Goal: Information Seeking & Learning: Learn about a topic

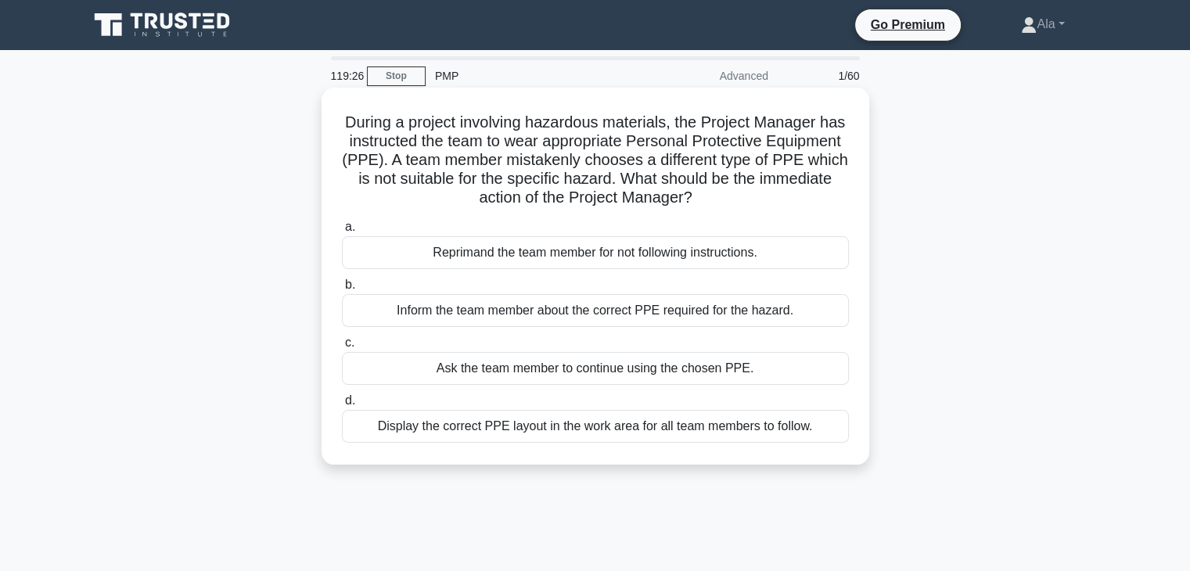
click at [437, 309] on div "Inform the team member about the correct PPE required for the hazard." at bounding box center [595, 310] width 507 height 33
click at [342, 290] on input "b. Inform the team member about the correct PPE required for the hazard." at bounding box center [342, 285] width 0 height 10
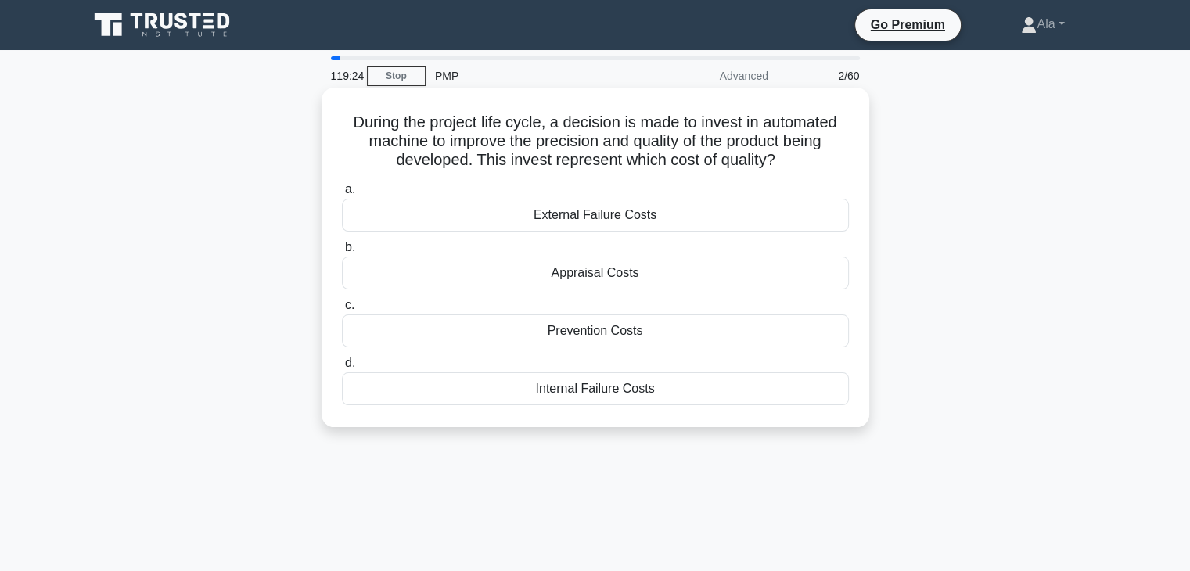
drag, startPoint x: 747, startPoint y: 442, endPoint x: 331, endPoint y: 117, distance: 527.7
click at [331, 117] on div "During the project life cycle, a decision is made to invest in automated machin…" at bounding box center [595, 271] width 1032 height 358
copy div "During the project life cycle, a decision is made to invest in automated machin…"
click at [612, 339] on div "Prevention Costs" at bounding box center [595, 330] width 507 height 33
click at [342, 311] on input "c. Prevention Costs" at bounding box center [342, 305] width 0 height 10
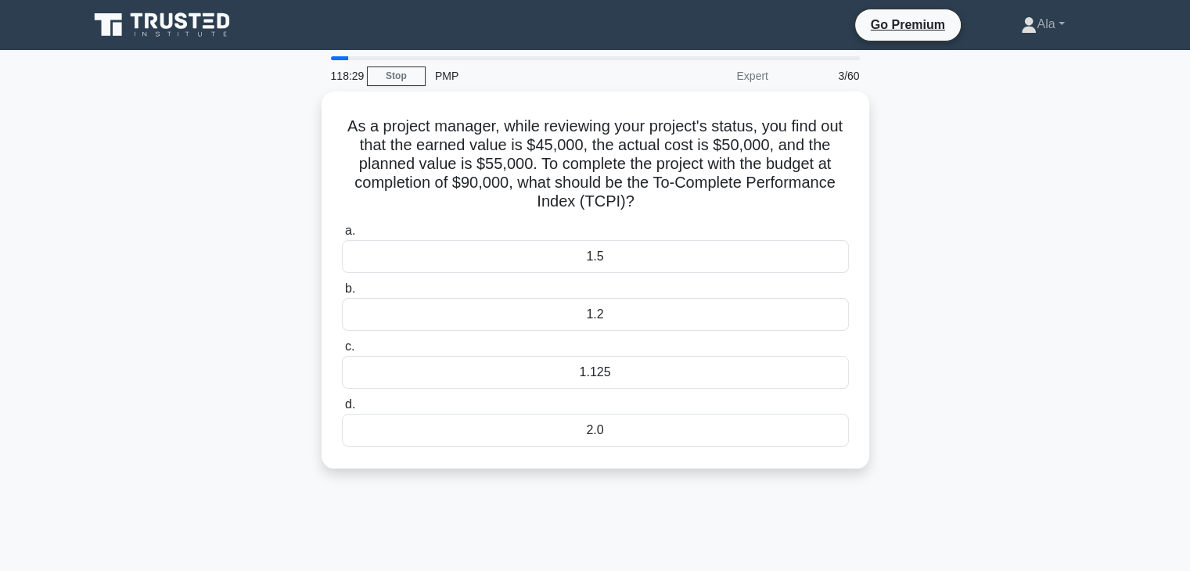
drag, startPoint x: 657, startPoint y: 429, endPoint x: 319, endPoint y: 110, distance: 465.3
click at [319, 110] on div "As a project manager, while reviewing your project's status, you find out that …" at bounding box center [595, 290] width 1032 height 396
copy div "As a project manager, while reviewing your project's status, you find out that …"
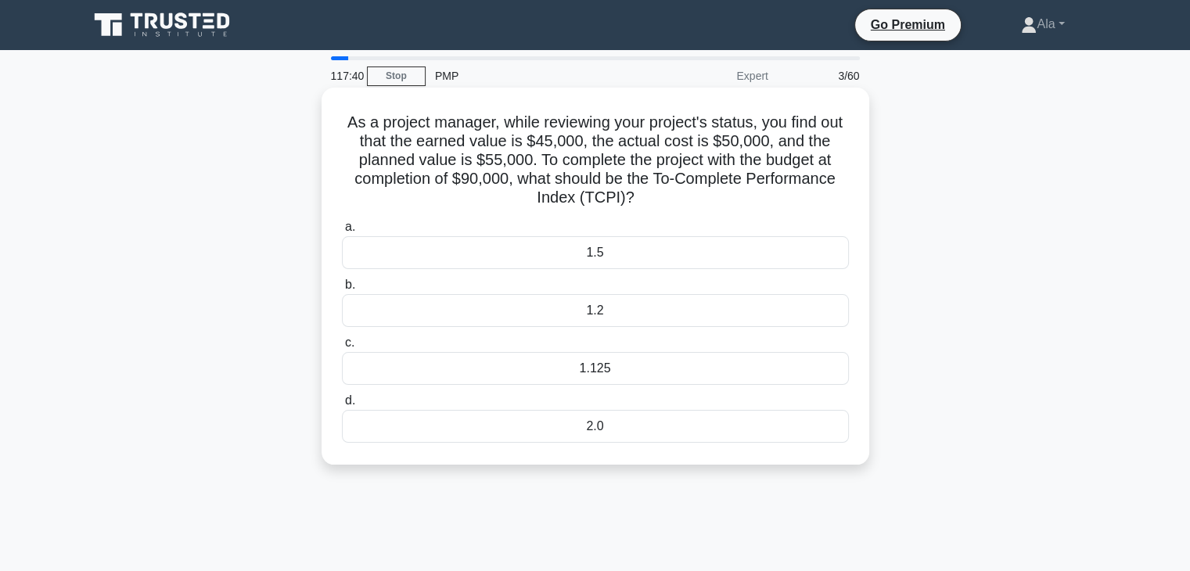
click at [627, 375] on div "1.125" at bounding box center [595, 368] width 507 height 33
click at [342, 348] on input "c. 1.125" at bounding box center [342, 343] width 0 height 10
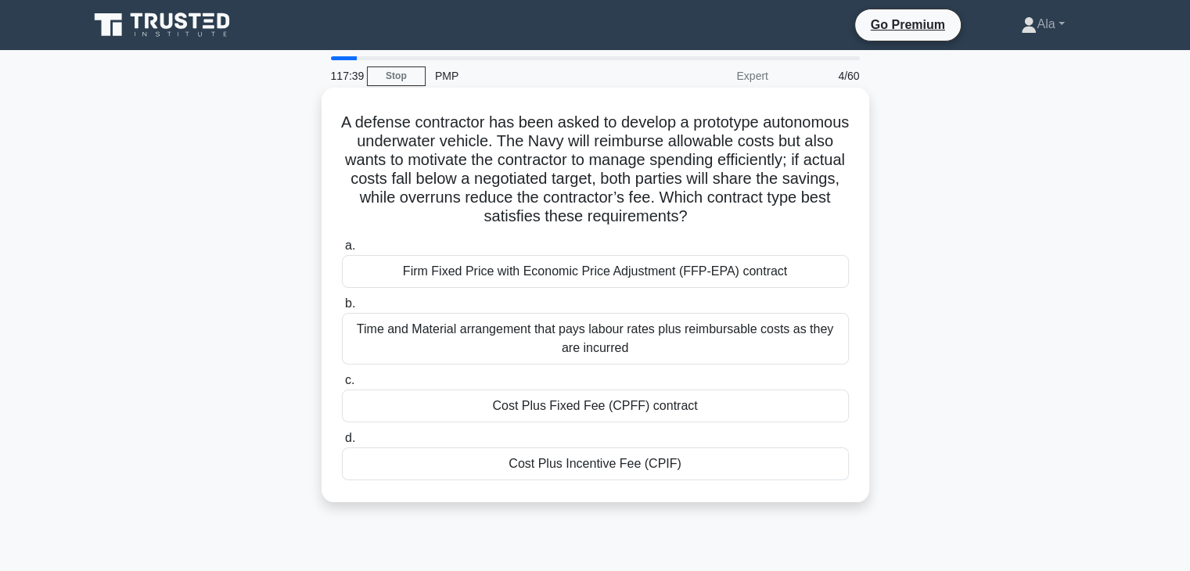
drag, startPoint x: 757, startPoint y: 523, endPoint x: 351, endPoint y: 117, distance: 574.6
click at [351, 117] on div "A defense contractor has been asked to develop a prototype autonomous underwate…" at bounding box center [595, 308] width 1032 height 433
drag, startPoint x: 397, startPoint y: 156, endPoint x: 421, endPoint y: 171, distance: 28.2
click at [416, 163] on h5 "A defense contractor has been asked to develop a prototype autonomous underwate…" at bounding box center [595, 170] width 510 height 114
copy div "L ipsumdo sitametcon adi elit seddo ei tempori u laboreetd magnaaliqu enimadmin…"
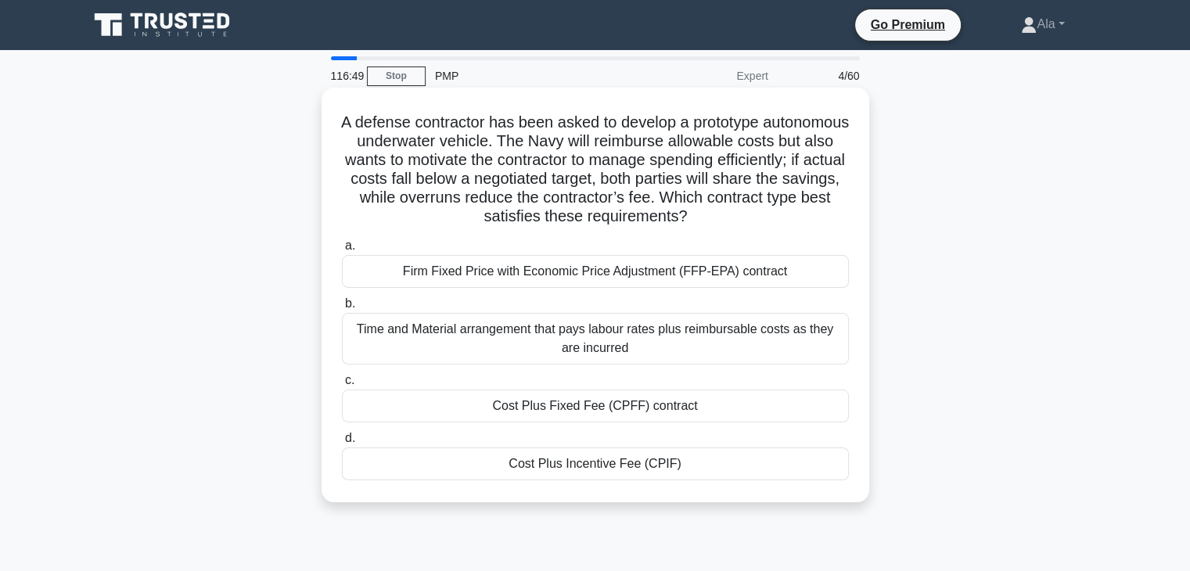
click at [553, 461] on div "Cost Plus Incentive Fee (CPIF)" at bounding box center [595, 463] width 507 height 33
click at [342, 443] on input "d. Cost Plus Incentive Fee (CPIF)" at bounding box center [342, 438] width 0 height 10
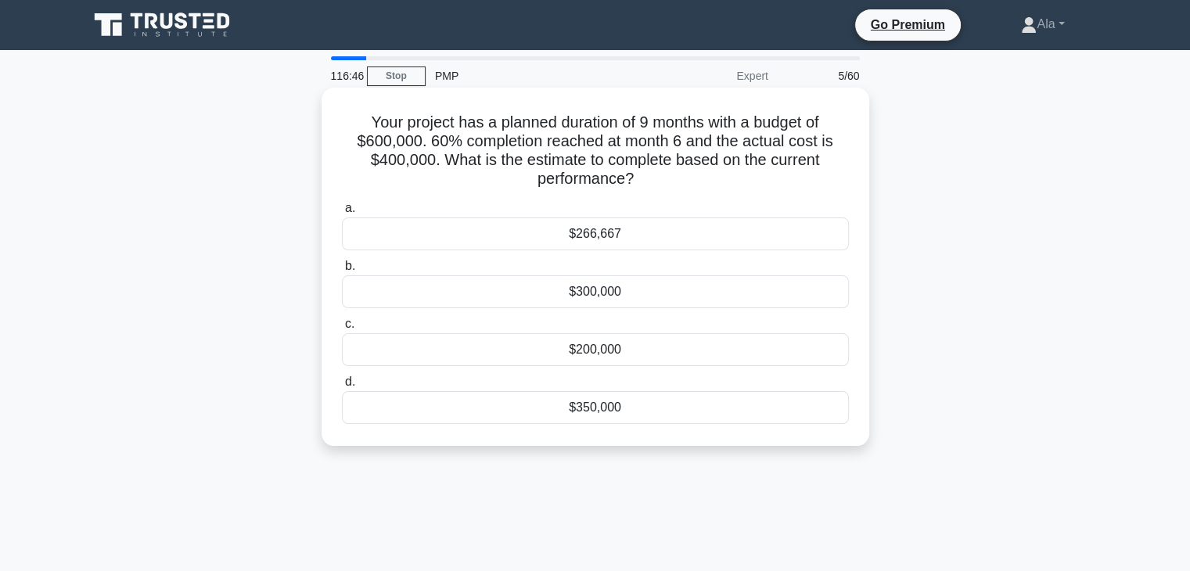
drag, startPoint x: 787, startPoint y: 481, endPoint x: 349, endPoint y: 113, distance: 571.8
click at [349, 113] on div "116:46 Stop PMP Expert 5/60 Your project has a planned duration of 9 months wit…" at bounding box center [595, 447] width 1032 height 782
copy div "Your project has a planned duration of 9 months with a budget of $600,000. 60% …"
click at [621, 235] on div "$266,667" at bounding box center [595, 233] width 507 height 33
click at [342, 214] on input "a. $266,667" at bounding box center [342, 208] width 0 height 10
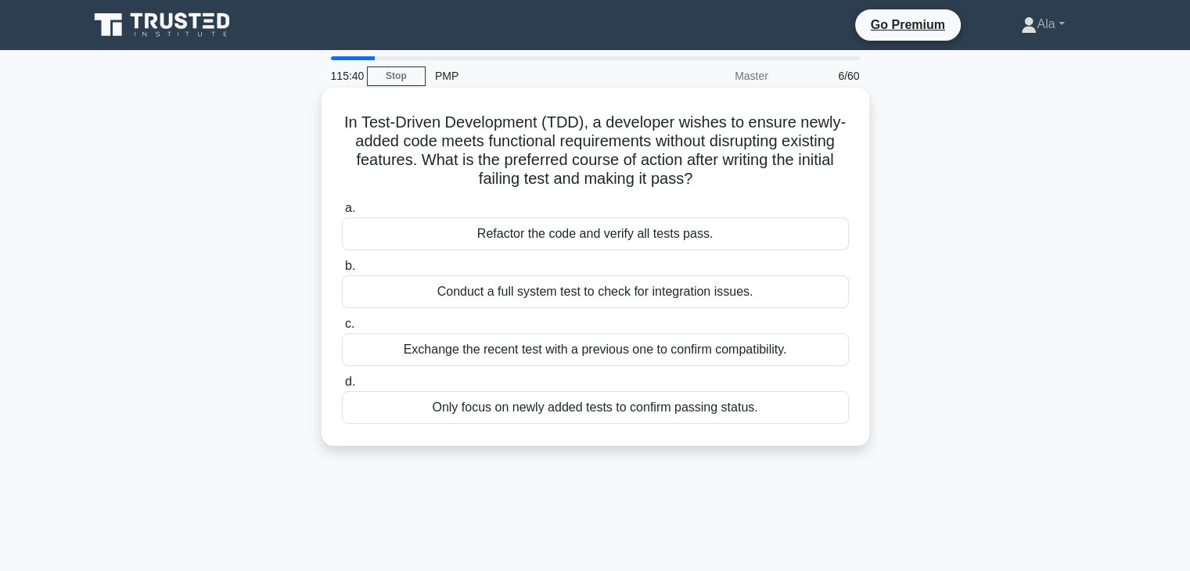
drag, startPoint x: 821, startPoint y: 445, endPoint x: 336, endPoint y: 113, distance: 588.1
click at [336, 113] on div "In Test-Driven Development (TDD), a developer wishes to ensure newly-added code…" at bounding box center [595, 267] width 548 height 358
copy div "In Test-Driven Development (TDD), a developer wishes to ensure newly-added code…"
click at [501, 233] on div "Refactor the code and verify all tests pass." at bounding box center [595, 233] width 507 height 33
click at [342, 214] on input "a. Refactor the code and verify all tests pass." at bounding box center [342, 208] width 0 height 10
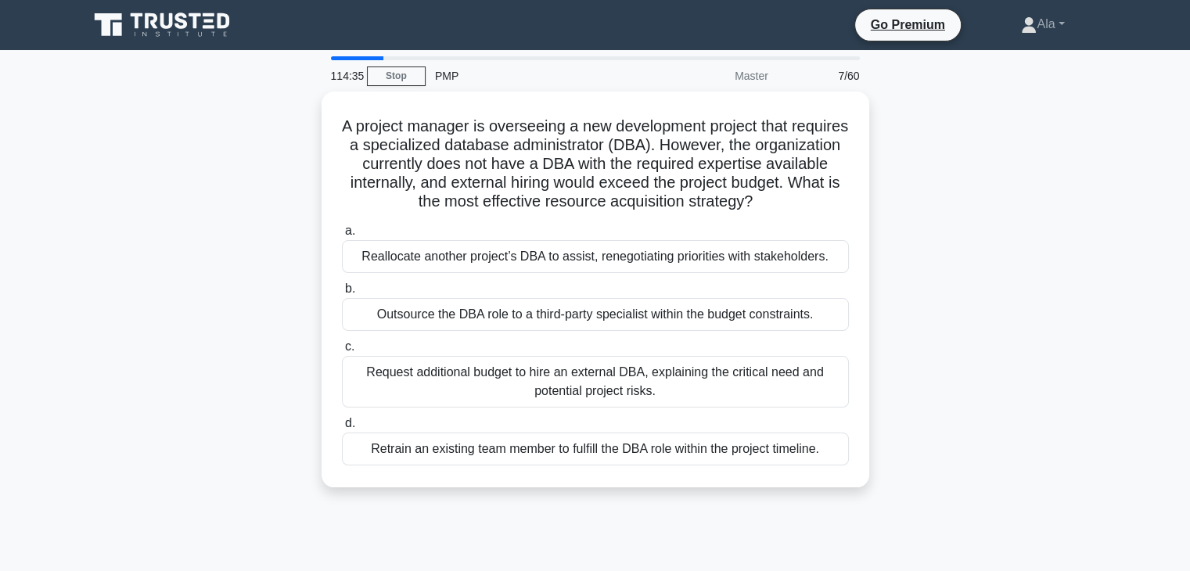
drag, startPoint x: 848, startPoint y: 481, endPoint x: 319, endPoint y: 106, distance: 648.5
click at [319, 106] on div "A project manager is overseeing a new development project that requires a speci…" at bounding box center [595, 299] width 1032 height 415
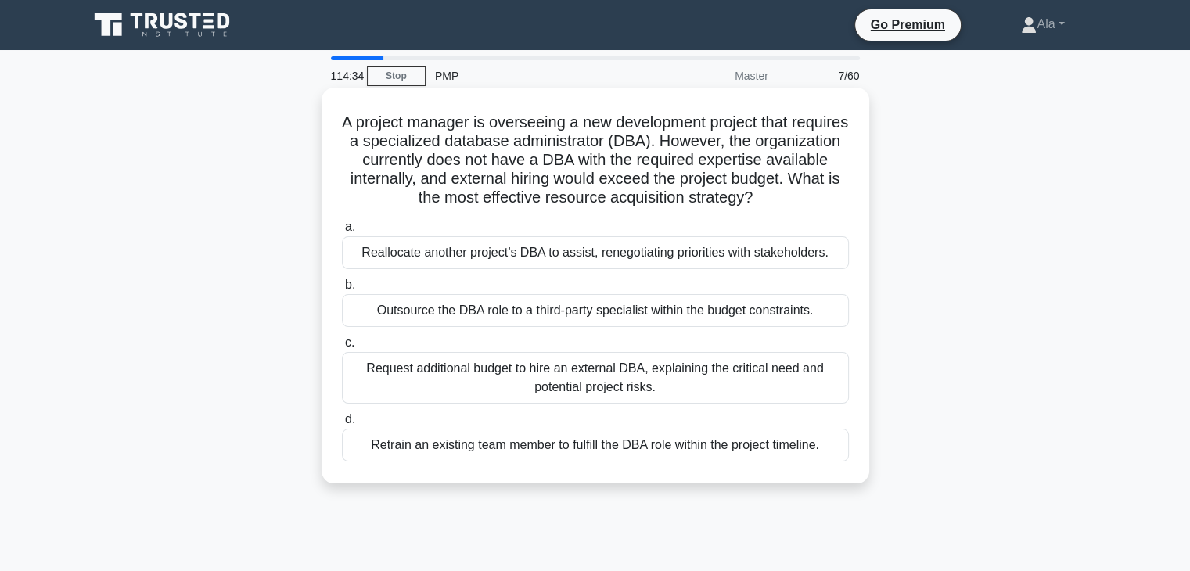
copy div "A project manager is overseeing a new development project that requires a speci…"
click at [497, 318] on div "Outsource the DBA role to a third-party specialist within the budget constraint…" at bounding box center [595, 310] width 507 height 33
click at [342, 290] on input "b. Outsource the DBA role to a third-party specialist within the budget constra…" at bounding box center [342, 285] width 0 height 10
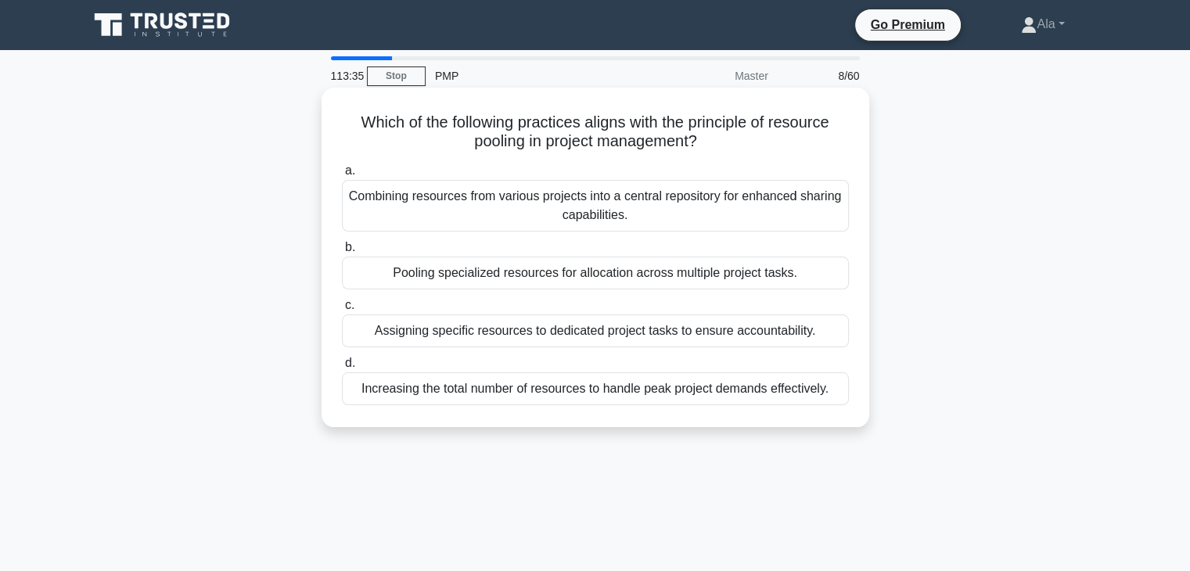
drag, startPoint x: 851, startPoint y: 458, endPoint x: 333, endPoint y: 117, distance: 620.0
click at [333, 117] on div "113:35 Stop PMP Master 8/60 Which of the following practices aligns with the pr…" at bounding box center [595, 447] width 1032 height 782
copy div "Which of the following practices aligns with the principle of resource pooling …"
click at [517, 282] on div "Pooling specialized resources for allocation across multiple project tasks." at bounding box center [595, 273] width 507 height 33
click at [342, 253] on input "b. Pooling specialized resources for allocation across multiple project tasks." at bounding box center [342, 247] width 0 height 10
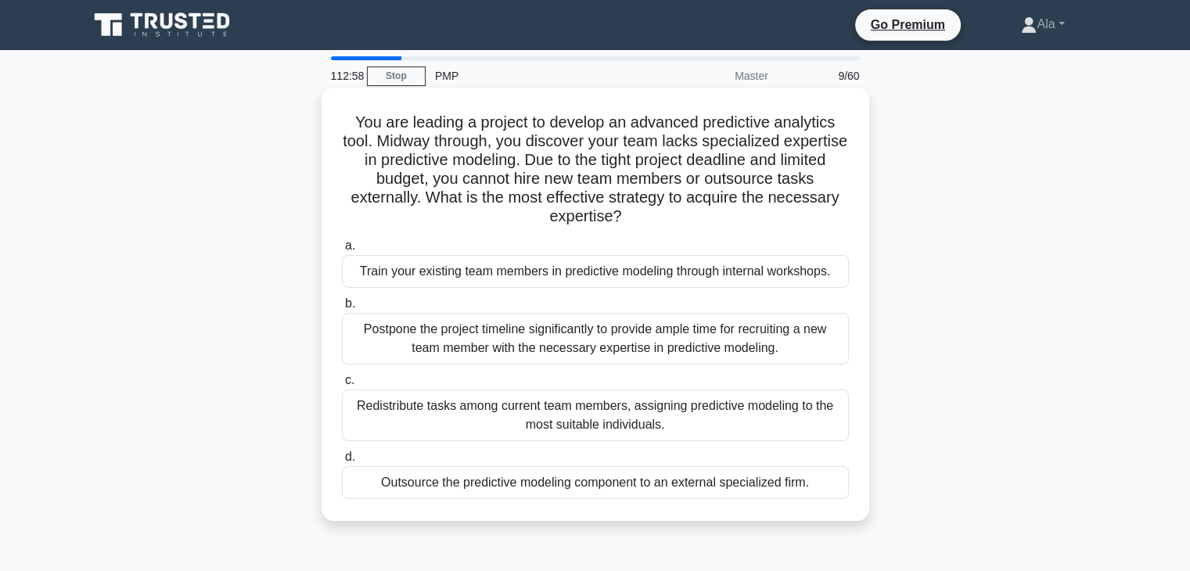
drag, startPoint x: 848, startPoint y: 498, endPoint x: 353, endPoint y: 124, distance: 620.4
click at [353, 124] on div "You are leading a project to develop an advanced predictive analytics tool. Mid…" at bounding box center [595, 304] width 535 height 421
copy div "You are leading a project to develop an advanced predictive analytics tool. Mid…"
click at [483, 271] on div "Train your existing team members in predictive modeling through internal worksh…" at bounding box center [595, 271] width 507 height 33
click at [342, 251] on input "a. Train your existing team members in predictive modeling through internal wor…" at bounding box center [342, 246] width 0 height 10
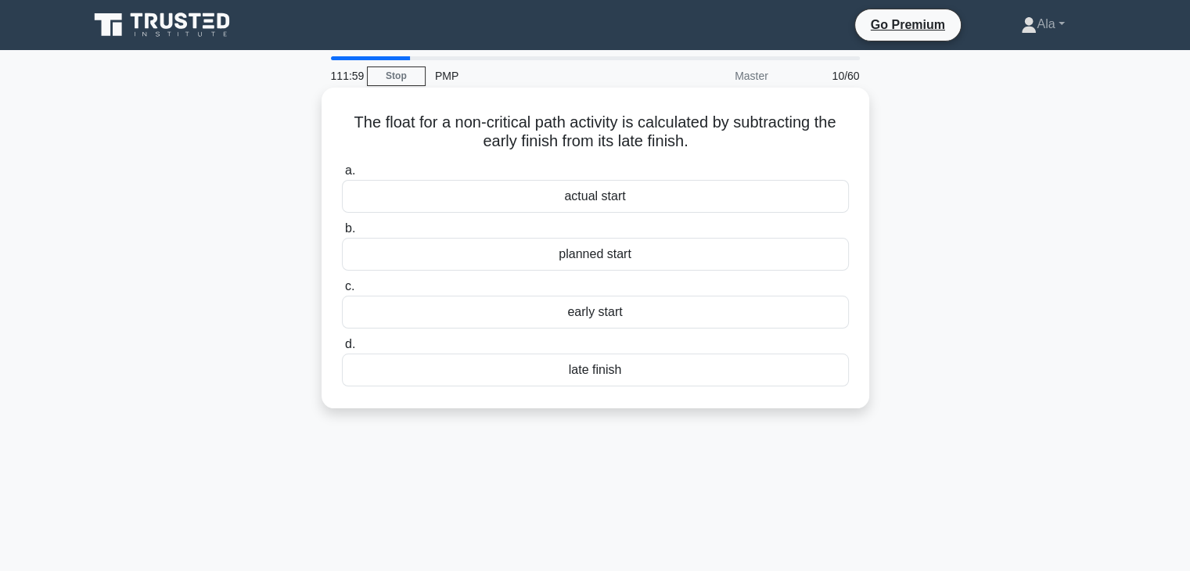
drag, startPoint x: 769, startPoint y: 454, endPoint x: 347, endPoint y: 120, distance: 538.3
click at [347, 120] on div "111:59 Stop PMP Master 10/60 The float for a non-critical path activity is calc…" at bounding box center [595, 447] width 1032 height 782
copy div "The float for a non-critical path activity is calculated by subtracting the ear…"
click at [594, 372] on div "late finish" at bounding box center [595, 370] width 507 height 33
click at [342, 350] on input "d. late finish" at bounding box center [342, 344] width 0 height 10
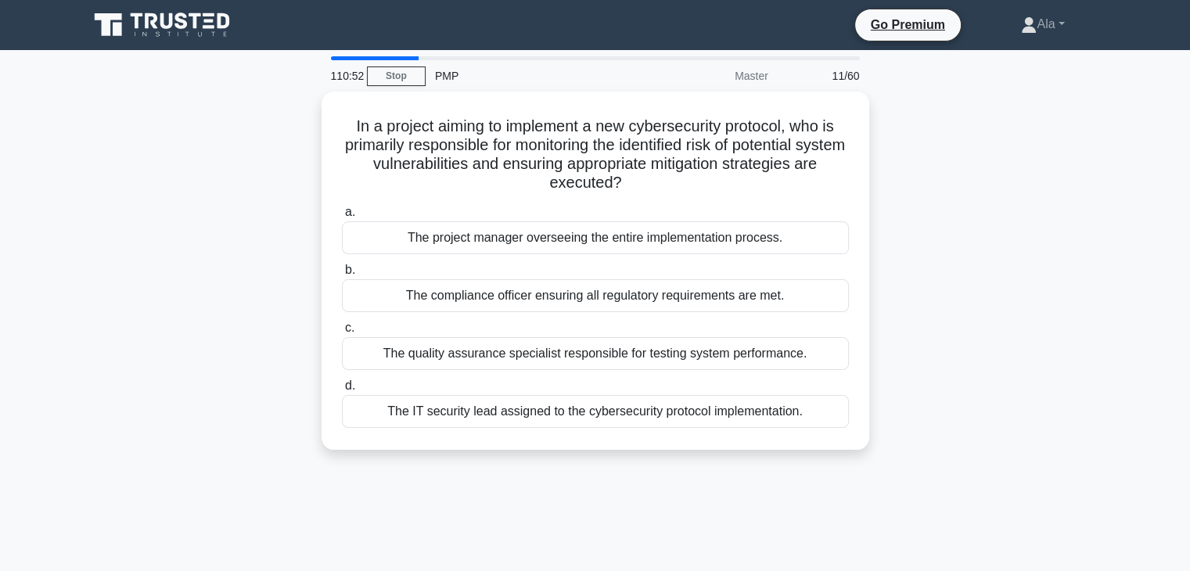
drag, startPoint x: 852, startPoint y: 452, endPoint x: 311, endPoint y: 96, distance: 647.8
click at [311, 96] on div "In a project aiming to implement a new cybersecurity protocol, who is primarily…" at bounding box center [595, 280] width 1032 height 377
copy div "In a project aiming to implement a new cybersecurity protocol, who is primarily…"
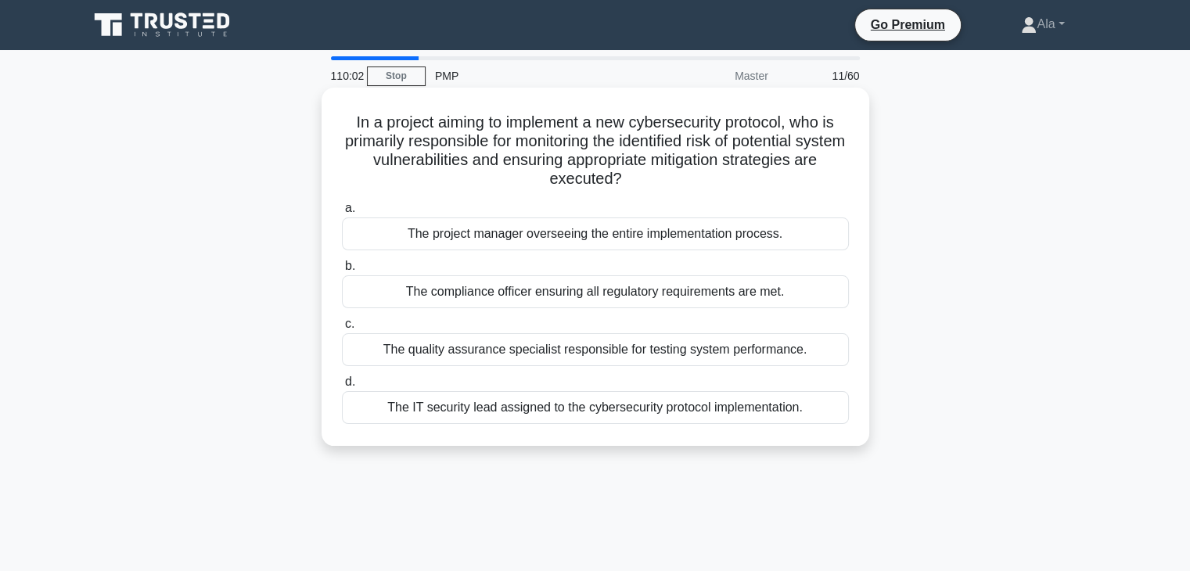
click at [520, 411] on div "The IT security lead assigned to the cybersecurity protocol implementation." at bounding box center [595, 407] width 507 height 33
click at [342, 387] on input "d. The IT security lead assigned to the cybersecurity protocol implementation." at bounding box center [342, 382] width 0 height 10
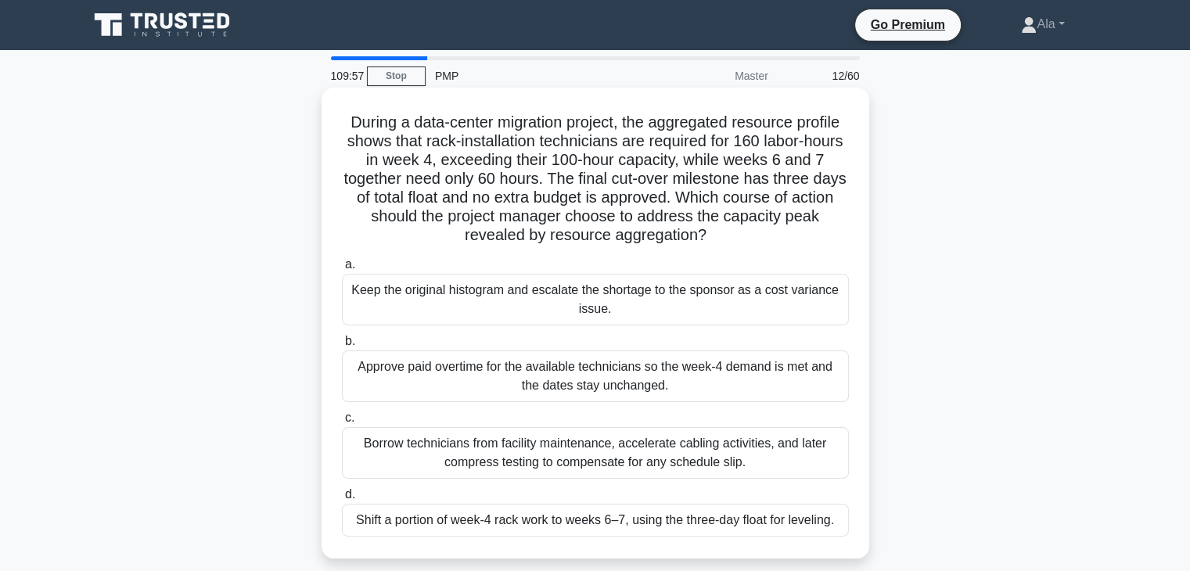
drag, startPoint x: 758, startPoint y: 528, endPoint x: 338, endPoint y: 113, distance: 590.1
click at [338, 113] on div "During a data-center migration project, the aggregated resource profile shows t…" at bounding box center [595, 323] width 535 height 458
click at [473, 522] on div "Shift a portion of week-4 rack work to weeks 6–7, using the three-day float for…" at bounding box center [595, 520] width 507 height 33
click at [342, 500] on input "d. Shift a portion of week-4 rack work to weeks 6–7, using the three-day float …" at bounding box center [342, 495] width 0 height 10
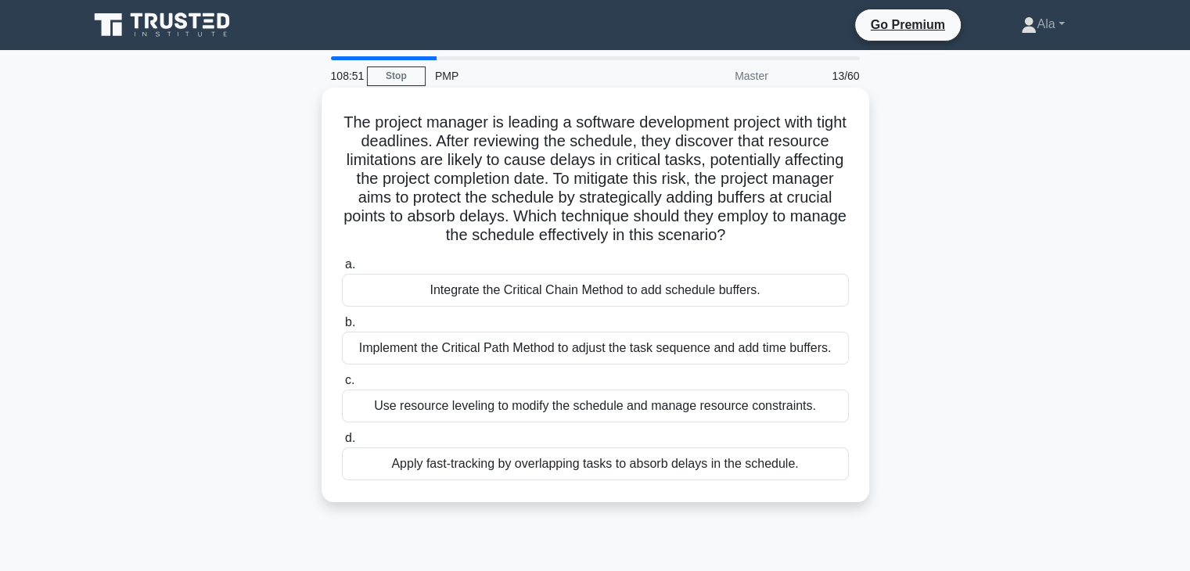
drag, startPoint x: 796, startPoint y: 514, endPoint x: 327, endPoint y: 123, distance: 610.9
click at [328, 123] on div "The project manager is leading a software development project with tight deadli…" at bounding box center [595, 295] width 535 height 402
click at [533, 473] on div "Apply fast-tracking by overlapping tasks to absorb delays in the schedule." at bounding box center [595, 463] width 507 height 33
click at [342, 443] on input "d. Apply fast-tracking by overlapping tasks to absorb delays in the schedule." at bounding box center [342, 438] width 0 height 10
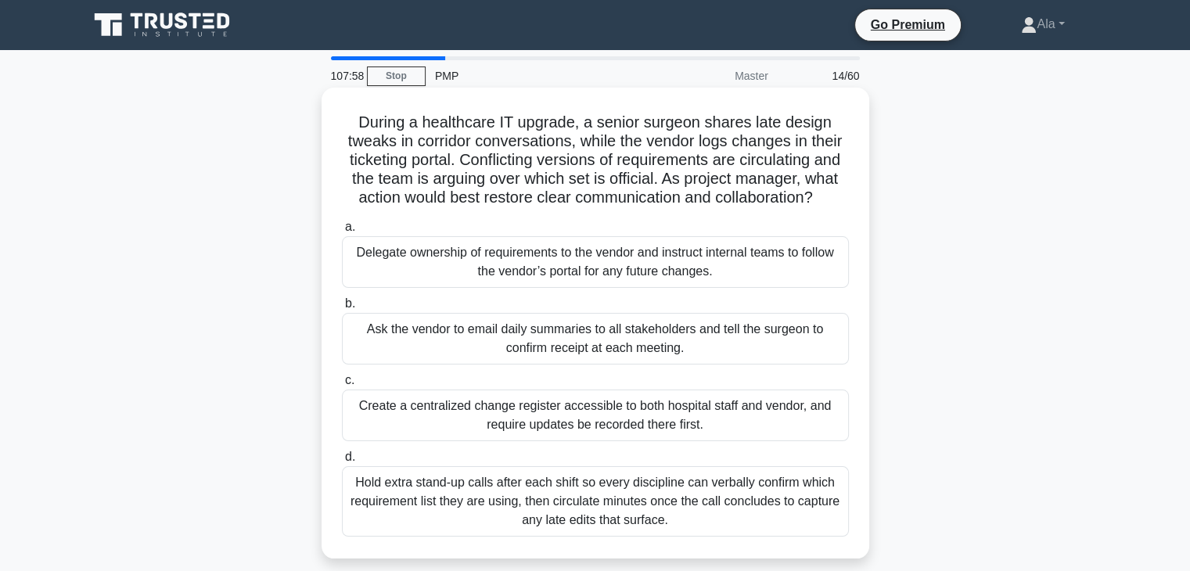
drag, startPoint x: 722, startPoint y: 534, endPoint x: 360, endPoint y: 99, distance: 565.9
click at [360, 101] on div "During a healthcare IT upgrade, a senior surgeon shares late design tweaks in c…" at bounding box center [595, 323] width 535 height 458
click at [416, 262] on div "Delegate ownership of requirements to the vendor and instruct internal teams to…" at bounding box center [595, 262] width 507 height 52
click at [342, 232] on input "a. Delegate ownership of requirements to the vendor and instruct internal teams…" at bounding box center [342, 227] width 0 height 10
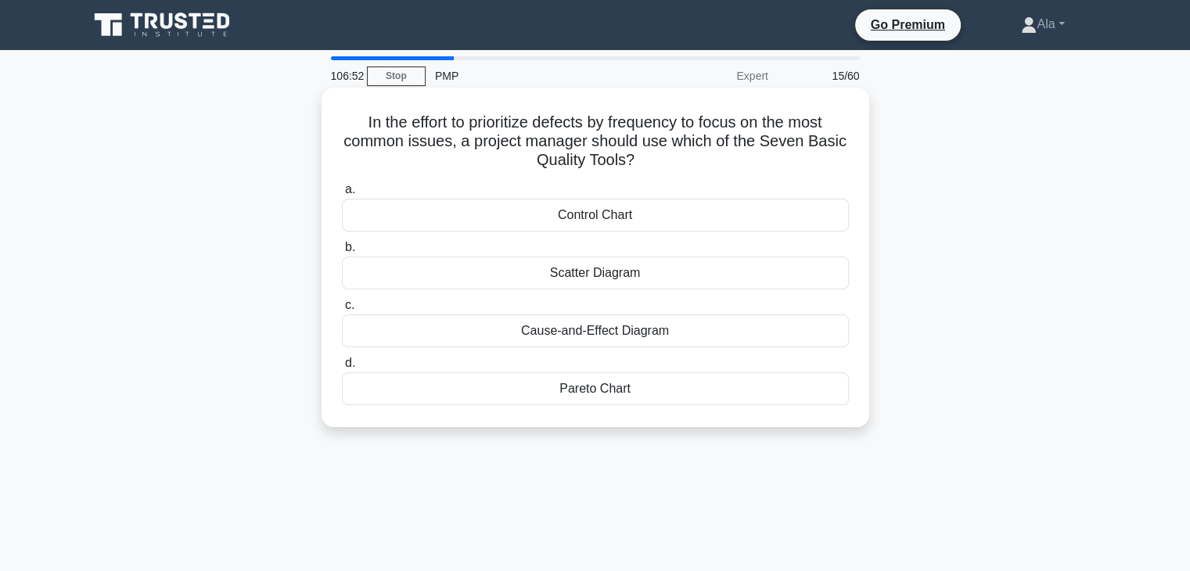
drag, startPoint x: 688, startPoint y: 414, endPoint x: 350, endPoint y: 113, distance: 452.6
click at [350, 113] on div "In the effort to prioritize defects by frequency to focus on the most common is…" at bounding box center [595, 257] width 535 height 327
click at [479, 328] on div "Cause-and-Effect Diagram" at bounding box center [595, 330] width 507 height 33
click at [342, 311] on input "c. Cause-and-Effect Diagram" at bounding box center [342, 305] width 0 height 10
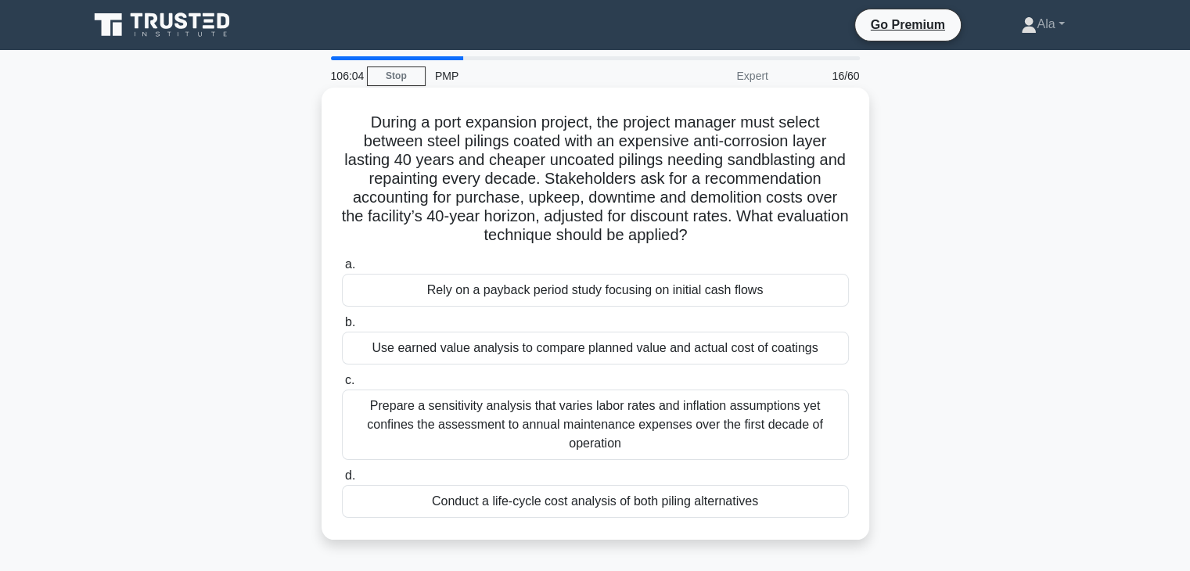
drag, startPoint x: 782, startPoint y: 509, endPoint x: 360, endPoint y: 129, distance: 568.2
click at [360, 129] on div "During a port expansion project, the project manager must select between steel …" at bounding box center [595, 314] width 535 height 440
click at [488, 501] on div "Conduct a life-cycle cost analysis of both piling alternatives" at bounding box center [595, 501] width 507 height 33
click at [342, 481] on input "d. Conduct a life-cycle cost analysis of both piling alternatives" at bounding box center [342, 476] width 0 height 10
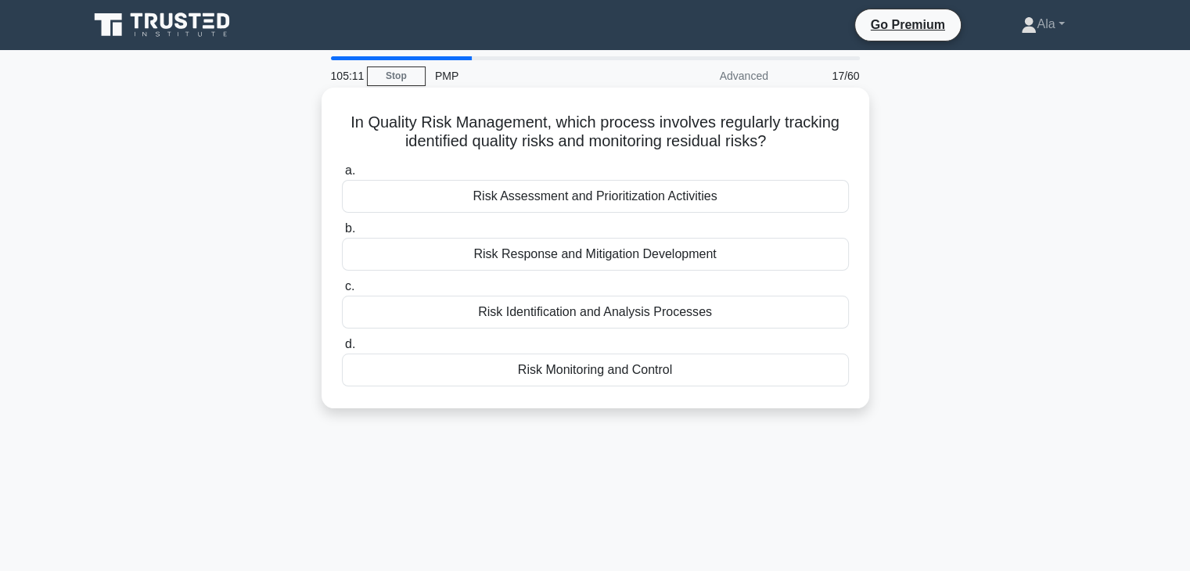
drag, startPoint x: 730, startPoint y: 416, endPoint x: 344, endPoint y: 117, distance: 488.3
click at [344, 117] on div "In Quality Risk Management, which process involves regularly tracking identifie…" at bounding box center [595, 261] width 1032 height 339
click at [523, 374] on div "Risk Monitoring and Control" at bounding box center [595, 370] width 507 height 33
click at [342, 350] on input "d. Risk Monitoring and Control" at bounding box center [342, 344] width 0 height 10
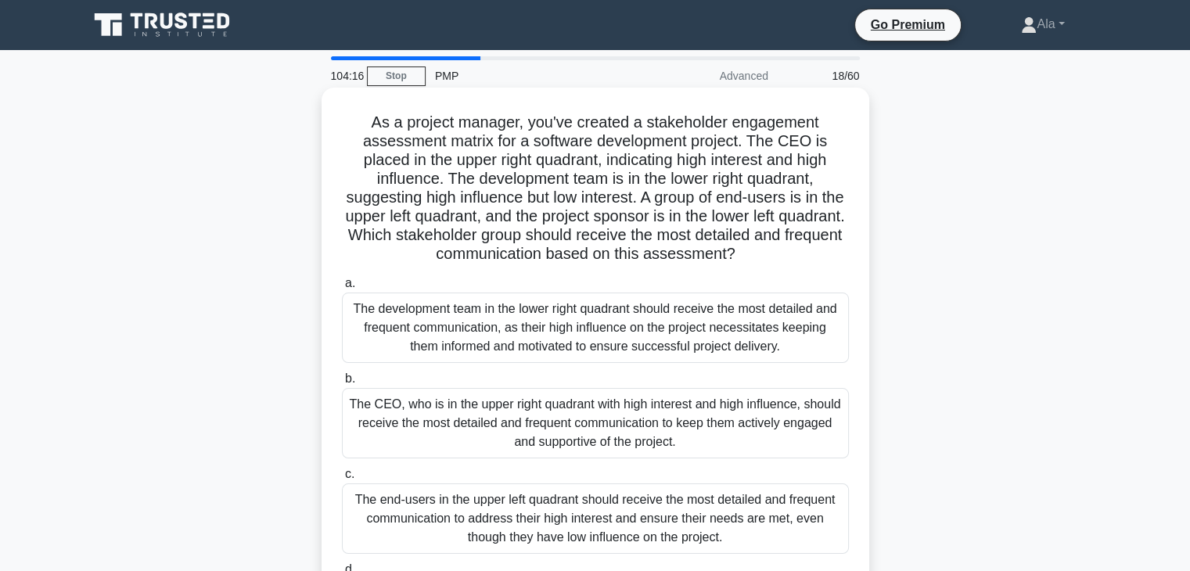
drag, startPoint x: 831, startPoint y: 508, endPoint x: 347, endPoint y: 105, distance: 629.2
click at [347, 105] on div "As a project manager, you've created a stakeholder engagement assessment matrix…" at bounding box center [595, 379] width 535 height 571
click at [573, 321] on div "The development team in the lower right quadrant should receive the most detail…" at bounding box center [595, 328] width 507 height 70
click at [342, 289] on input "a. The development team in the lower right quadrant should receive the most det…" at bounding box center [342, 283] width 0 height 10
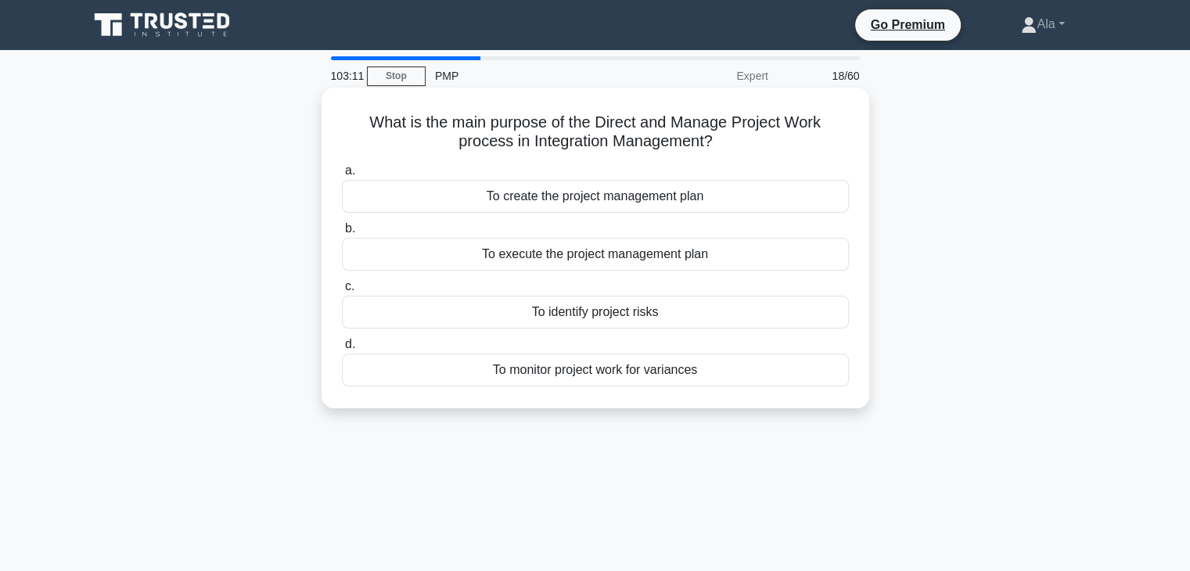
drag, startPoint x: 763, startPoint y: 427, endPoint x: 355, endPoint y: 118, distance: 512.0
click at [355, 118] on div "What is the main purpose of the Direct and Manage Project Work process in Integ…" at bounding box center [595, 261] width 1032 height 339
click at [435, 365] on div "To monitor project work for variances" at bounding box center [595, 370] width 507 height 33
click at [342, 350] on input "d. To monitor project work for variances" at bounding box center [342, 344] width 0 height 10
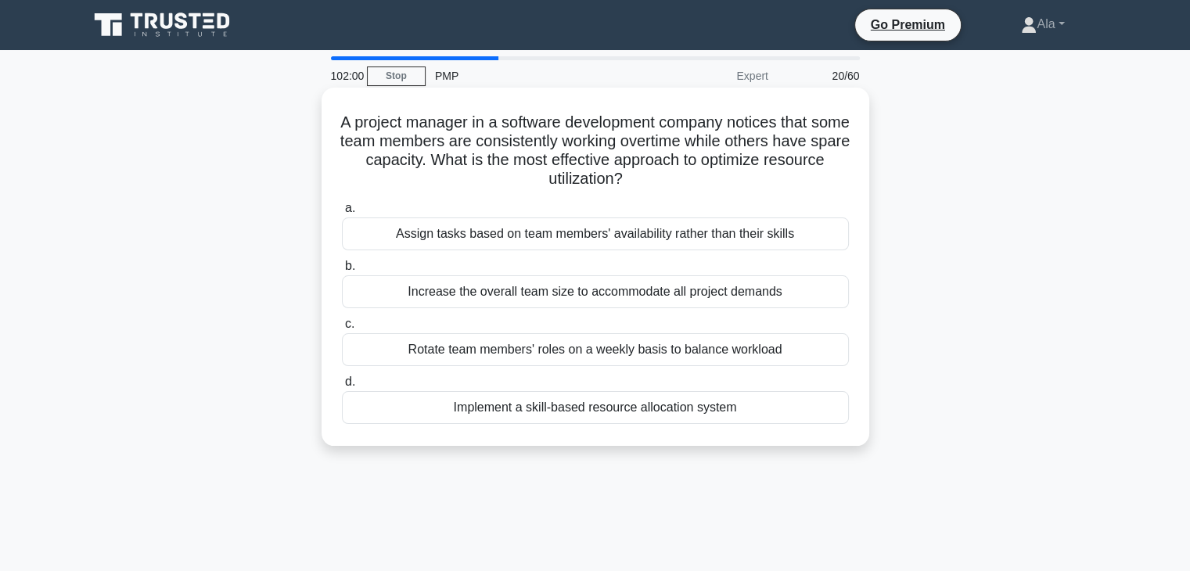
drag, startPoint x: 772, startPoint y: 429, endPoint x: 329, endPoint y: 122, distance: 538.5
click at [329, 122] on div "A project manager in a software development company notices that some team memb…" at bounding box center [595, 267] width 535 height 346
click at [544, 357] on div "Rotate team members' roles on a weekly basis to balance workload" at bounding box center [595, 349] width 507 height 33
click at [342, 329] on input "c. Rotate team members' roles on a weekly basis to balance workload" at bounding box center [342, 324] width 0 height 10
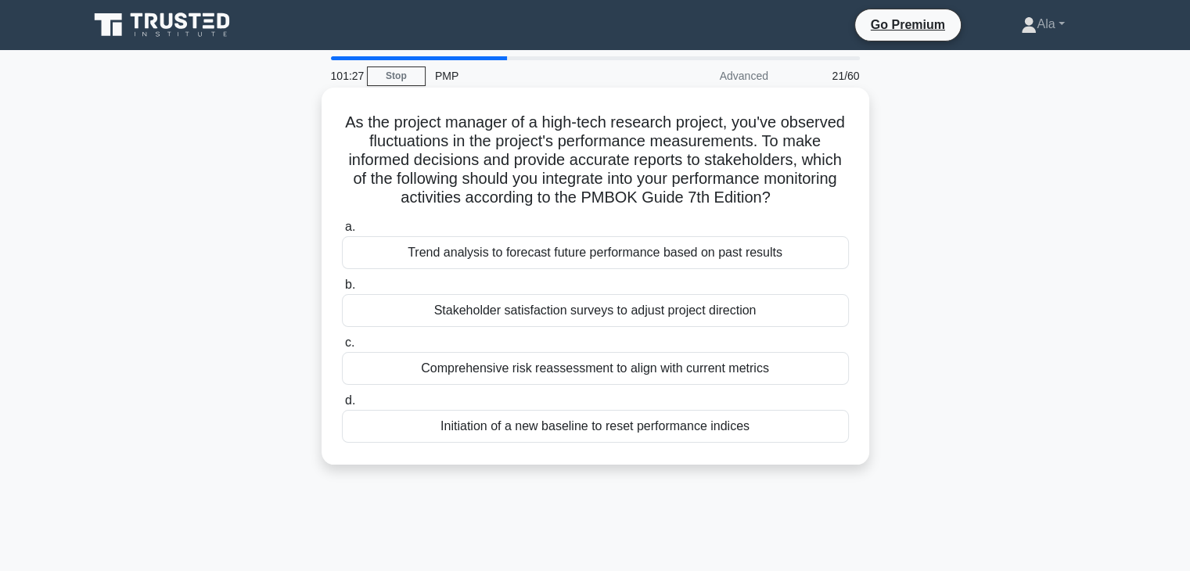
drag, startPoint x: 803, startPoint y: 465, endPoint x: 343, endPoint y: 113, distance: 579.1
click at [343, 113] on div "As the project manager of a high-tech research project, you've observed fluctua…" at bounding box center [595, 276] width 548 height 377
click at [533, 254] on div "Trend analysis to forecast future performance based on past results" at bounding box center [595, 252] width 507 height 33
click at [342, 232] on input "a. Trend analysis to forecast future performance based on past results" at bounding box center [342, 227] width 0 height 10
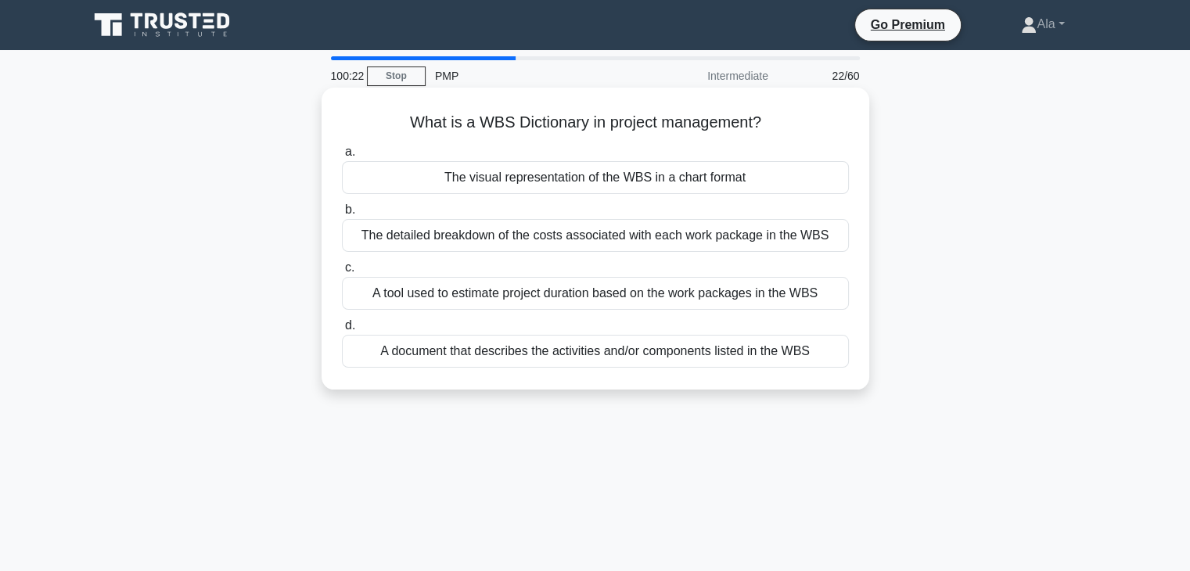
drag, startPoint x: 800, startPoint y: 389, endPoint x: 349, endPoint y: 95, distance: 538.7
click at [349, 95] on div "100:22 Stop PMP Intermediate 22/60 What is a WBS Dictionary in project manageme…" at bounding box center [595, 447] width 1032 height 782
click at [482, 354] on div "A document that describes the activities and/or components listed in the WBS" at bounding box center [595, 351] width 507 height 33
click at [342, 331] on input "d. A document that describes the activities and/or components listed in the WBS" at bounding box center [342, 326] width 0 height 10
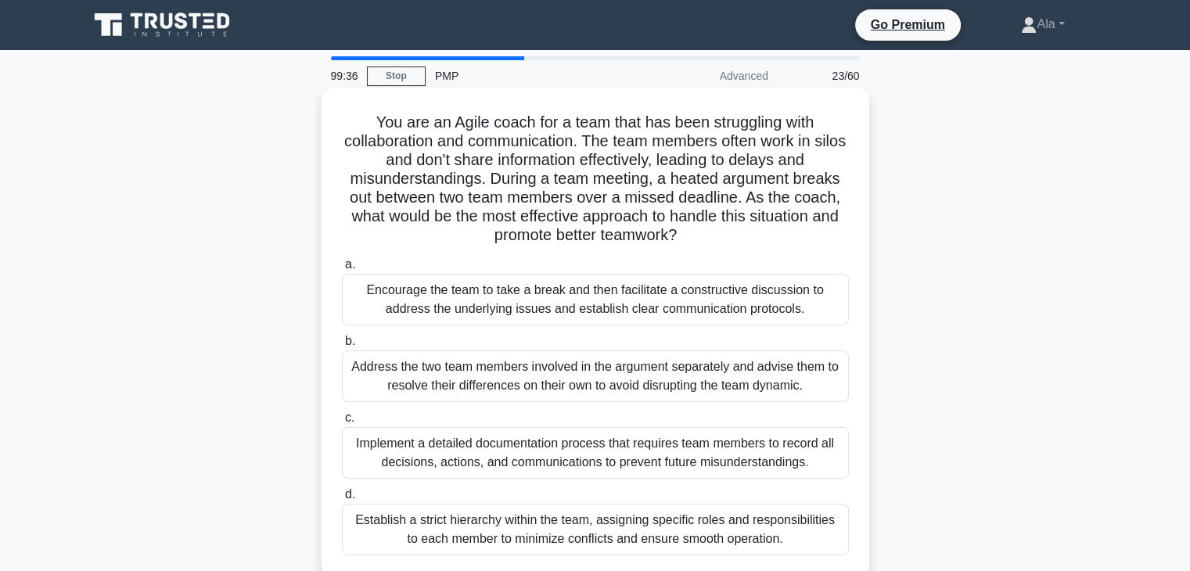
drag, startPoint x: 816, startPoint y: 487, endPoint x: 352, endPoint y: 118, distance: 592.8
click at [352, 118] on div "99:36 Stop PMP Advanced 23/60 You are an Agile coach for a team that has been s…" at bounding box center [595, 447] width 1032 height 782
click at [534, 303] on div "Encourage the team to take a break and then facilitate a constructive discussio…" at bounding box center [595, 300] width 507 height 52
click at [342, 270] on input "a. Encourage the team to take a break and then facilitate a constructive discus…" at bounding box center [342, 265] width 0 height 10
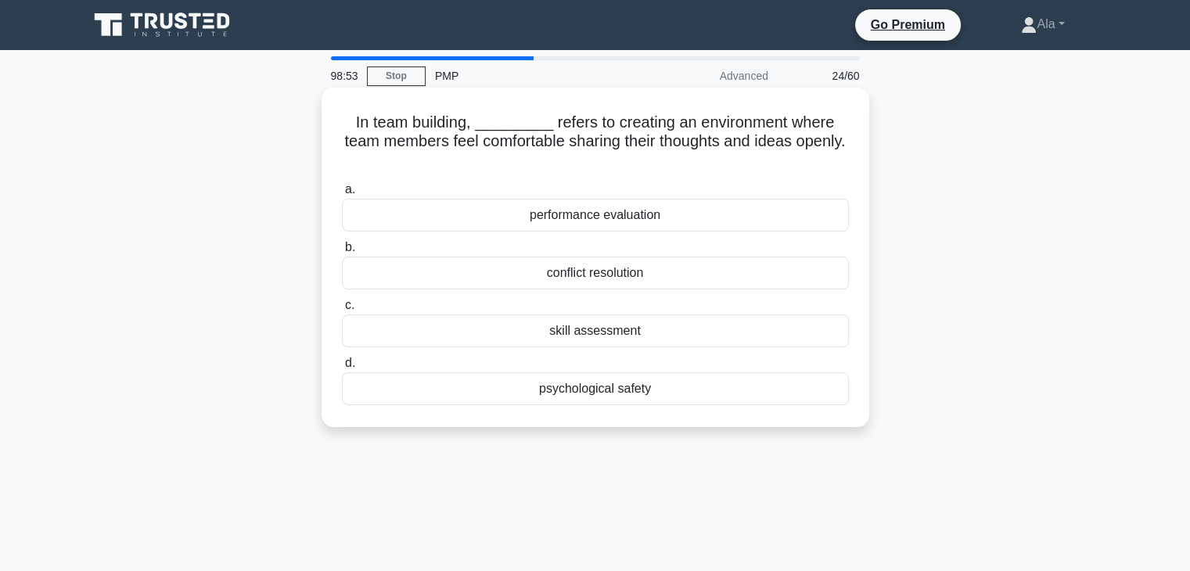
drag, startPoint x: 512, startPoint y: 330, endPoint x: 356, endPoint y: 130, distance: 254.1
click at [356, 131] on div "In team building, _________ refers to creating an environment where team member…" at bounding box center [595, 257] width 548 height 339
click at [592, 392] on div "psychological safety" at bounding box center [595, 388] width 507 height 33
click at [342, 368] on input "d. psychological safety" at bounding box center [342, 363] width 0 height 10
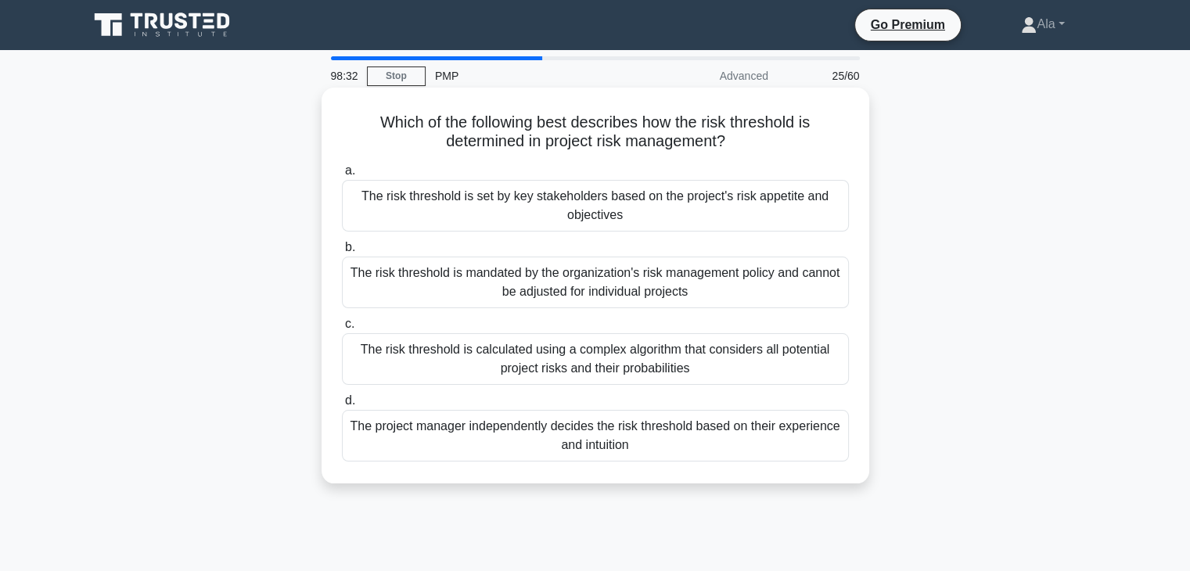
drag, startPoint x: 673, startPoint y: 458, endPoint x: 372, endPoint y: 125, distance: 448.5
click at [372, 125] on div "Which of the following best describes how the risk threshold is determined in p…" at bounding box center [595, 286] width 548 height 396
click at [542, 206] on div "The risk threshold is set by key stakeholders based on the project's risk appet…" at bounding box center [595, 206] width 507 height 52
click at [342, 176] on input "a. The risk threshold is set by key stakeholders based on the project's risk ap…" at bounding box center [342, 171] width 0 height 10
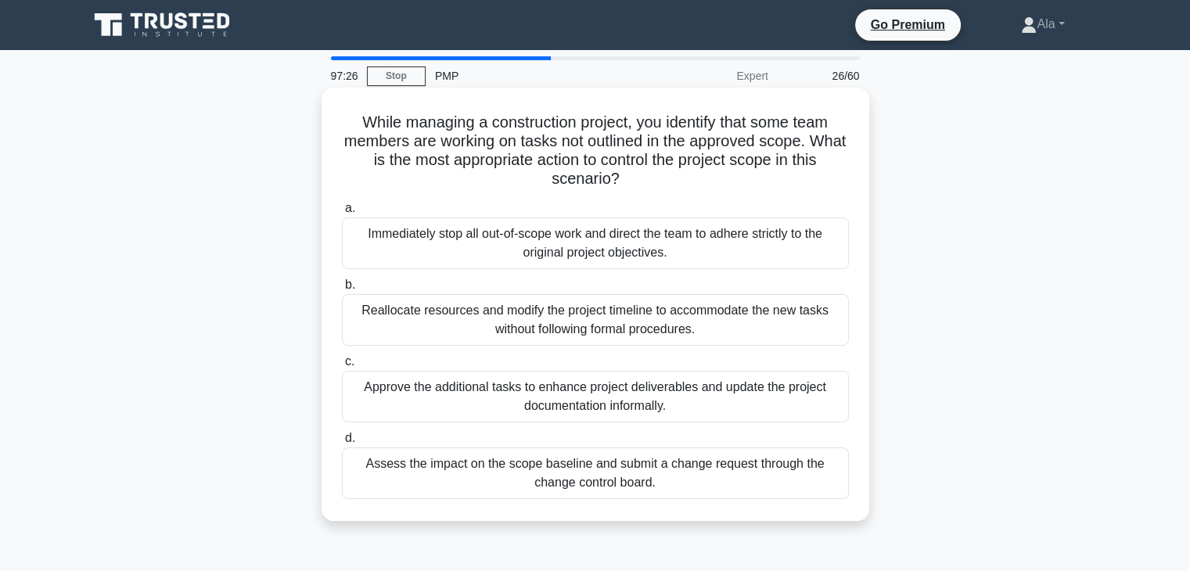
drag, startPoint x: 757, startPoint y: 558, endPoint x: 336, endPoint y: 121, distance: 606.8
click at [336, 121] on div "97:26 Stop PMP Expert 26/60 While managing a construction project, you identify…" at bounding box center [595, 447] width 1032 height 782
click at [555, 466] on div "Assess the impact on the scope baseline and submit a change request through the…" at bounding box center [595, 473] width 507 height 52
click at [342, 443] on input "d. Assess the impact on the scope baseline and submit a change request through …" at bounding box center [342, 438] width 0 height 10
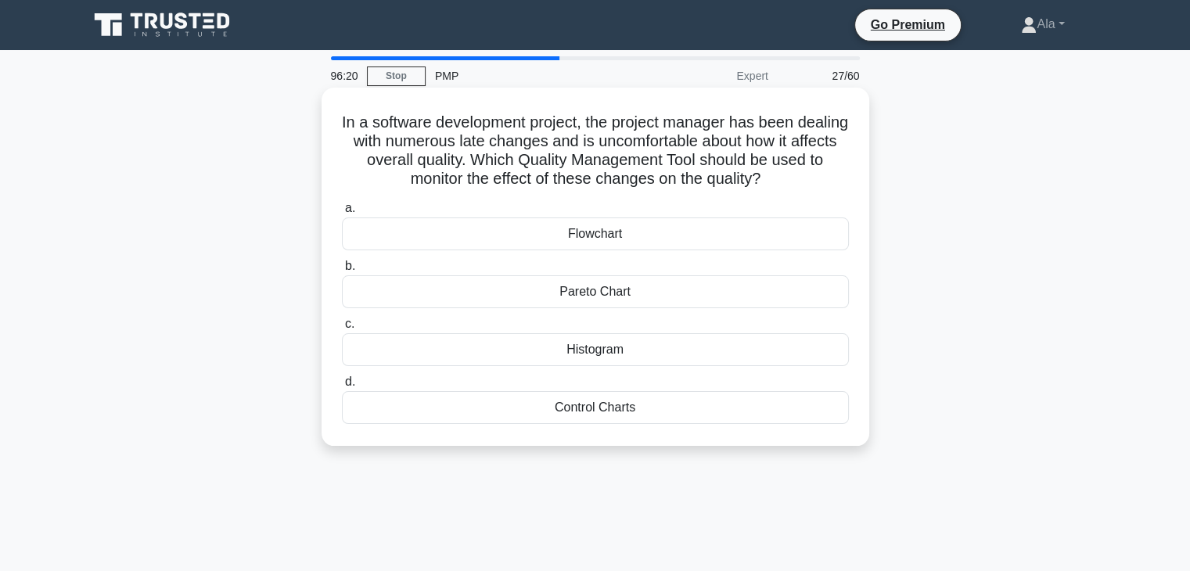
drag, startPoint x: 710, startPoint y: 489, endPoint x: 349, endPoint y: 128, distance: 510.5
click at [349, 128] on div "96:20 Stop PMP Expert 27/60 In a software development project, the project mana…" at bounding box center [595, 447] width 1032 height 782
click at [533, 400] on div "Control Charts" at bounding box center [595, 407] width 507 height 33
click at [342, 387] on input "d. Control Charts" at bounding box center [342, 382] width 0 height 10
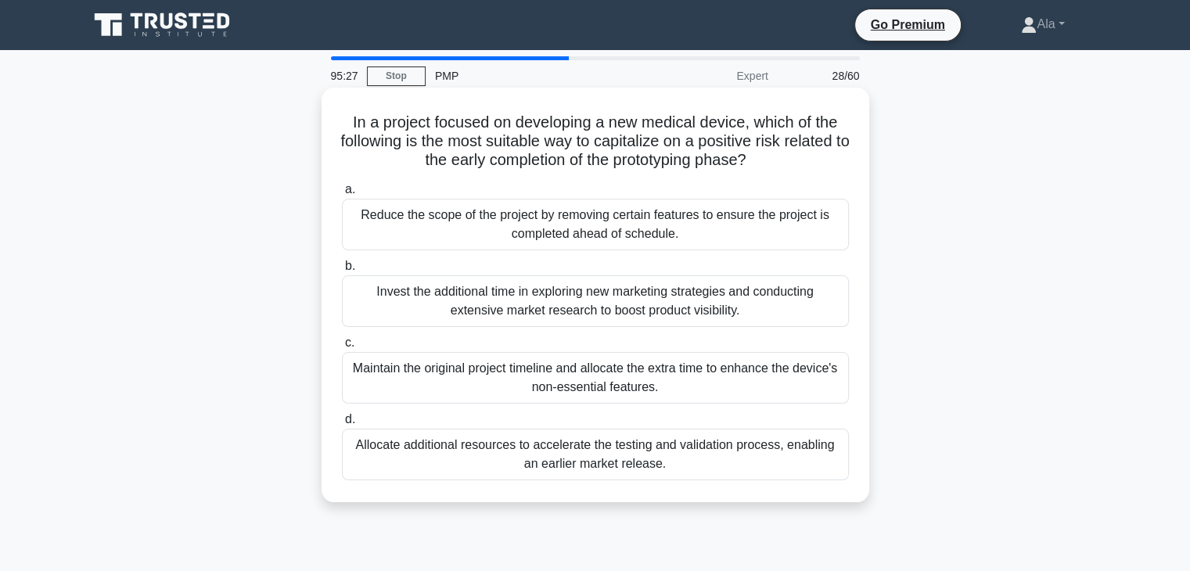
drag, startPoint x: 660, startPoint y: 475, endPoint x: 341, endPoint y: 120, distance: 477.4
click at [341, 120] on div "95:27 Stop PMP Expert 28/60 In a project focused on developing a new medical de…" at bounding box center [595, 447] width 1032 height 782
click at [410, 307] on div "Invest the additional time in exploring new marketing strategies and conducting…" at bounding box center [595, 301] width 507 height 52
click at [342, 271] on input "b. Invest the additional time in exploring new marketing strategies and conduct…" at bounding box center [342, 266] width 0 height 10
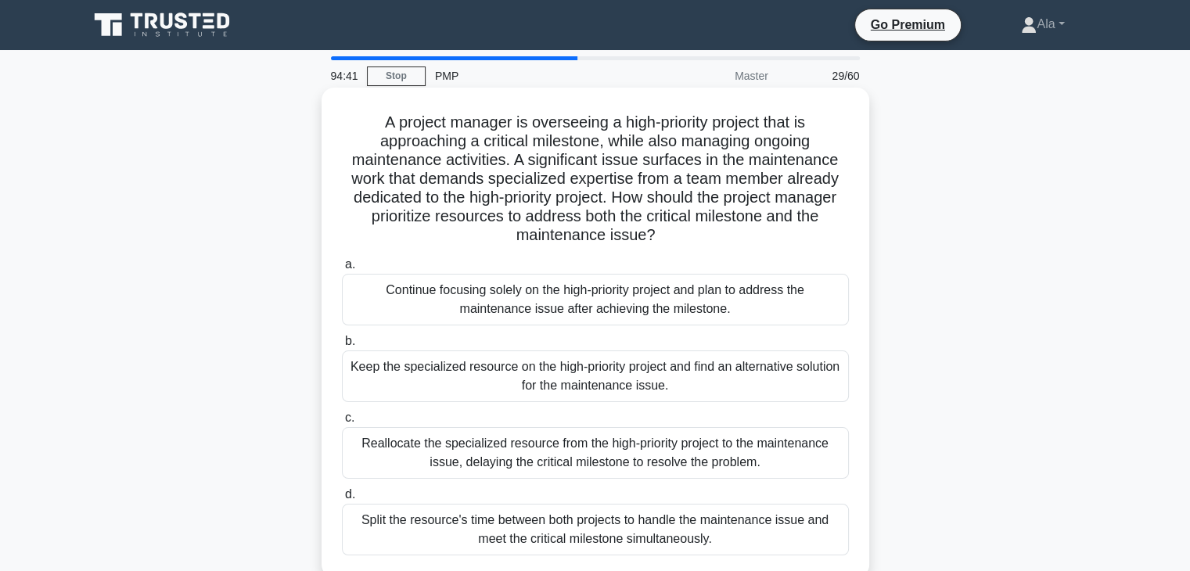
drag, startPoint x: 737, startPoint y: 434, endPoint x: 364, endPoint y: 105, distance: 497.6
click at [364, 105] on div "94:41 Stop PMP Master 29/60 A project manager is overseeing a high-priority pro…" at bounding box center [595, 447] width 1032 height 782
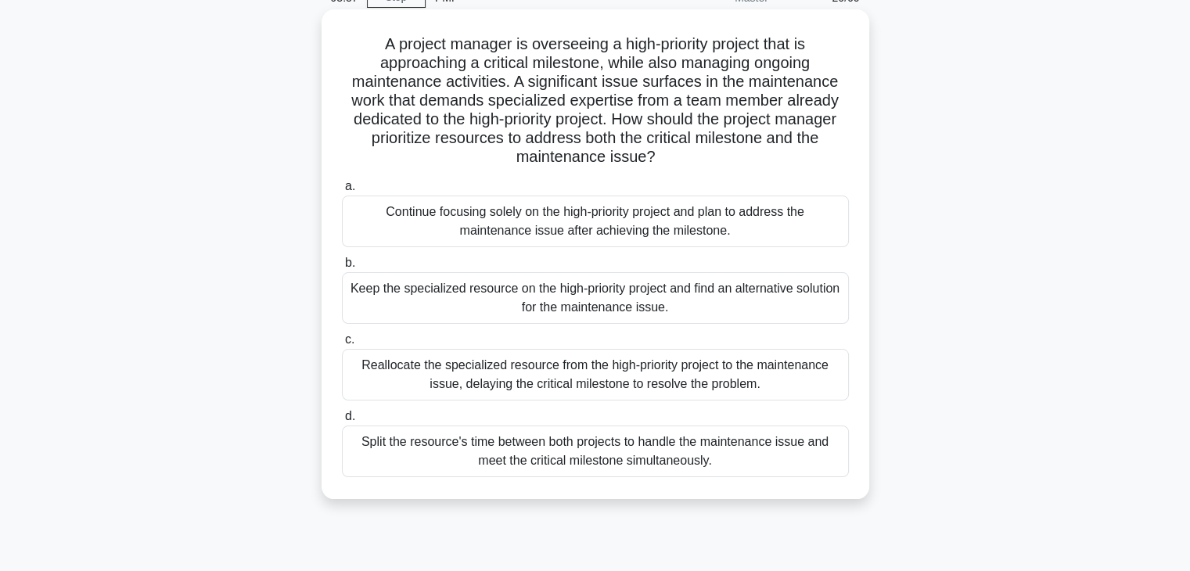
click at [630, 449] on div "Split the resource's time between both projects to handle the maintenance issue…" at bounding box center [595, 451] width 507 height 52
click at [342, 422] on input "d. Split the resource's time between both projects to handle the maintenance is…" at bounding box center [342, 416] width 0 height 10
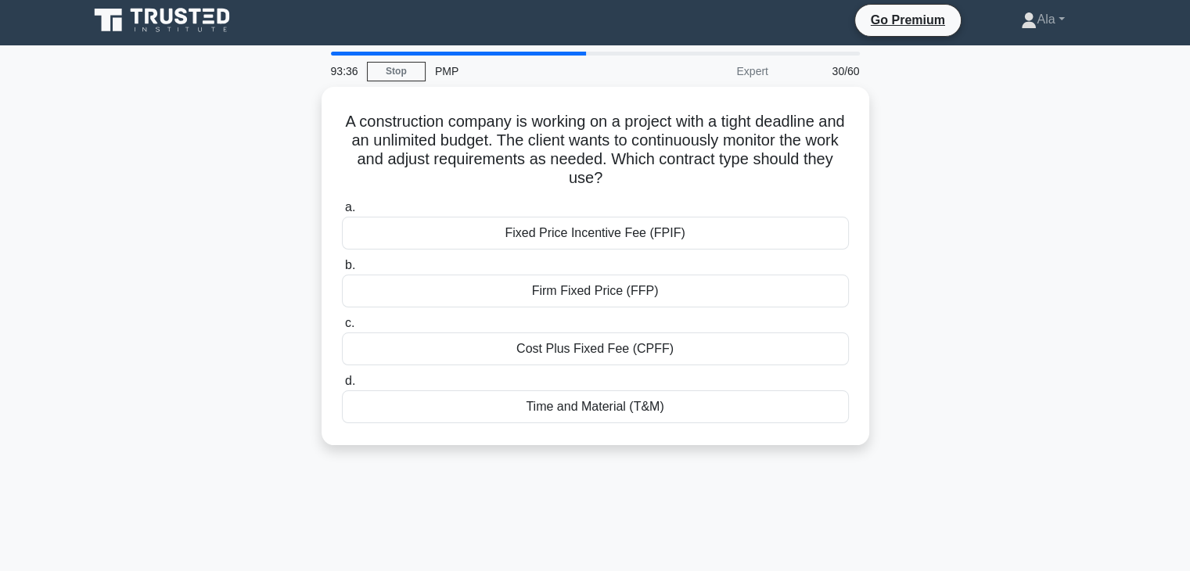
scroll to position [0, 0]
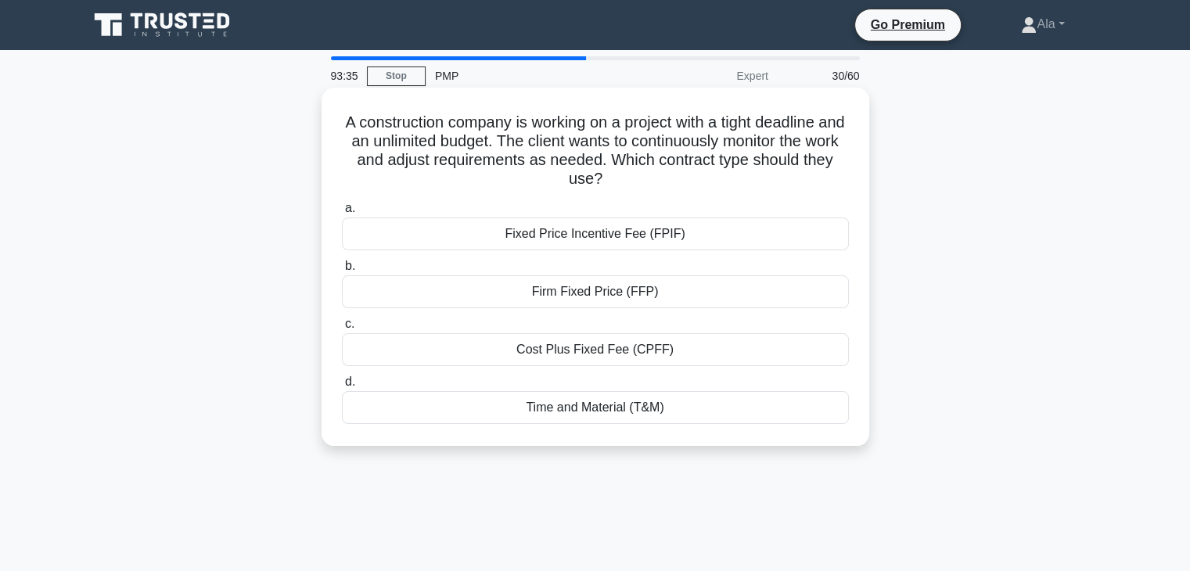
drag, startPoint x: 701, startPoint y: 382, endPoint x: 332, endPoint y: 125, distance: 449.4
click at [332, 125] on div "A construction company is working on a project with a tight deadline and an unl…" at bounding box center [595, 280] width 1032 height 377
click at [544, 399] on div "Time and Material (T&M)" at bounding box center [595, 407] width 507 height 33
click at [342, 387] on input "d. Time and Material (T&M)" at bounding box center [342, 382] width 0 height 10
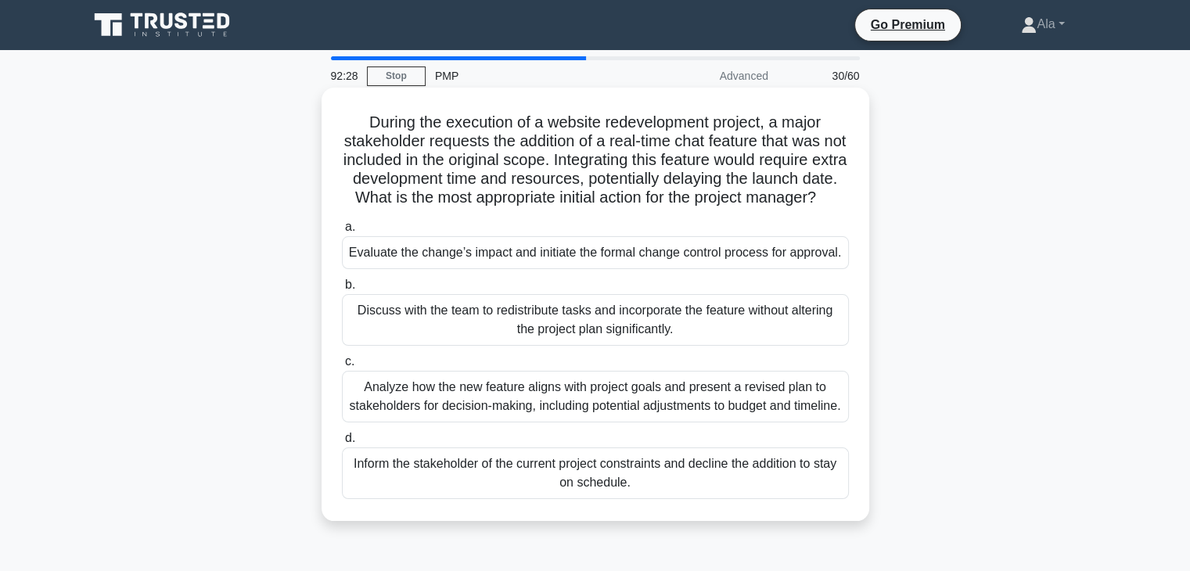
drag, startPoint x: 674, startPoint y: 530, endPoint x: 346, endPoint y: 120, distance: 525.3
click at [346, 120] on div "During the execution of a website redevelopment project, a major stakeholder re…" at bounding box center [595, 304] width 535 height 421
click at [399, 269] on div "Evaluate the change’s impact and initiate the formal change control process for…" at bounding box center [595, 252] width 507 height 33
click at [342, 232] on input "a. Evaluate the change’s impact and initiate the formal change control process …" at bounding box center [342, 227] width 0 height 10
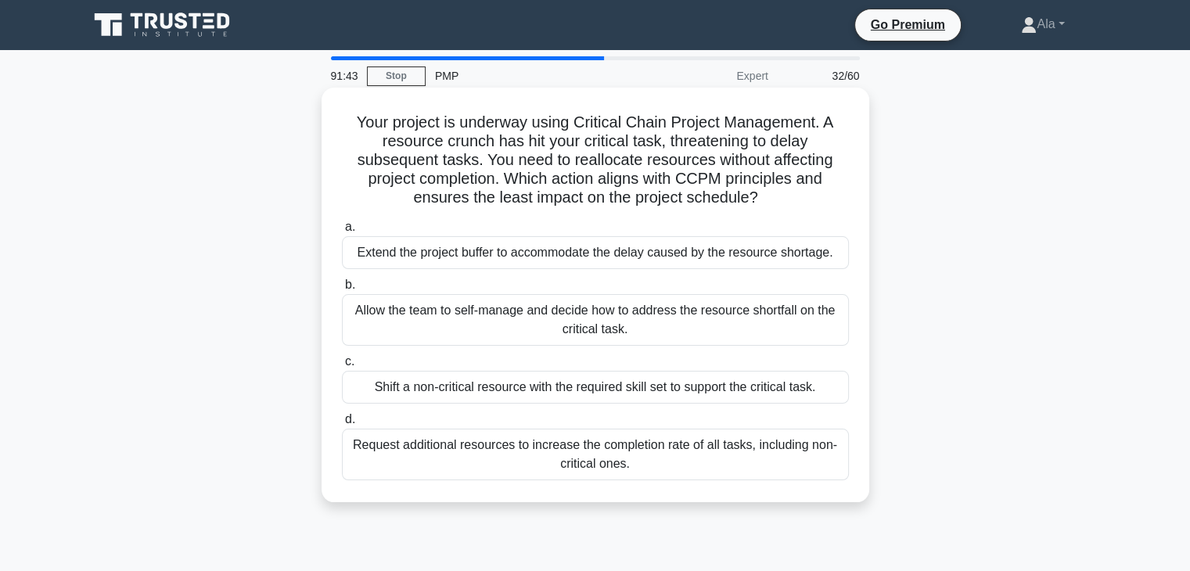
drag, startPoint x: 690, startPoint y: 496, endPoint x: 332, endPoint y: 120, distance: 519.5
click at [332, 120] on div "Your project is underway using Critical Chain Project Management. A resource cr…" at bounding box center [595, 295] width 548 height 415
click at [479, 377] on div "Shift a non-critical resource with the required skill set to support the critic…" at bounding box center [595, 387] width 507 height 33
click at [342, 367] on input "c. Shift a non-critical resource with the required skill set to support the cri…" at bounding box center [342, 362] width 0 height 10
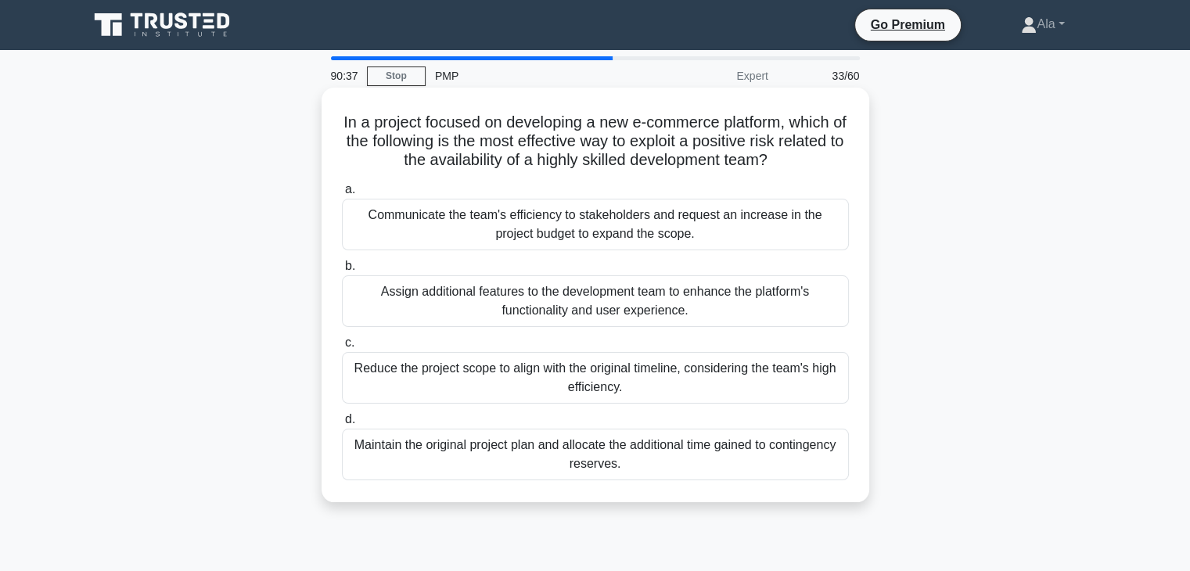
drag, startPoint x: 794, startPoint y: 506, endPoint x: 343, endPoint y: 124, distance: 590.5
click at [343, 124] on div "In a project focused on developing a new e-commerce platform, which of the foll…" at bounding box center [595, 308] width 1032 height 433
click at [579, 301] on div "Assign additional features to the development team to enhance the platform's fu…" at bounding box center [595, 301] width 507 height 52
click at [342, 271] on input "b. Assign additional features to the development team to enhance the platform's…" at bounding box center [342, 266] width 0 height 10
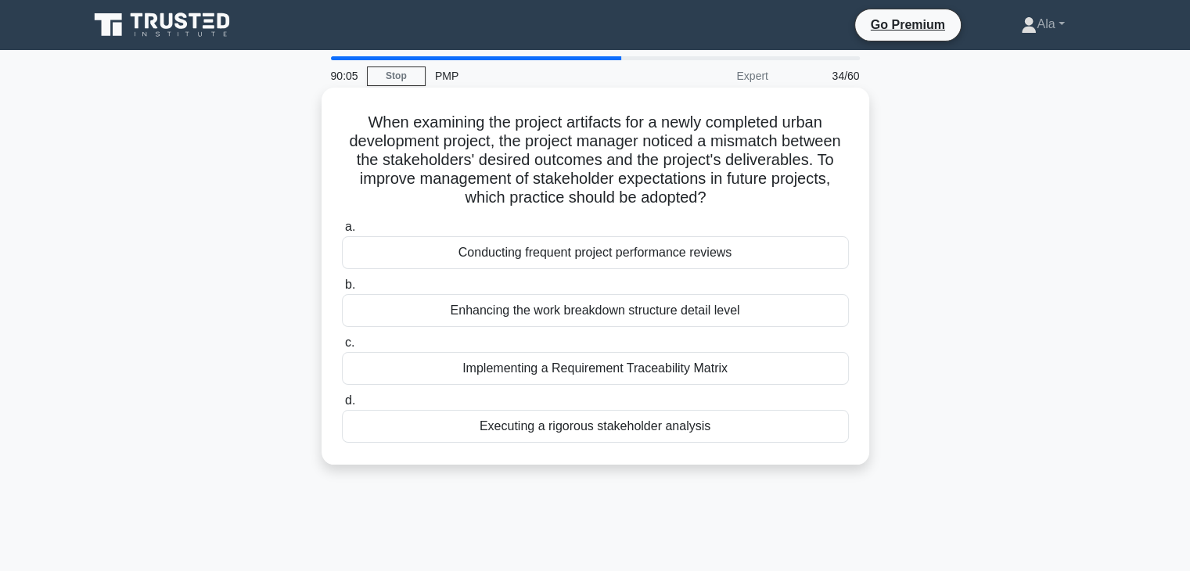
drag, startPoint x: 714, startPoint y: 432, endPoint x: 344, endPoint y: 108, distance: 491.7
click at [344, 108] on div "When examining the project artifacts for a newly completed urban development pr…" at bounding box center [595, 276] width 535 height 364
click at [523, 368] on div "Implementing a Requirement Traceability Matrix" at bounding box center [595, 368] width 507 height 33
click at [342, 348] on input "c. Implementing a Requirement Traceability Matrix" at bounding box center [342, 343] width 0 height 10
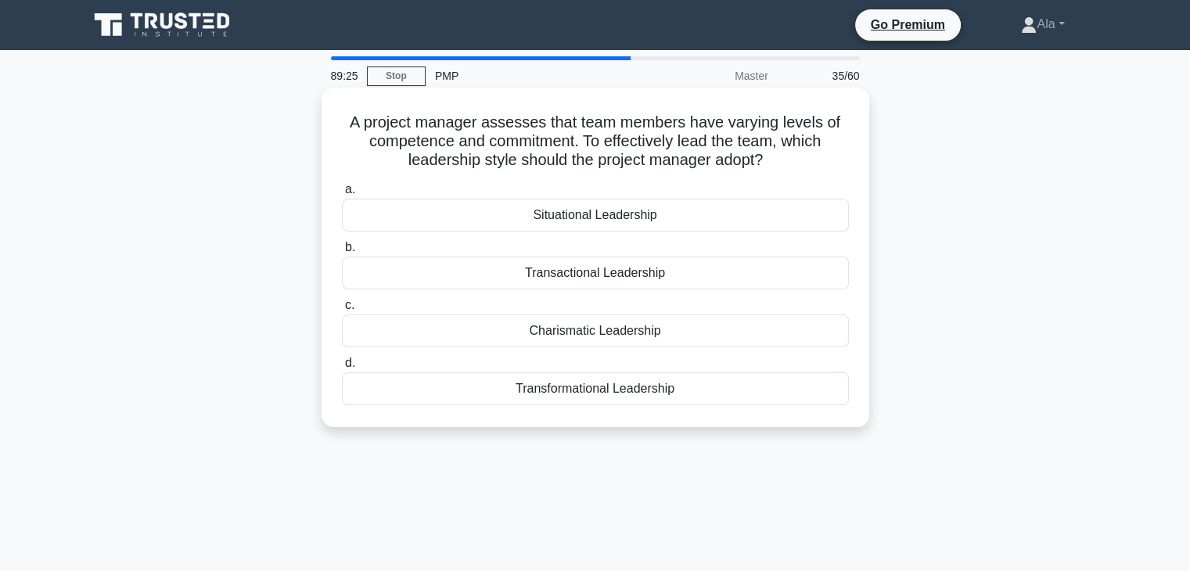
drag, startPoint x: 749, startPoint y: 433, endPoint x: 349, endPoint y: 116, distance: 511.1
click at [349, 116] on div "A project manager assesses that team members have varying levels of competence …" at bounding box center [595, 271] width 1032 height 358
click at [515, 263] on div "Transactional Leadership" at bounding box center [595, 273] width 507 height 33
click at [342, 253] on input "b. Transactional Leadership" at bounding box center [342, 247] width 0 height 10
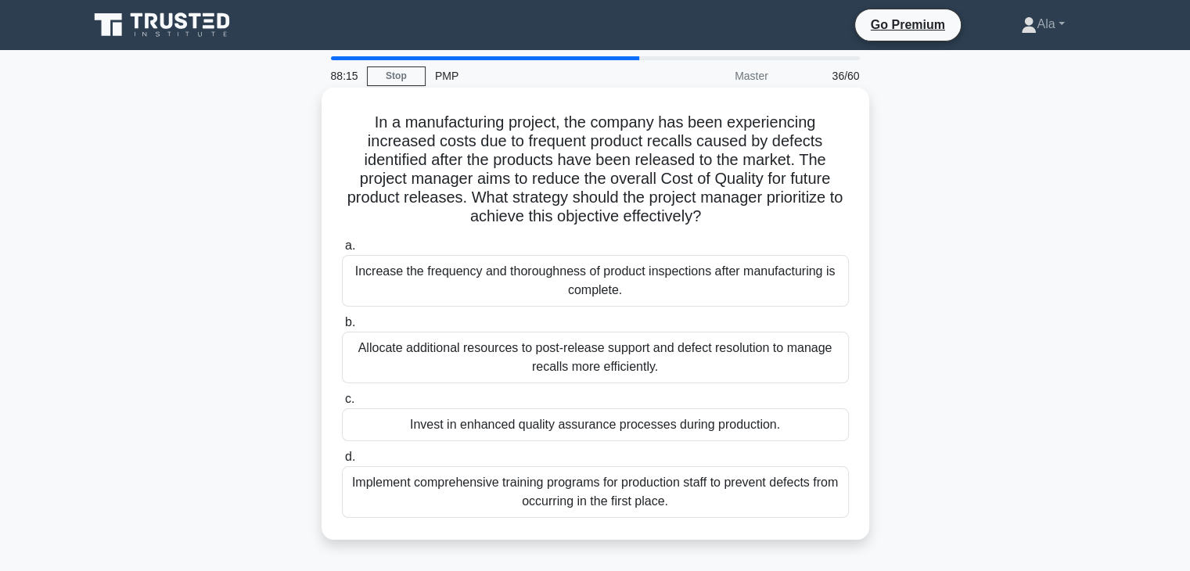
drag, startPoint x: 755, startPoint y: 542, endPoint x: 346, endPoint y: 117, distance: 590.2
click at [346, 117] on div "In a manufacturing project, the company has been experiencing increased costs d…" at bounding box center [595, 327] width 1032 height 471
click at [678, 486] on div "Implement comprehensive training programs for production staff to prevent defec…" at bounding box center [595, 492] width 507 height 52
click at [342, 462] on input "d. Implement comprehensive training programs for production staff to prevent de…" at bounding box center [342, 457] width 0 height 10
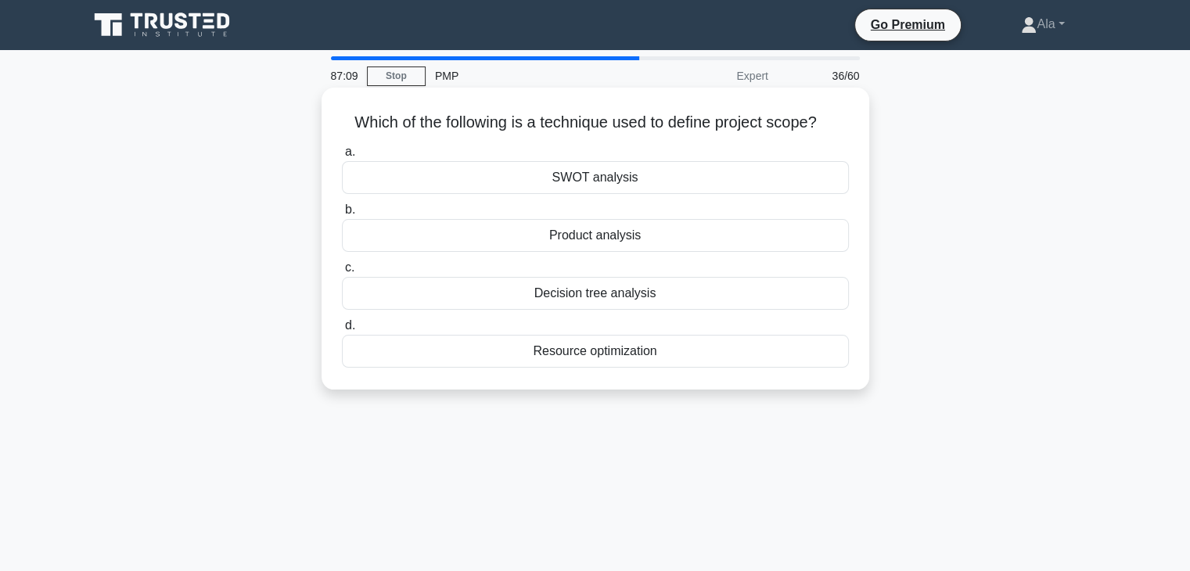
drag, startPoint x: 529, startPoint y: 258, endPoint x: 339, endPoint y: 112, distance: 239.8
click at [339, 112] on div "87:09 Stop PMP Expert 36/60 Which of the following is a technique used to defin…" at bounding box center [595, 447] width 1032 height 782
click at [514, 232] on div "Product analysis" at bounding box center [595, 235] width 507 height 33
click at [342, 215] on input "b. Product analysis" at bounding box center [342, 210] width 0 height 10
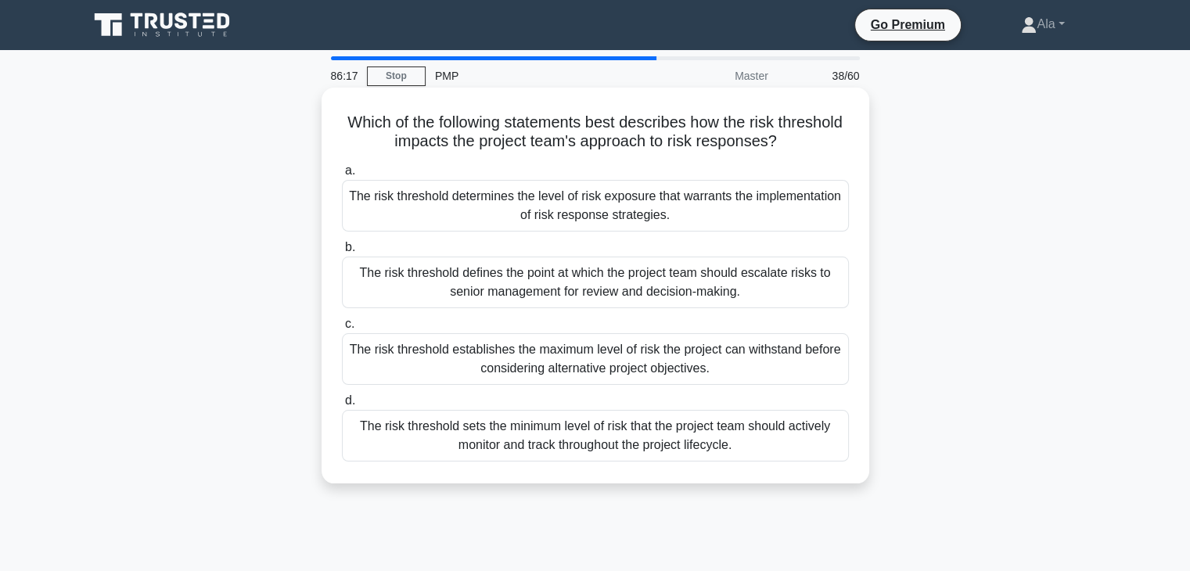
drag, startPoint x: 701, startPoint y: 459, endPoint x: 326, endPoint y: 115, distance: 508.7
click at [326, 115] on div "Which of the following statements best describes how the risk threshold impacts…" at bounding box center [595, 286] width 548 height 396
click at [482, 214] on div "The risk threshold determines the level of risk exposure that warrants the impl…" at bounding box center [595, 206] width 507 height 52
click at [342, 176] on input "a. The risk threshold determines the level of risk exposure that warrants the i…" at bounding box center [342, 171] width 0 height 10
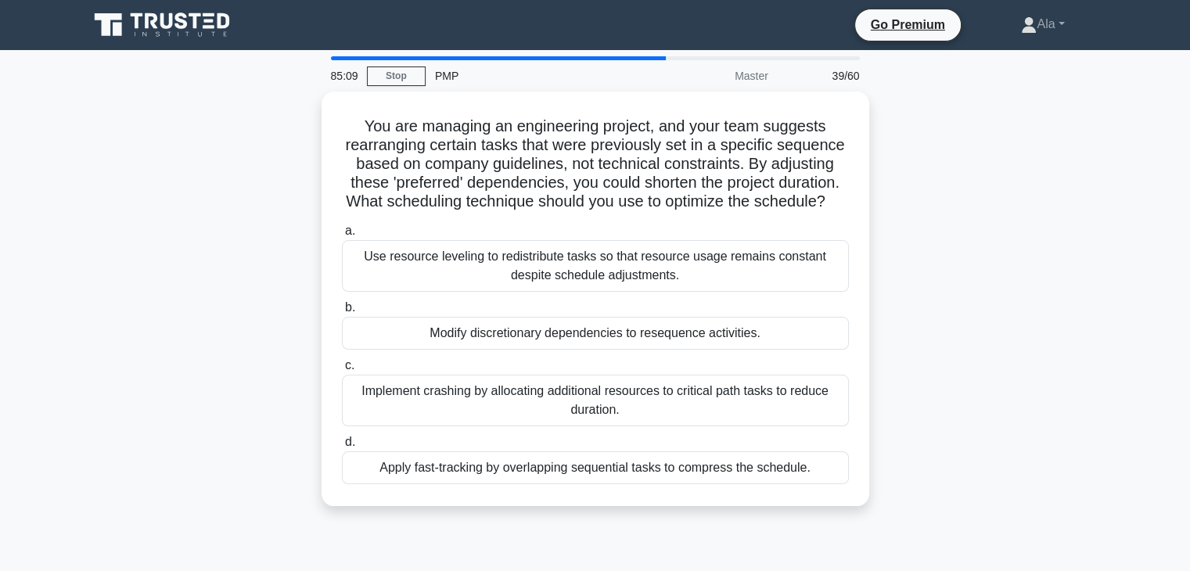
drag, startPoint x: 842, startPoint y: 513, endPoint x: 296, endPoint y: 124, distance: 670.6
click at [296, 124] on div "You are managing an engineering project, and your team suggests rearranging cer…" at bounding box center [595, 308] width 1032 height 433
click at [563, 484] on div "Apply fast-tracking by overlapping sequential tasks to compress the schedule." at bounding box center [595, 467] width 507 height 33
click at [342, 447] on input "d. Apply fast-tracking by overlapping sequential tasks to compress the schedule." at bounding box center [342, 442] width 0 height 10
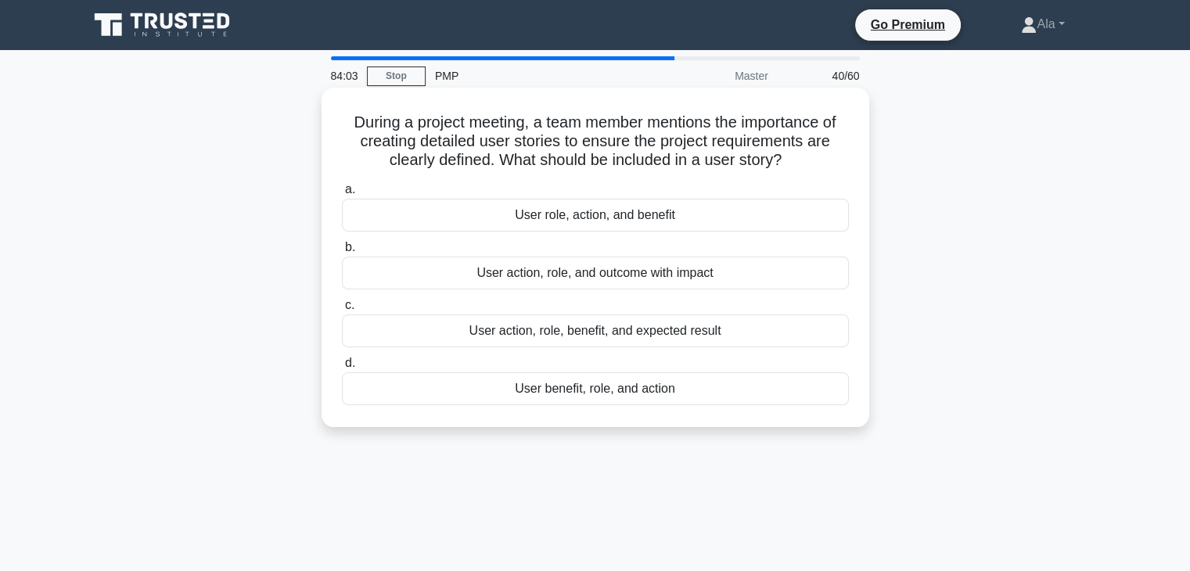
drag, startPoint x: 763, startPoint y: 495, endPoint x: 325, endPoint y: 117, distance: 578.4
click at [325, 117] on div "84:03 Stop PMP Master 40/60 During a project meeting, a team member mentions th…" at bounding box center [595, 447] width 1032 height 782
click at [444, 332] on div "User action, role, benefit, and expected result" at bounding box center [595, 330] width 507 height 33
click at [342, 311] on input "c. User action, role, benefit, and expected result" at bounding box center [342, 305] width 0 height 10
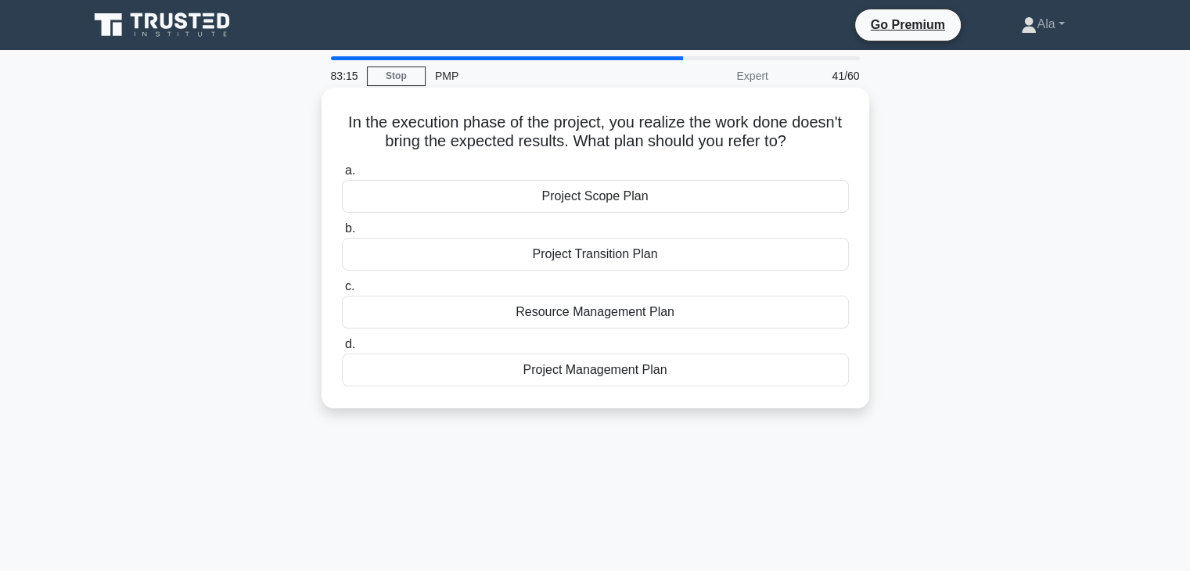
drag, startPoint x: 717, startPoint y: 433, endPoint x: 321, endPoint y: 124, distance: 502.7
click at [321, 124] on div "83:15 Stop PMP Expert 41/60 In the execution phase of the project, you realize …" at bounding box center [595, 447] width 1032 height 782
click at [612, 373] on div "Project Management Plan" at bounding box center [595, 370] width 507 height 33
click at [342, 350] on input "d. Project Management Plan" at bounding box center [342, 344] width 0 height 10
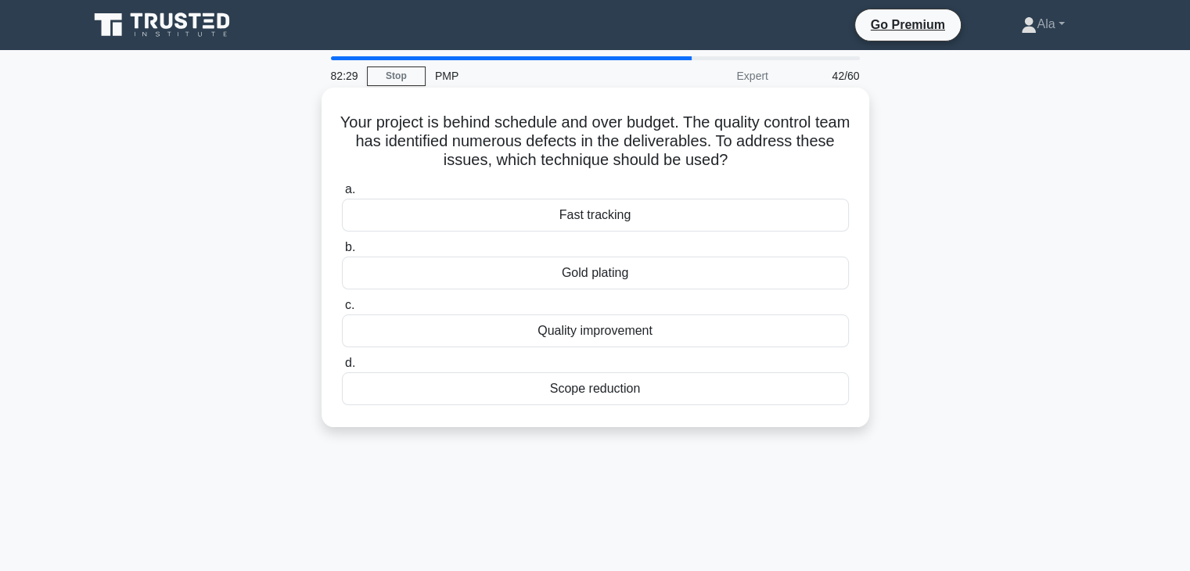
drag, startPoint x: 734, startPoint y: 456, endPoint x: 350, endPoint y: 124, distance: 507.9
click at [350, 124] on div "82:29 Stop PMP Expert 42/60 Your project is behind schedule and over budget. Th…" at bounding box center [595, 447] width 1032 height 782
click at [488, 327] on div "Quality improvement" at bounding box center [595, 330] width 507 height 33
click at [342, 311] on input "c. Quality improvement" at bounding box center [342, 305] width 0 height 10
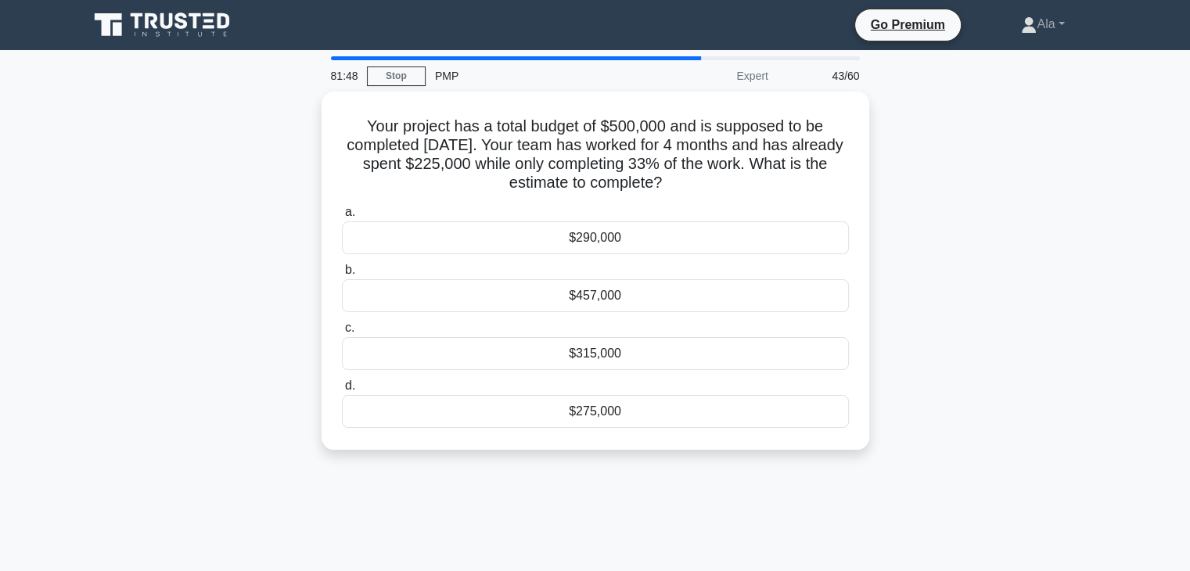
drag, startPoint x: 699, startPoint y: 437, endPoint x: 316, endPoint y: 112, distance: 502.7
click at [316, 112] on div "Your project has a total budget of $500,000 and is supposed to be completed in …" at bounding box center [595, 280] width 1032 height 377
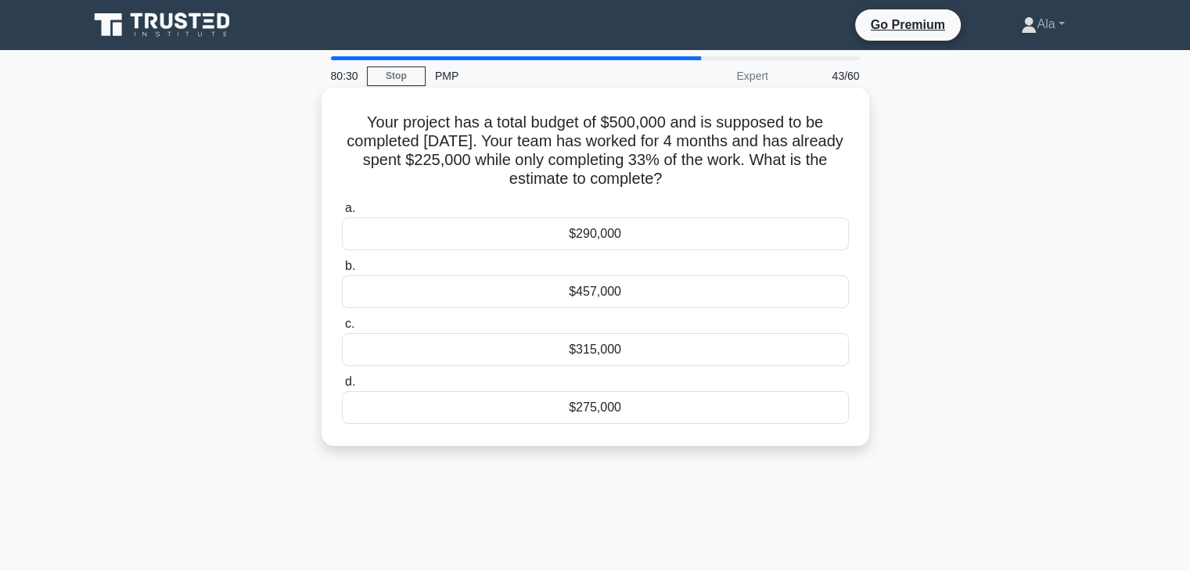
click at [510, 291] on div "$457,000" at bounding box center [595, 291] width 507 height 33
click at [342, 271] on input "b. $457,000" at bounding box center [342, 266] width 0 height 10
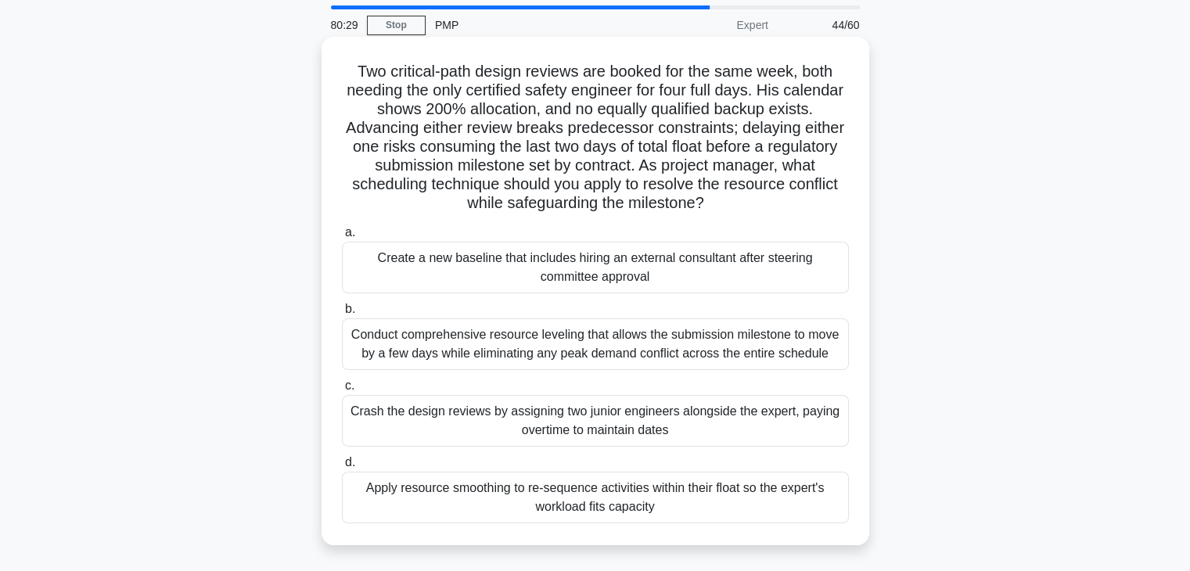
scroll to position [78, 0]
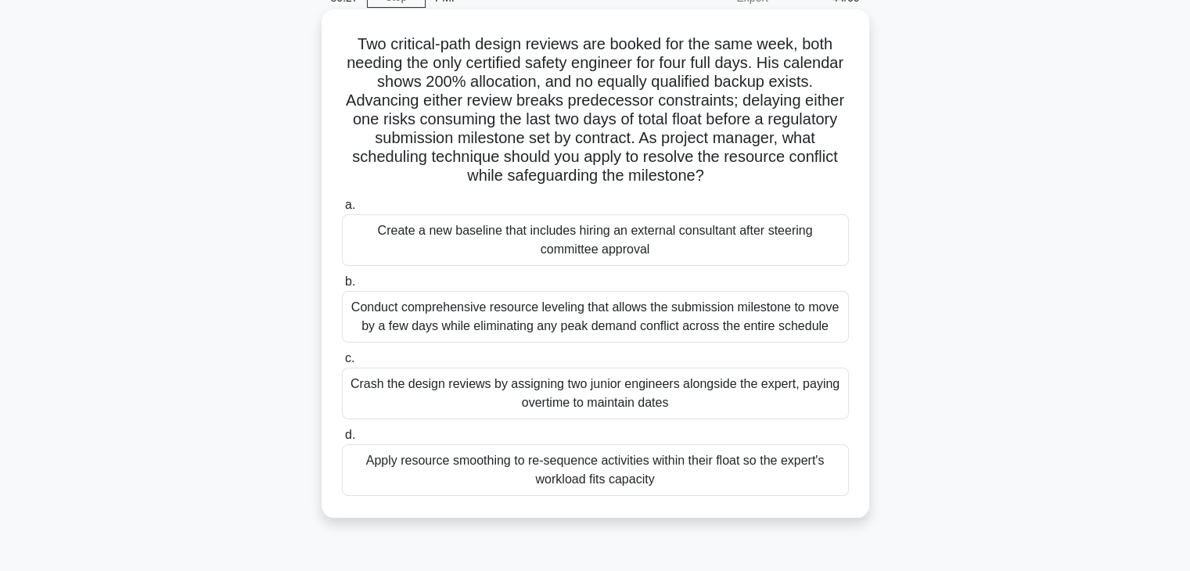
drag, startPoint x: 691, startPoint y: 530, endPoint x: 345, endPoint y: 39, distance: 600.5
click at [345, 39] on div "Two critical-path design reviews are booked for the same week, both needing the…" at bounding box center [595, 276] width 1032 height 527
click at [507, 330] on div "Conduct comprehensive resource leveling that allows the submission milestone to…" at bounding box center [595, 317] width 507 height 52
click at [342, 287] on input "b. Conduct comprehensive resource leveling that allows the submission milestone…" at bounding box center [342, 282] width 0 height 10
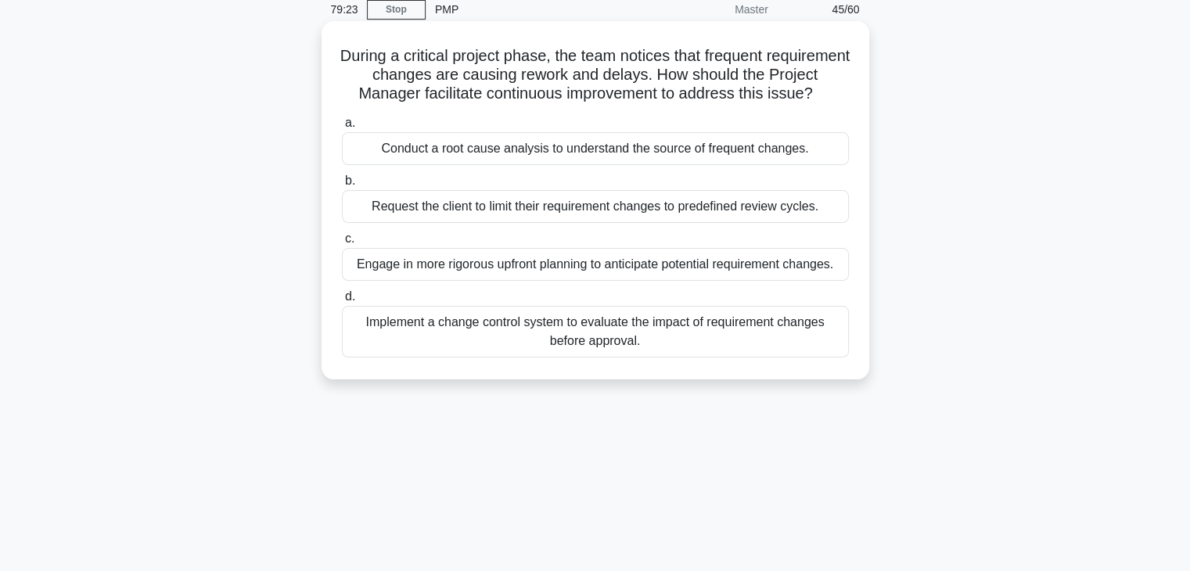
scroll to position [0, 0]
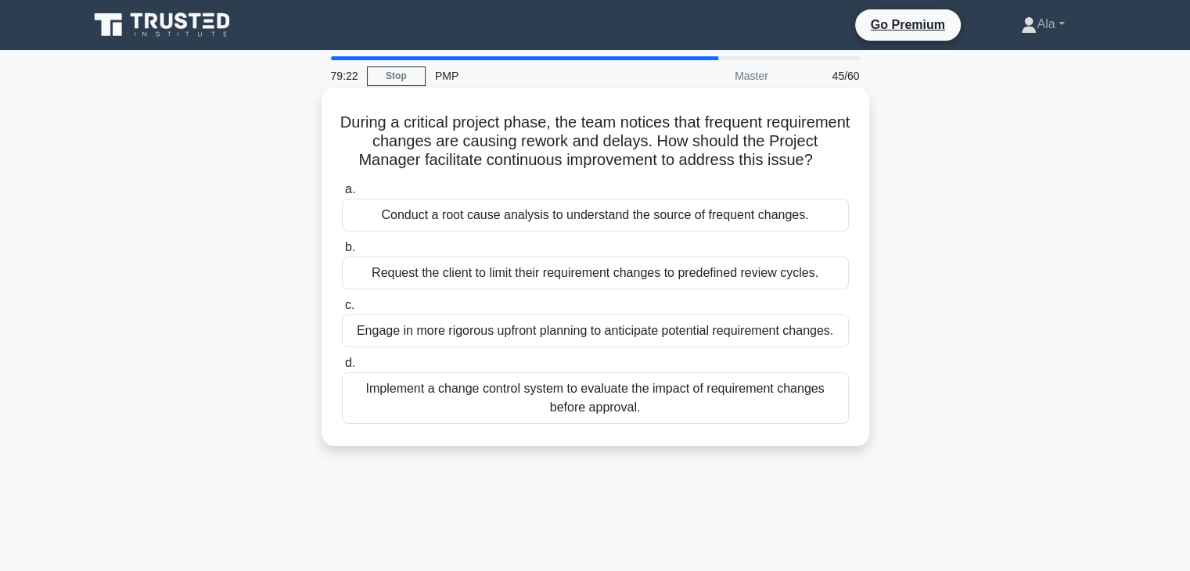
drag, startPoint x: 688, startPoint y: 398, endPoint x: 356, endPoint y: 106, distance: 442.3
click at [356, 106] on div "During a critical project phase, the team notices that frequent requirement cha…" at bounding box center [595, 280] width 1032 height 377
click at [540, 232] on div "Conduct a root cause analysis to understand the source of frequent changes." at bounding box center [595, 215] width 507 height 33
click at [342, 195] on input "a. Conduct a root cause analysis to understand the source of frequent changes." at bounding box center [342, 190] width 0 height 10
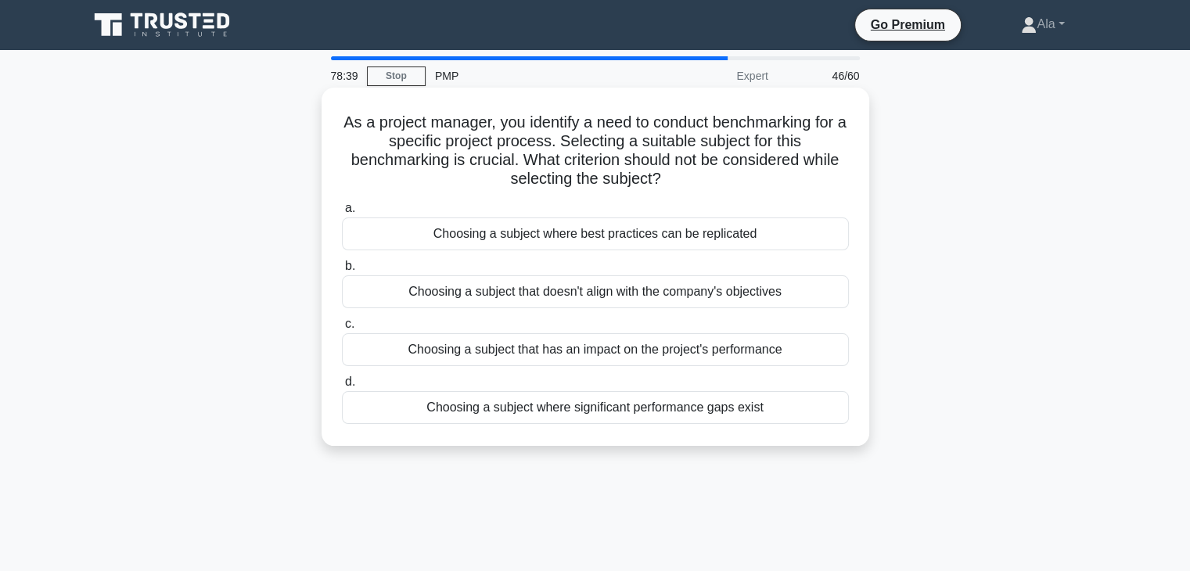
drag, startPoint x: 720, startPoint y: 420, endPoint x: 343, endPoint y: 124, distance: 479.6
click at [343, 124] on div "78:39 Stop PMP Expert 46/60 As a project manager, you identify a need to conduc…" at bounding box center [595, 447] width 1032 height 782
click at [455, 297] on div "Choosing a subject that doesn't align with the company's objectives" at bounding box center [595, 291] width 507 height 33
click at [342, 271] on input "b. Choosing a subject that doesn't align with the company's objectives" at bounding box center [342, 266] width 0 height 10
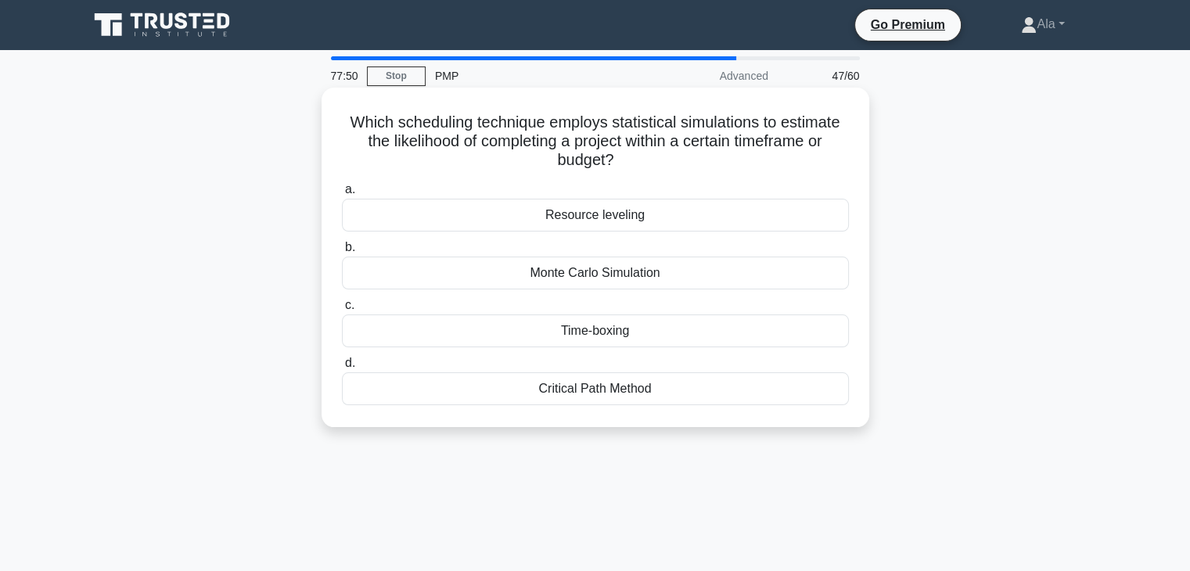
drag, startPoint x: 736, startPoint y: 437, endPoint x: 346, endPoint y: 124, distance: 500.7
click at [346, 124] on div "Which scheduling technique employs statistical simulations to estimate the like…" at bounding box center [595, 271] width 1032 height 358
click at [584, 278] on div "Monte Carlo Simulation" at bounding box center [595, 273] width 507 height 33
click at [342, 253] on input "b. Monte Carlo Simulation" at bounding box center [342, 247] width 0 height 10
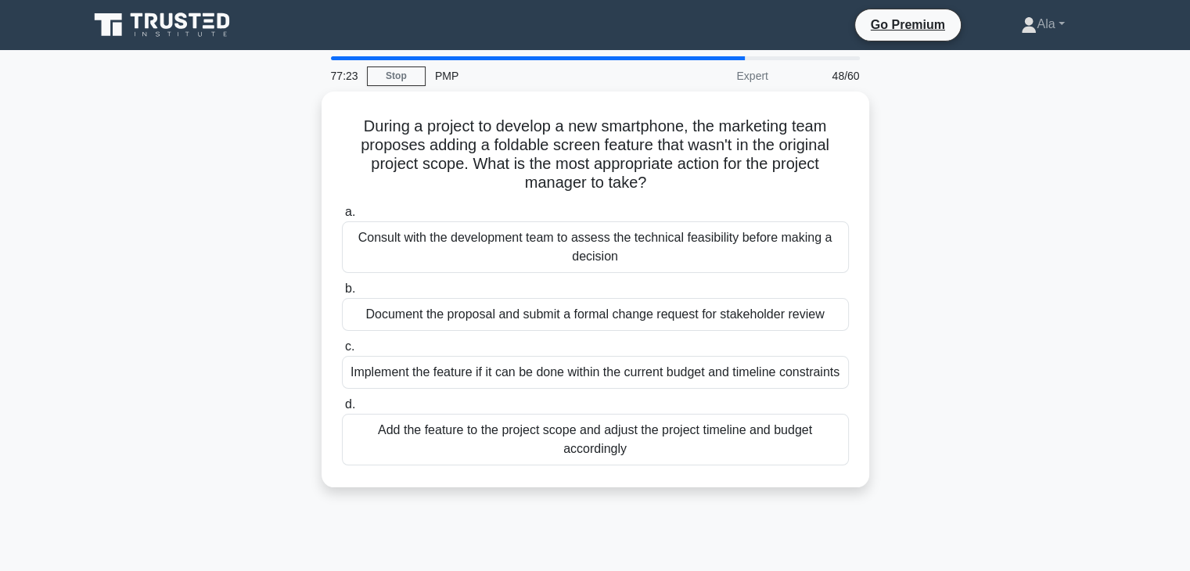
drag, startPoint x: 644, startPoint y: 458, endPoint x: 312, endPoint y: 99, distance: 489.3
click at [312, 99] on div "During a project to develop a new smartphone, the marketing team proposes addin…" at bounding box center [595, 299] width 1032 height 415
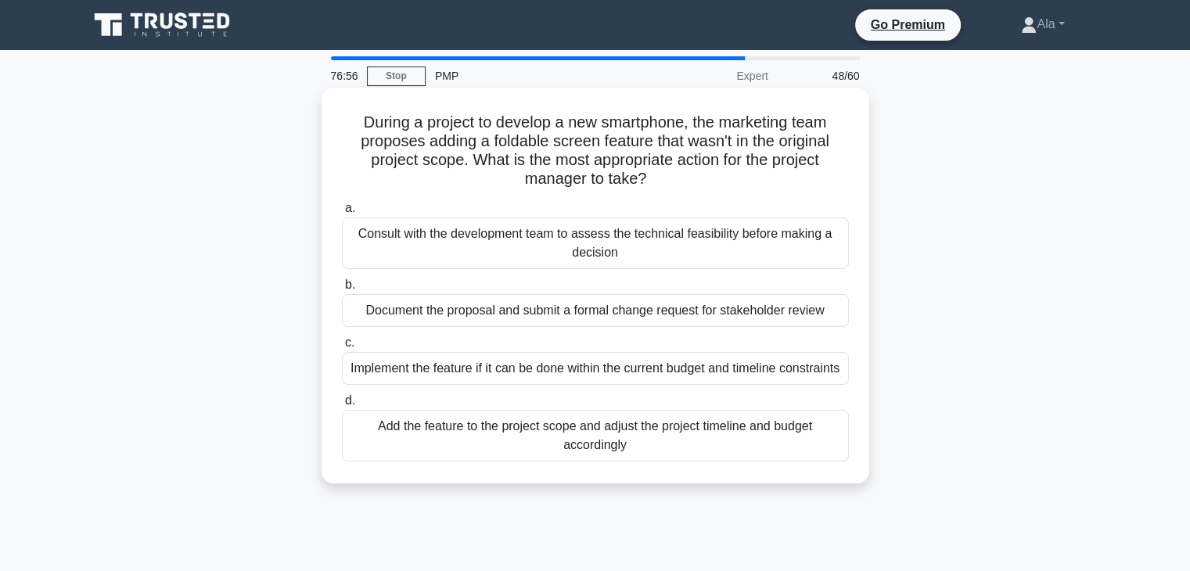
click at [576, 311] on div "Document the proposal and submit a formal change request for stakeholder review" at bounding box center [595, 310] width 507 height 33
click at [342, 290] on input "b. Document the proposal and submit a formal change request for stakeholder rev…" at bounding box center [342, 285] width 0 height 10
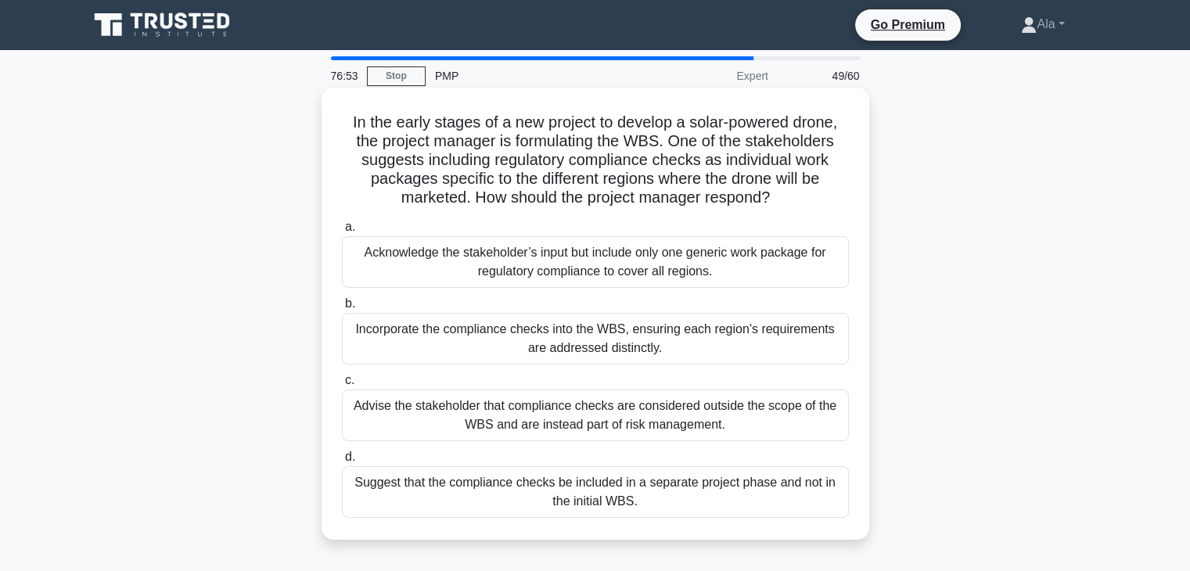
drag, startPoint x: 693, startPoint y: 511, endPoint x: 332, endPoint y: 112, distance: 537.7
click at [332, 112] on div "In the early stages of a new project to develop a solar-powered drone, the proj…" at bounding box center [595, 314] width 535 height 440
click at [497, 348] on div "Incorporate the compliance checks into the WBS, ensuring each region's requirem…" at bounding box center [595, 339] width 507 height 52
click at [342, 309] on input "b. Incorporate the compliance checks into the WBS, ensuring each region's requi…" at bounding box center [342, 304] width 0 height 10
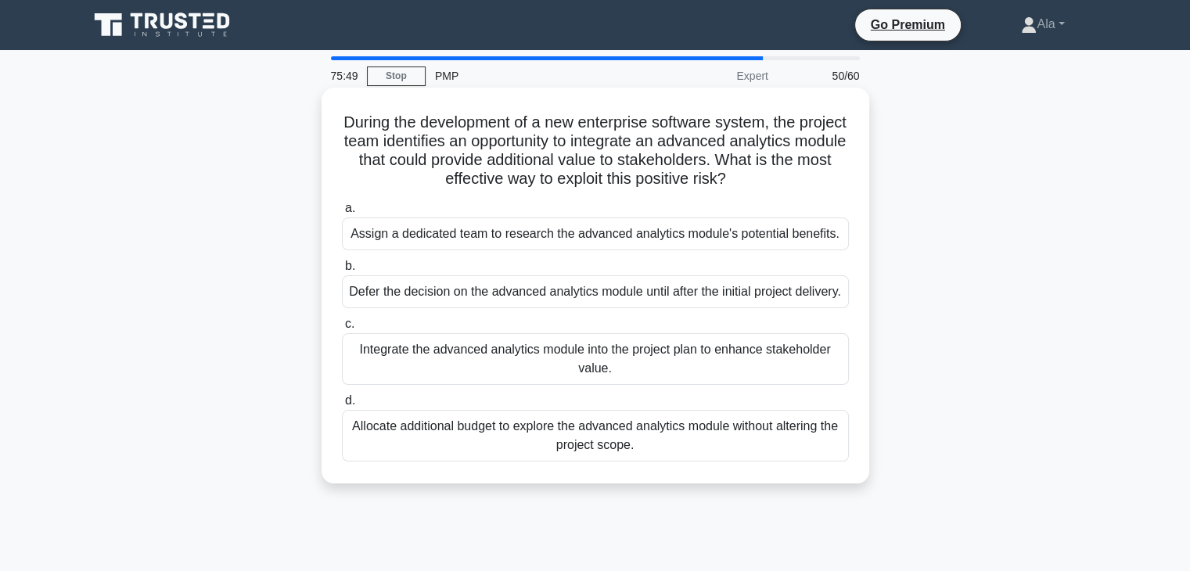
drag, startPoint x: 759, startPoint y: 501, endPoint x: 342, endPoint y: 117, distance: 567.9
click at [342, 117] on div "During the development of a new enterprise software system, the project team id…" at bounding box center [595, 286] width 548 height 396
click at [430, 239] on div "Assign a dedicated team to research the advanced analytics module's potential b…" at bounding box center [595, 233] width 507 height 33
click at [342, 214] on input "a. Assign a dedicated team to research the advanced analytics module's potentia…" at bounding box center [342, 208] width 0 height 10
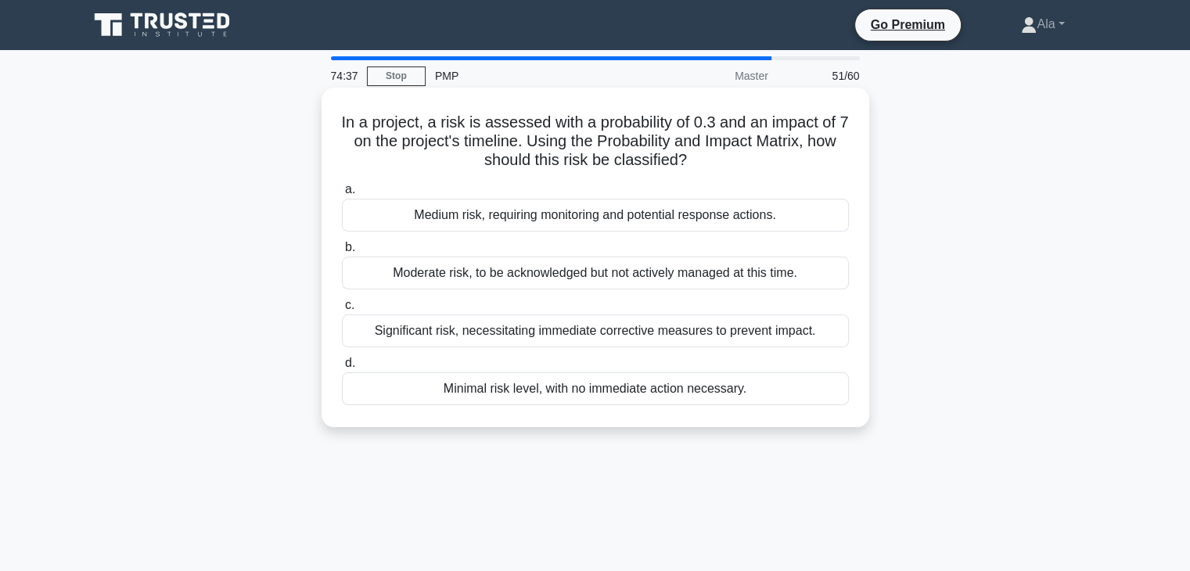
drag, startPoint x: 799, startPoint y: 427, endPoint x: 328, endPoint y: 105, distance: 571.2
click at [328, 105] on div "In a project, a risk is assessed with a probability of 0.3 and an impact of 7 o…" at bounding box center [595, 271] width 1032 height 358
click at [508, 220] on div "Medium risk, requiring monitoring and potential response actions." at bounding box center [595, 215] width 507 height 33
click at [342, 195] on input "a. Medium risk, requiring monitoring and potential response actions." at bounding box center [342, 190] width 0 height 10
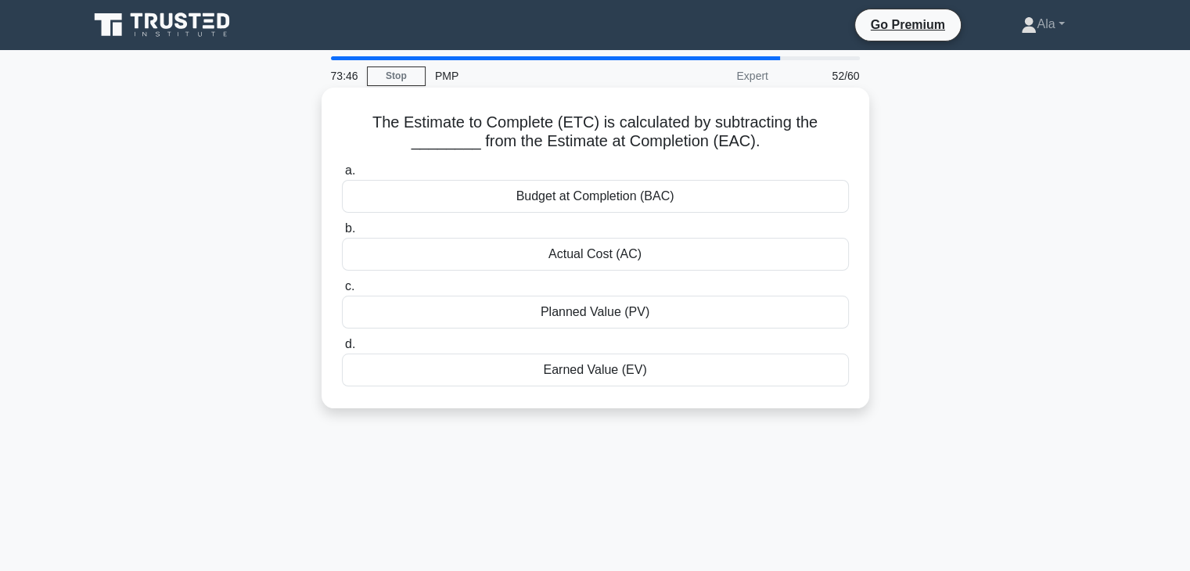
drag, startPoint x: 504, startPoint y: 331, endPoint x: 342, endPoint y: 127, distance: 259.9
click at [342, 127] on div "The Estimate to Complete (ETC) is calculated by subtracting the ________ from t…" at bounding box center [595, 261] width 1032 height 339
click at [485, 188] on div "Budget at Completion (BAC)" at bounding box center [595, 196] width 507 height 33
click at [342, 176] on input "a. Budget at Completion (BAC)" at bounding box center [342, 171] width 0 height 10
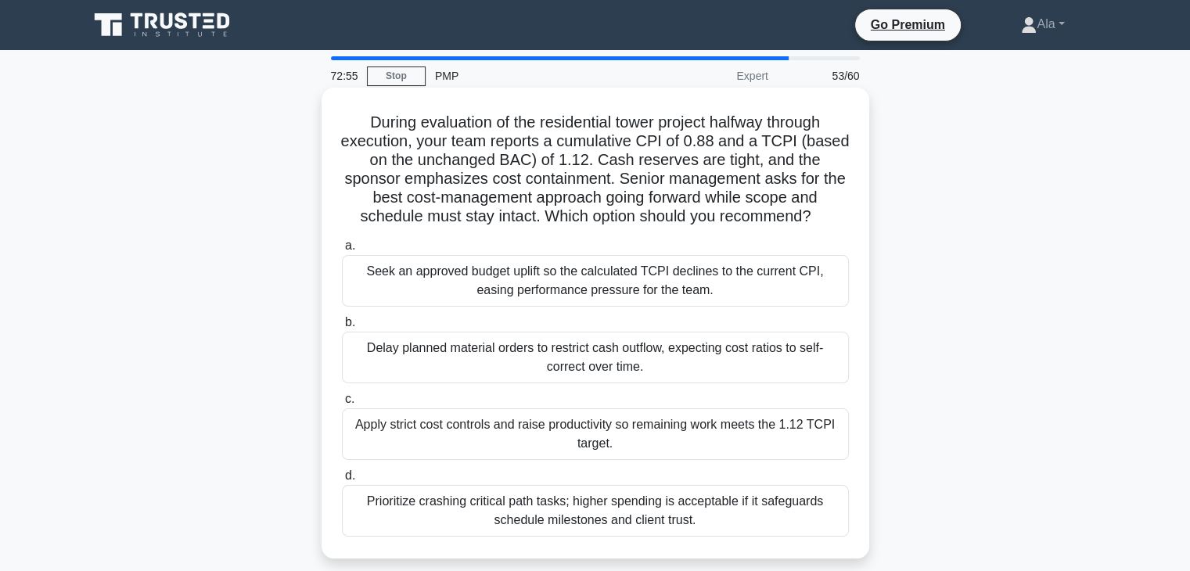
drag, startPoint x: 805, startPoint y: 407, endPoint x: 341, endPoint y: 121, distance: 545.0
click at [341, 121] on div "During evaluation of the residential tower project halfway through execution, y…" at bounding box center [595, 337] width 1032 height 490
click at [445, 502] on div "Prioritize crashing critical path tasks; higher spending is acceptable if it sa…" at bounding box center [595, 511] width 507 height 52
click at [342, 481] on input "d. Prioritize crashing critical path tasks; higher spending is acceptable if it…" at bounding box center [342, 476] width 0 height 10
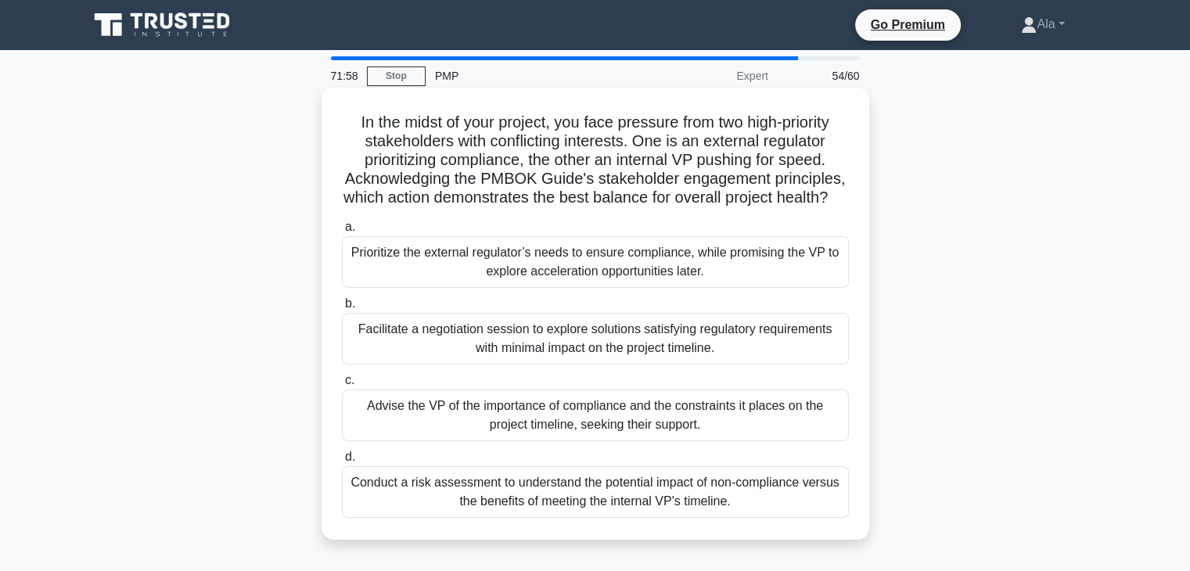
drag, startPoint x: 729, startPoint y: 524, endPoint x: 343, endPoint y: 117, distance: 561.6
click at [341, 117] on div "In the midst of your project, you face pressure from two high-priority stakehol…" at bounding box center [595, 314] width 535 height 440
click at [436, 364] on div "Facilitate a negotiation session to explore solutions satisfying regulatory req…" at bounding box center [595, 339] width 507 height 52
click at [342, 309] on input "b. Facilitate a negotiation session to explore solutions satisfying regulatory …" at bounding box center [342, 304] width 0 height 10
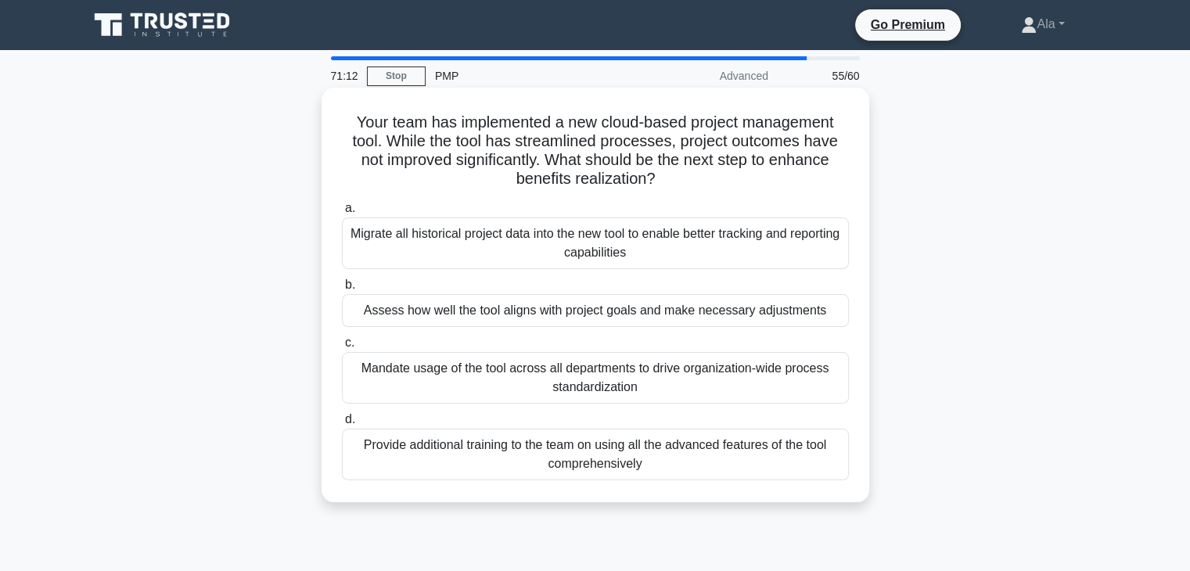
drag, startPoint x: 688, startPoint y: 510, endPoint x: 341, endPoint y: 126, distance: 517.2
click at [341, 126] on div "Your team has implemented a new cloud-based project management tool. While the …" at bounding box center [595, 308] width 1032 height 433
click at [504, 316] on div "Assess how well the tool aligns with project goals and make necessary adjustmen…" at bounding box center [595, 310] width 507 height 33
click at [342, 290] on input "b. Assess how well the tool aligns with project goals and make necessary adjust…" at bounding box center [342, 285] width 0 height 10
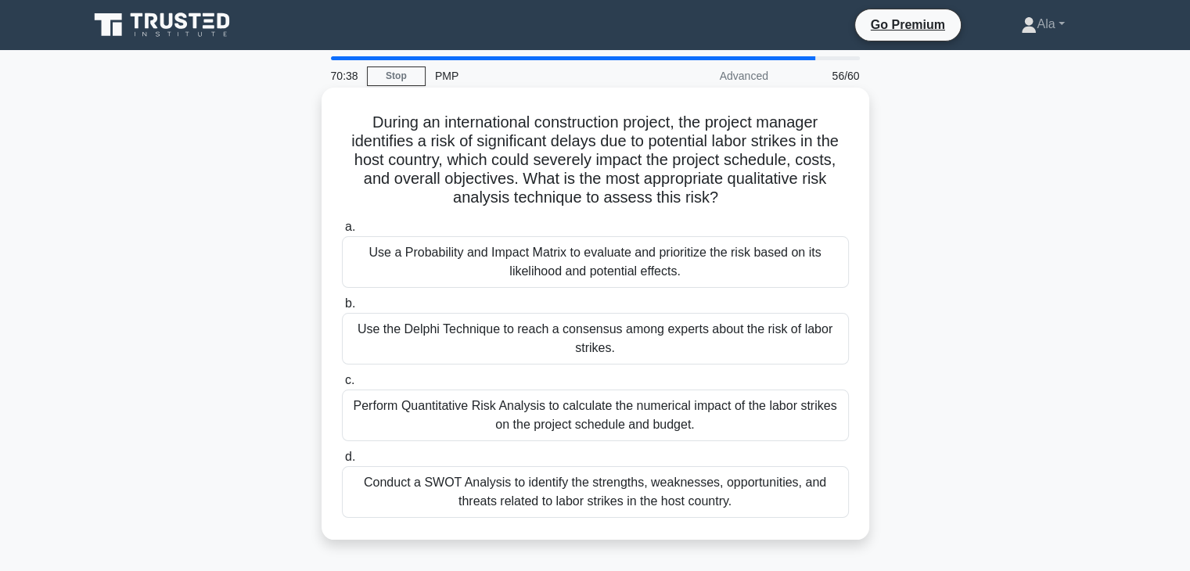
drag, startPoint x: 708, startPoint y: 495, endPoint x: 358, endPoint y: 124, distance: 509.6
click at [358, 124] on div "During an international construction project, the project manager identifies a …" at bounding box center [595, 314] width 535 height 440
click at [512, 251] on div "Use a Probability and Impact Matrix to evaluate and prioritize the risk based o…" at bounding box center [595, 262] width 507 height 52
click at [342, 232] on input "a. Use a Probability and Impact Matrix to evaluate and prioritize the risk base…" at bounding box center [342, 227] width 0 height 10
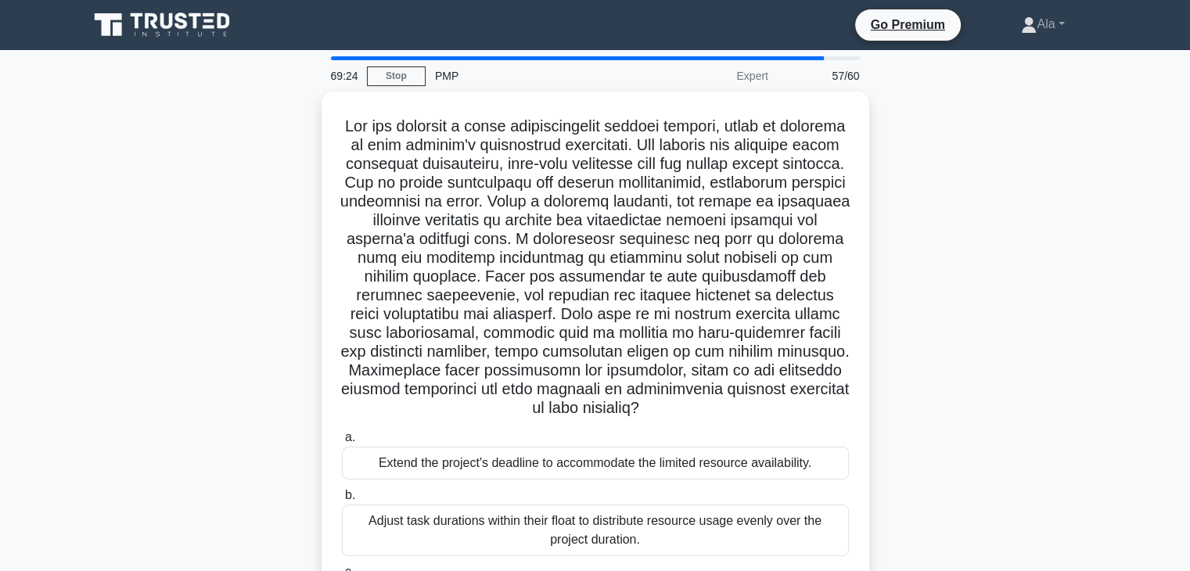
drag, startPoint x: 848, startPoint y: 443, endPoint x: 304, endPoint y: 99, distance: 643.4
click at [304, 99] on div ".spinner_0XTQ{transform-origin:center;animation:spinner_y6GP .75s linear infini…" at bounding box center [595, 402] width 1032 height 621
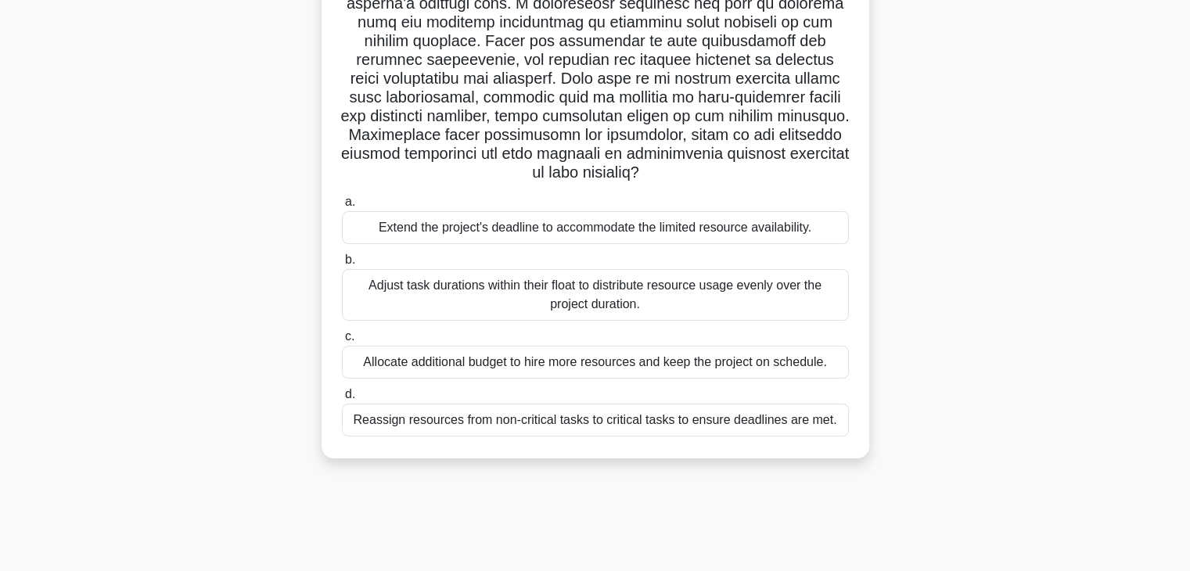
scroll to position [235, 0]
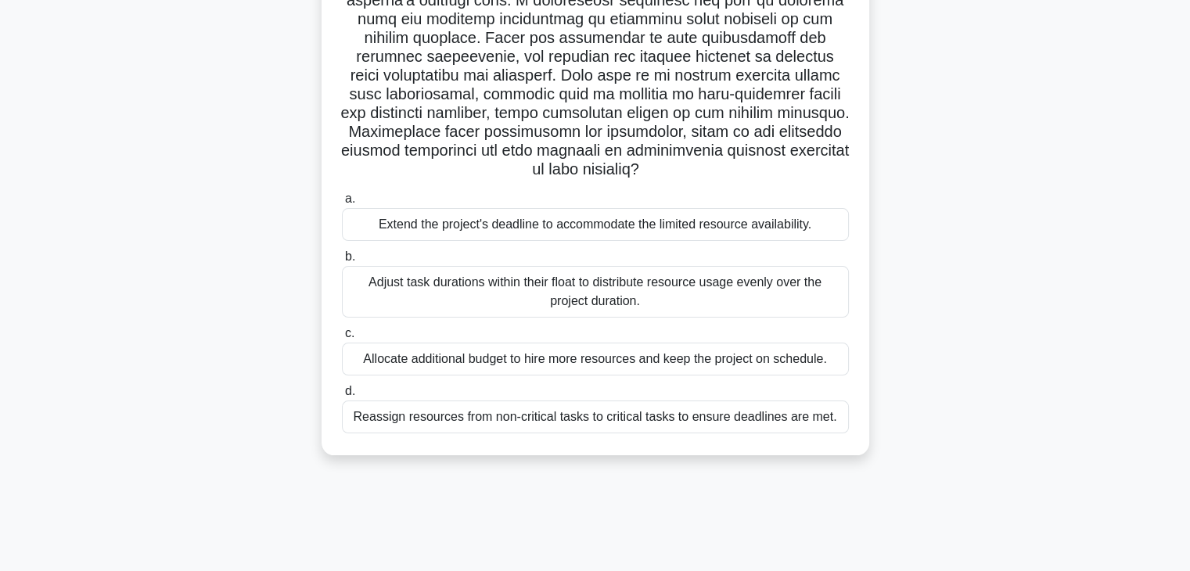
click at [517, 414] on div "Reassign resources from non-critical tasks to critical tasks to ensure deadline…" at bounding box center [595, 416] width 507 height 33
click at [342, 397] on input "d. Reassign resources from non-critical tasks to critical tasks to ensure deadl…" at bounding box center [342, 391] width 0 height 10
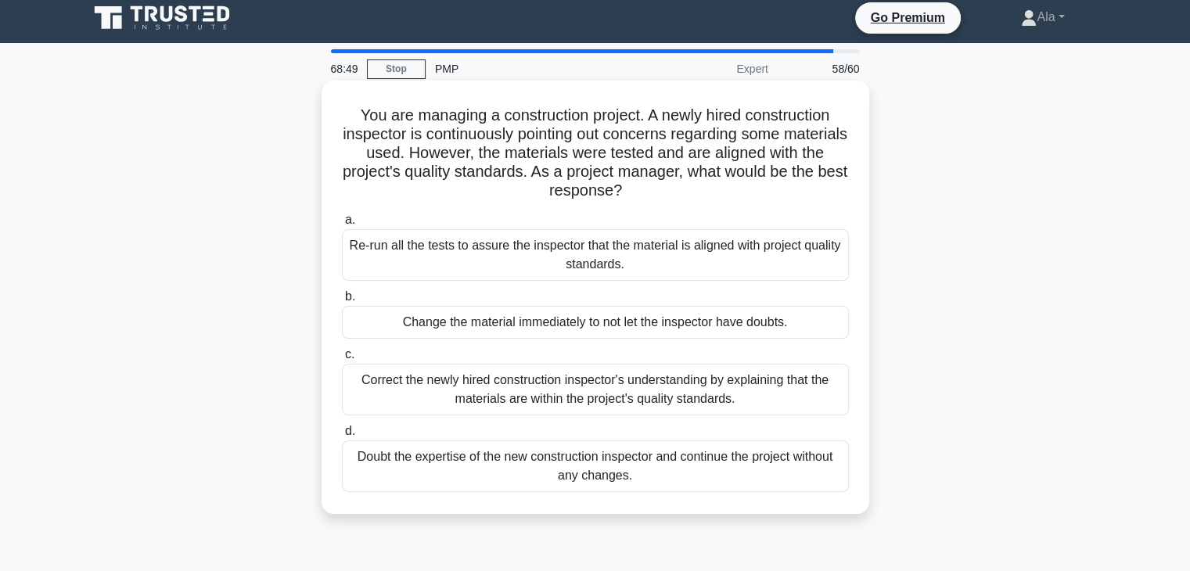
scroll to position [0, 0]
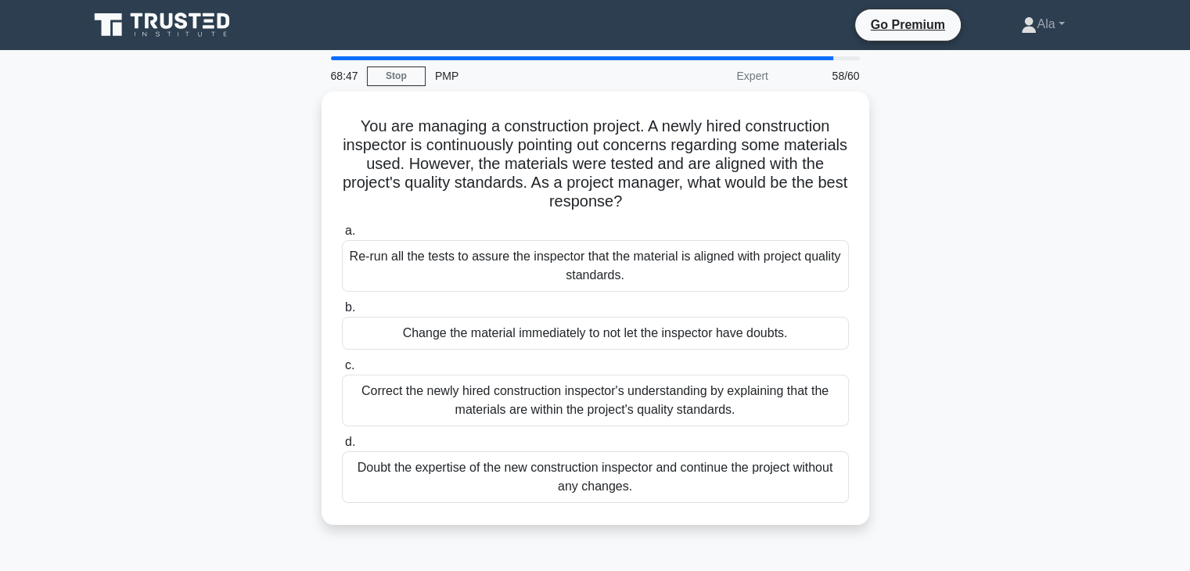
drag, startPoint x: 726, startPoint y: 367, endPoint x: 939, endPoint y: 275, distance: 232.3
click at [939, 275] on div "You are managing a construction project. A newly hired construction inspector i…" at bounding box center [595, 318] width 1032 height 452
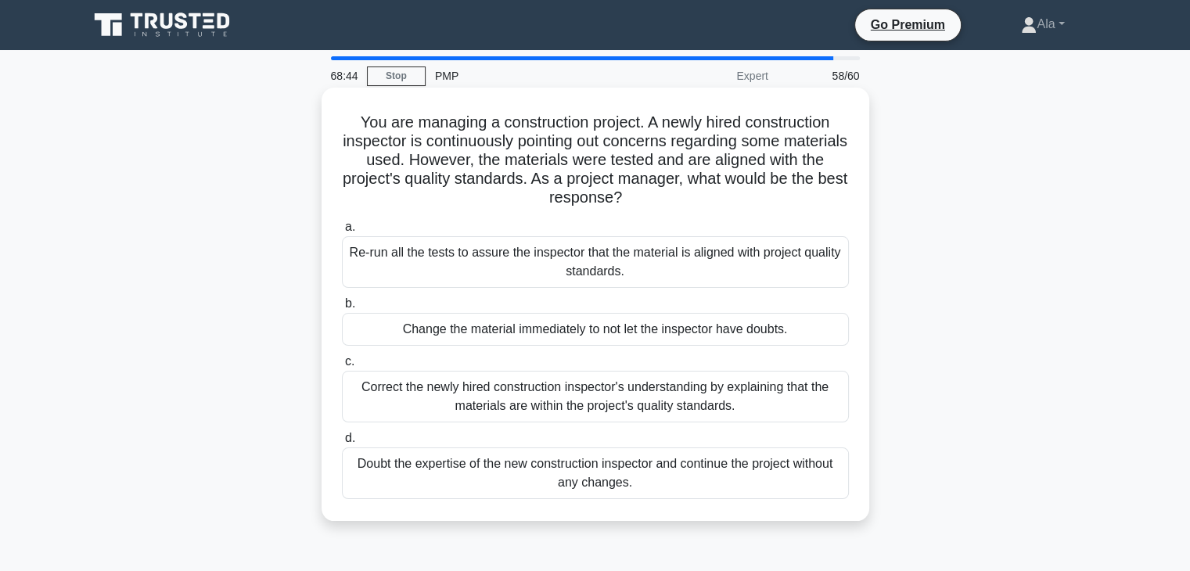
drag, startPoint x: 903, startPoint y: 524, endPoint x: 336, endPoint y: 117, distance: 697.7
click at [336, 117] on div "You are managing a construction project. A newly hired construction inspector i…" at bounding box center [595, 318] width 1032 height 452
click at [516, 393] on div "Correct the newly hired construction inspector's understanding by explaining th…" at bounding box center [595, 397] width 507 height 52
click at [342, 367] on input "c. Correct the newly hired construction inspector's understanding by explaining…" at bounding box center [342, 362] width 0 height 10
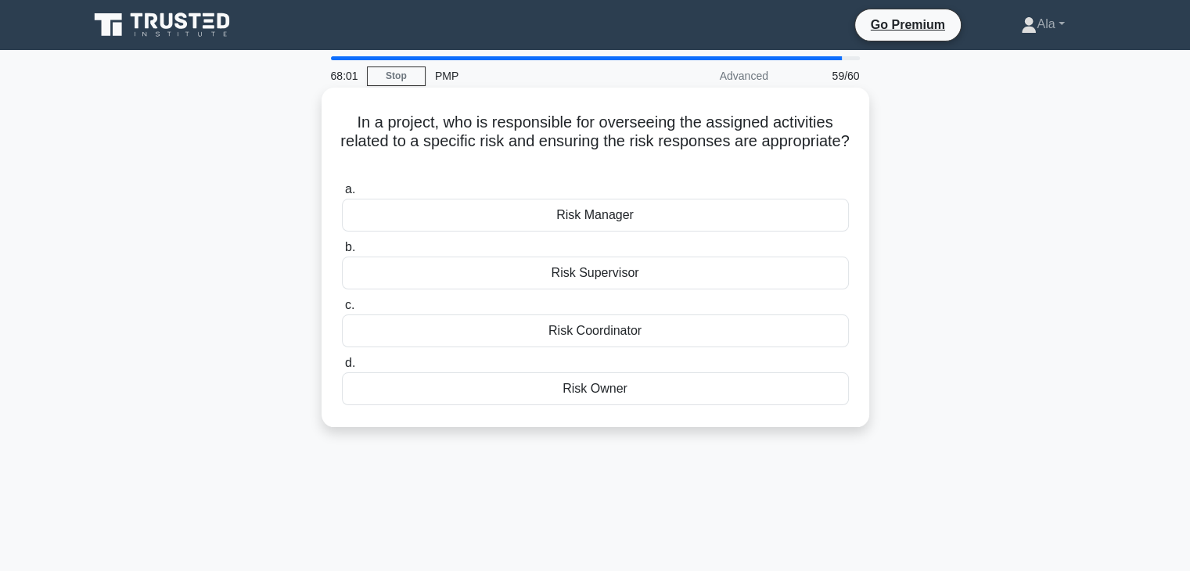
drag, startPoint x: 688, startPoint y: 429, endPoint x: 353, endPoint y: 119, distance: 456.6
click at [353, 119] on div "In a project, who is responsible for overseeing the assigned activities related…" at bounding box center [595, 271] width 1032 height 358
click at [591, 392] on div "Risk Owner" at bounding box center [595, 388] width 507 height 33
click at [342, 368] on input "d. Risk Owner" at bounding box center [342, 363] width 0 height 10
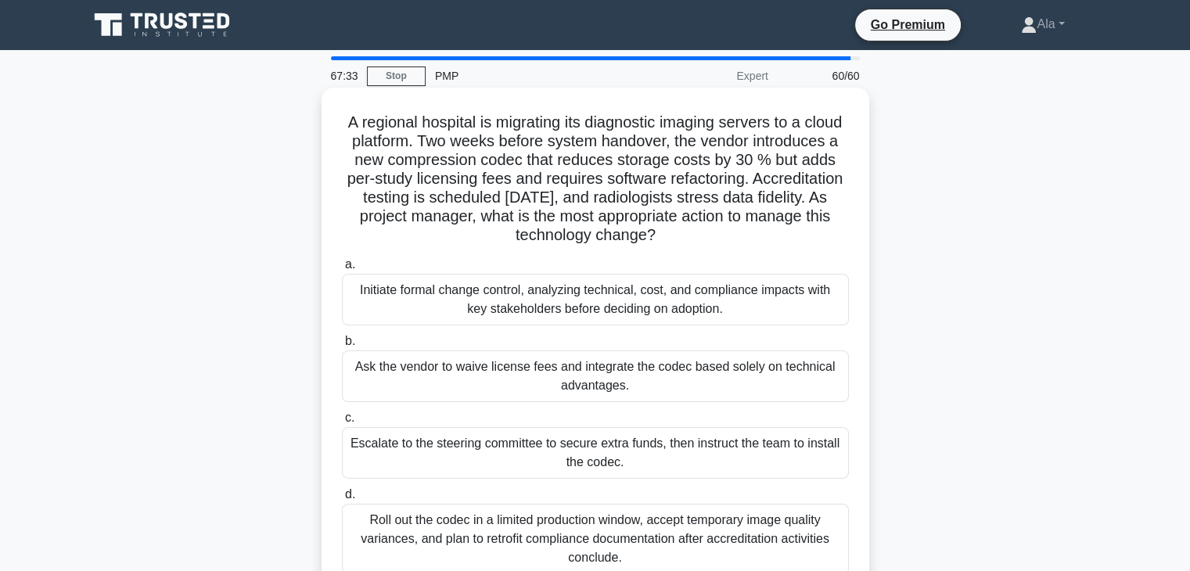
scroll to position [78, 0]
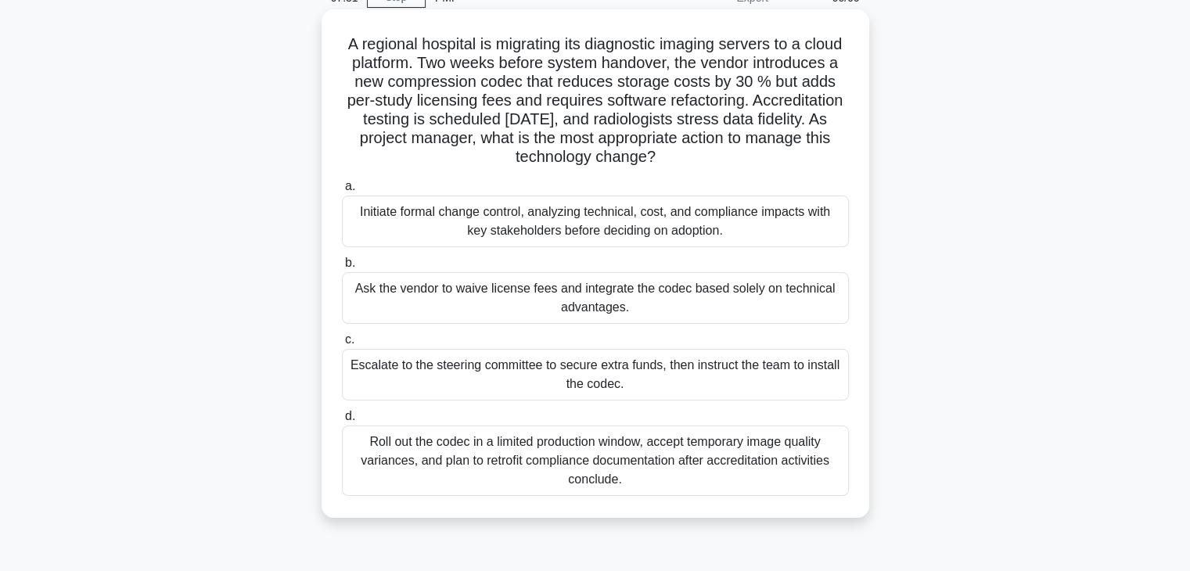
drag, startPoint x: 673, startPoint y: 497, endPoint x: 349, endPoint y: 47, distance: 554.6
click at [349, 47] on div "A regional hospital is migrating its diagnostic imaging servers to a cloud plat…" at bounding box center [595, 264] width 535 height 496
click at [522, 228] on div "Initiate formal change control, analyzing technical, cost, and compliance impac…" at bounding box center [595, 222] width 507 height 52
click at [342, 192] on input "a. Initiate formal change control, analyzing technical, cost, and compliance im…" at bounding box center [342, 186] width 0 height 10
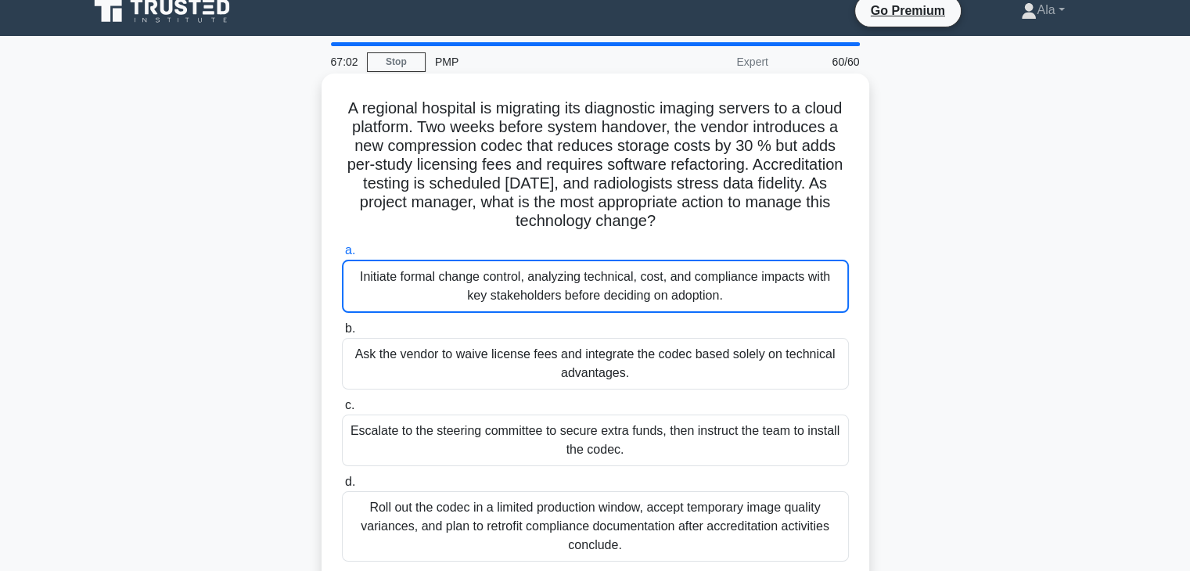
scroll to position [0, 0]
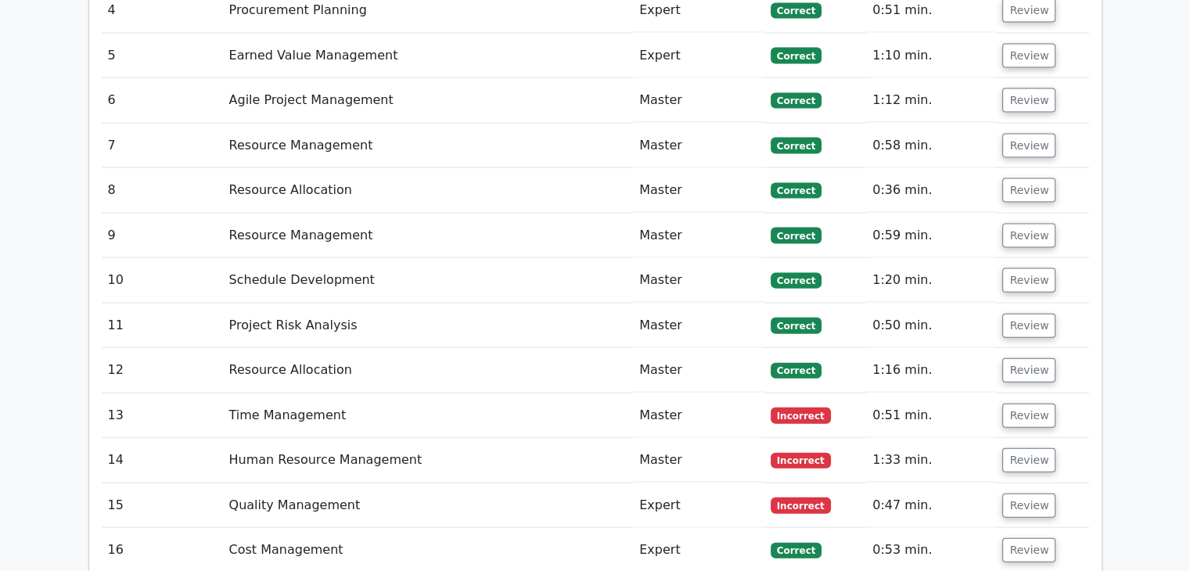
scroll to position [3453, 0]
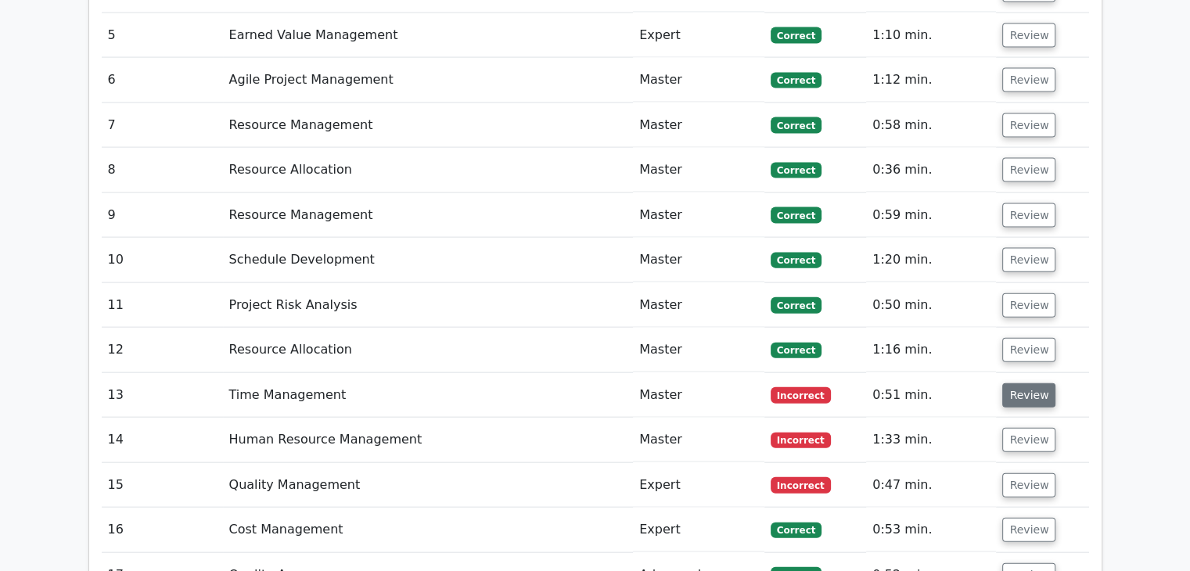
click at [1025, 383] on button "Review" at bounding box center [1028, 395] width 53 height 24
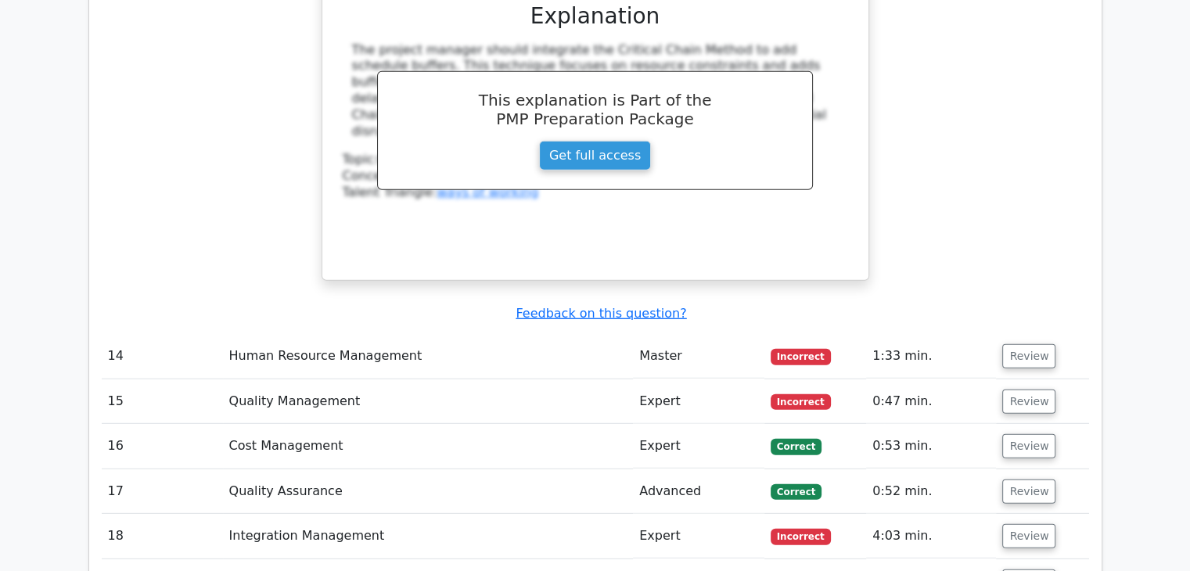
scroll to position [4314, 0]
click at [1007, 343] on button "Review" at bounding box center [1028, 355] width 53 height 24
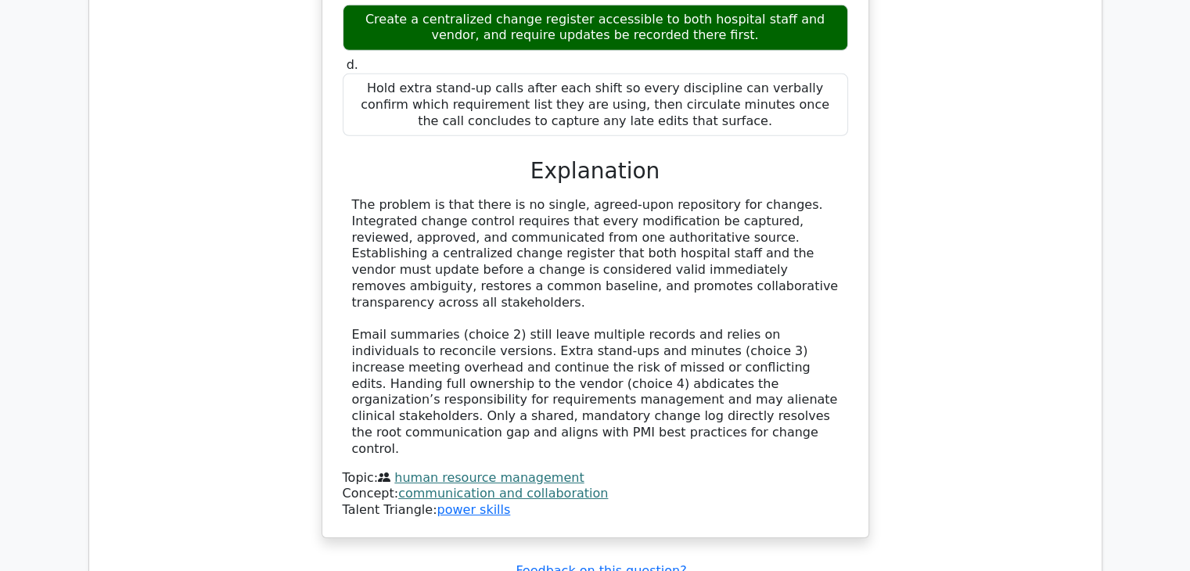
scroll to position [5017, 0]
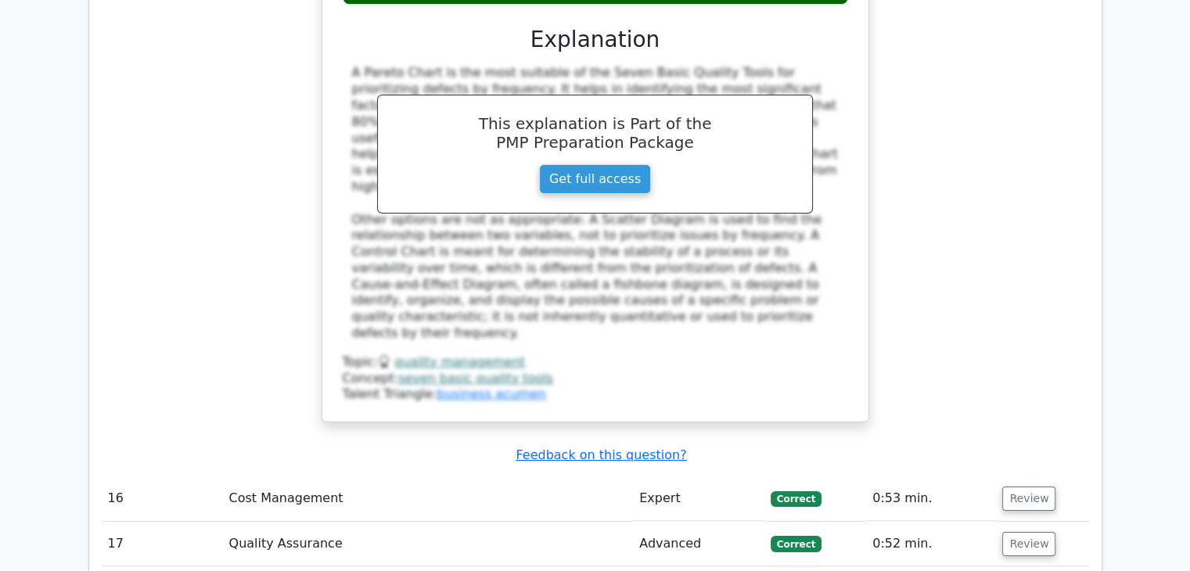
scroll to position [5956, 0]
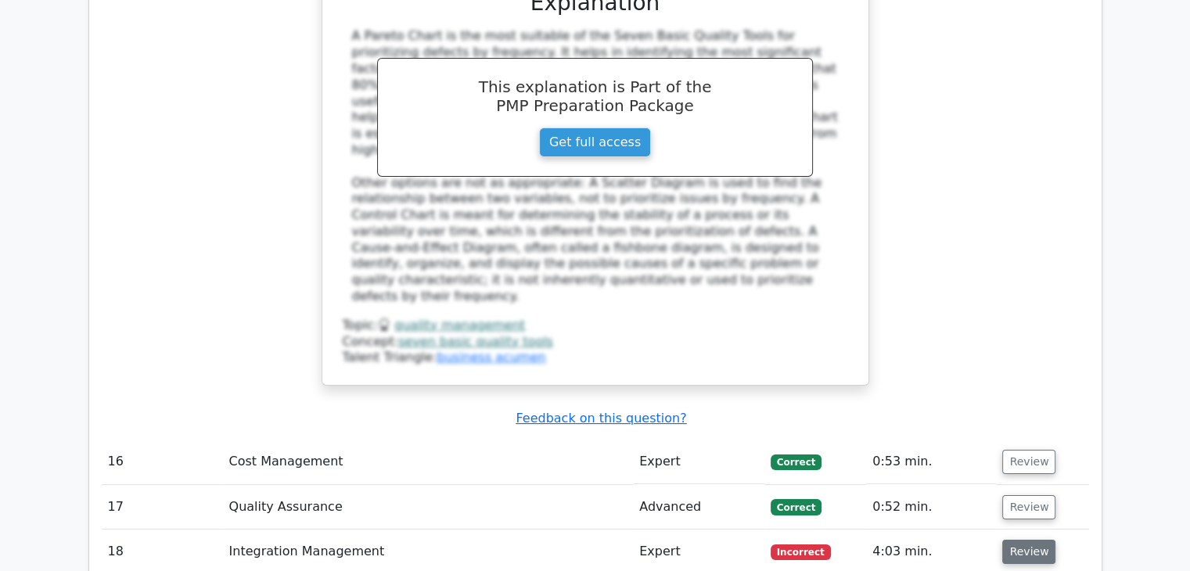
click at [1036, 540] on button "Review" at bounding box center [1028, 552] width 53 height 24
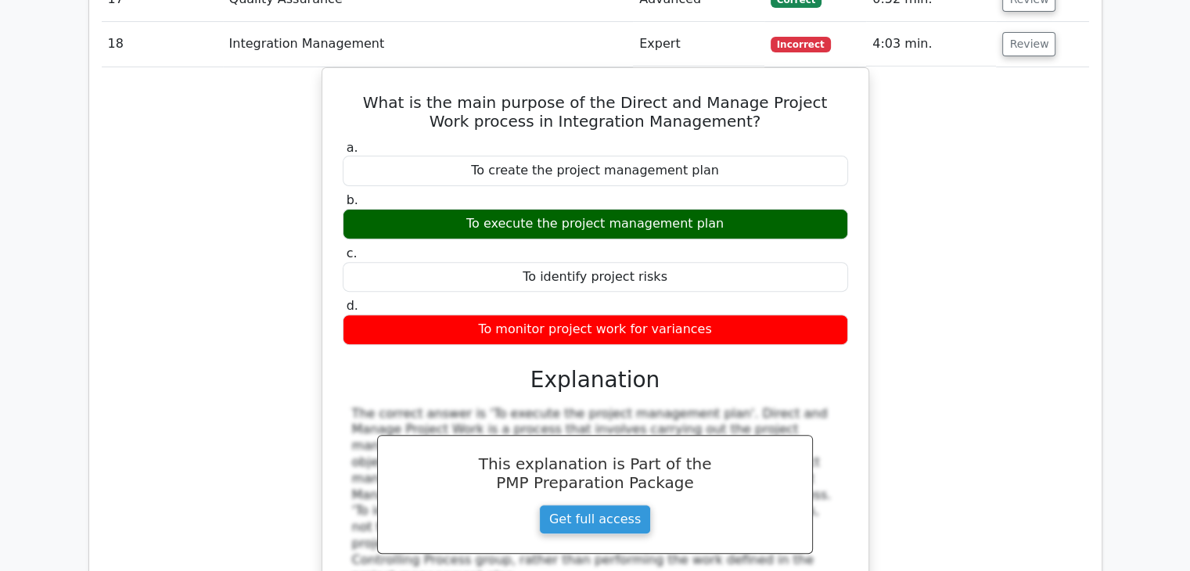
scroll to position [6504, 0]
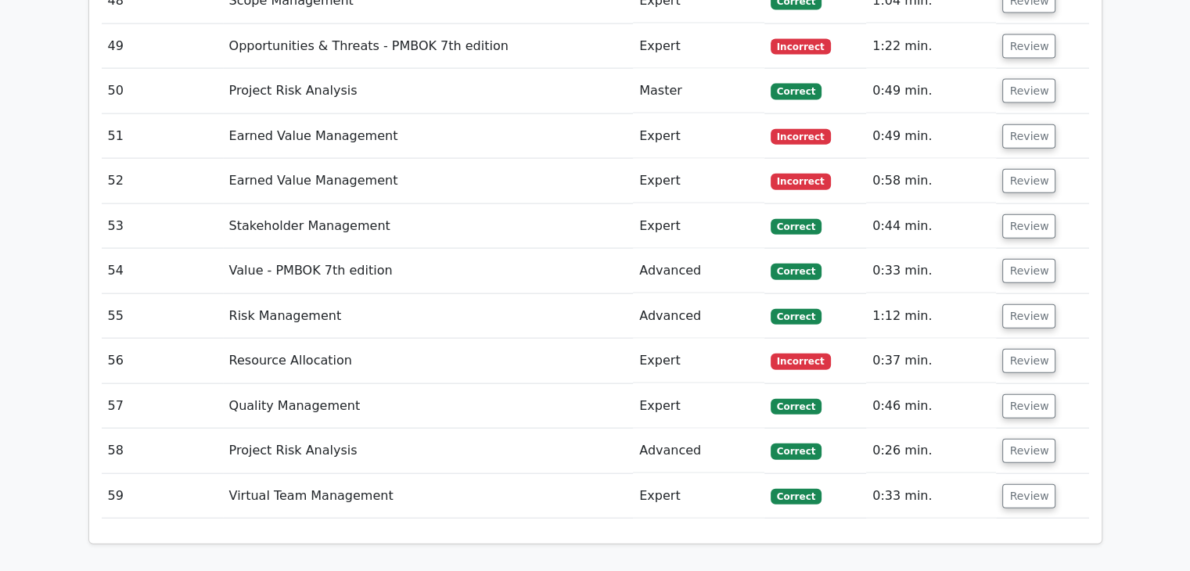
scroll to position [9913, 0]
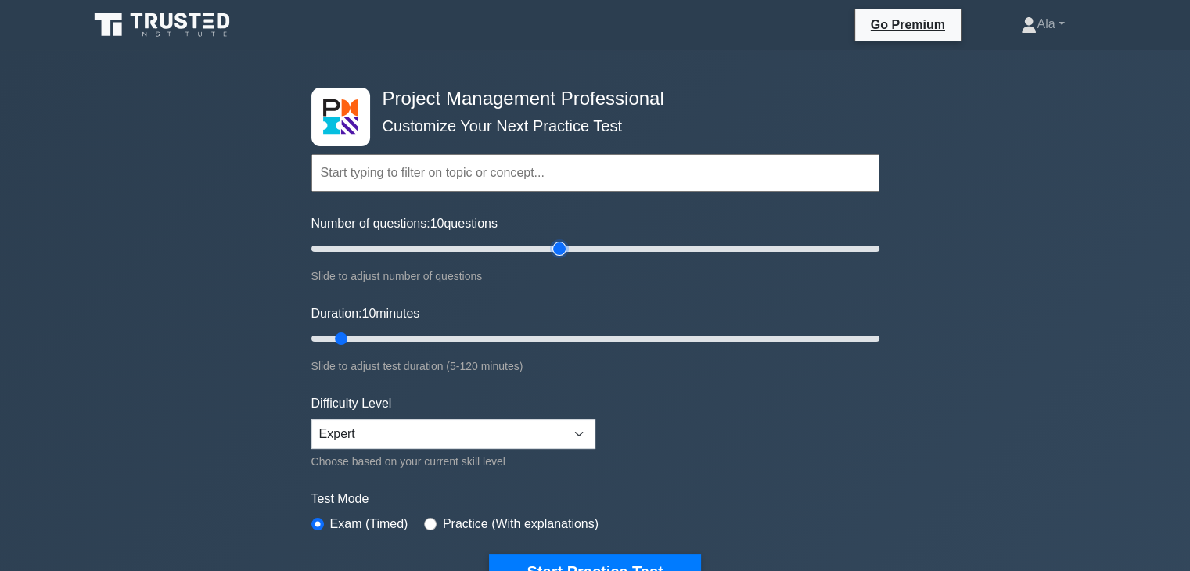
click at [563, 248] on input "Number of questions: 10 questions" at bounding box center [595, 248] width 568 height 19
click at [513, 246] on input "Number of questions: 90 questions" at bounding box center [595, 248] width 568 height 19
click at [485, 247] on input "Number of questions: 65 questions" at bounding box center [595, 248] width 568 height 19
click at [454, 247] on input "Number of questions: 55 questions" at bounding box center [595, 248] width 568 height 19
type input "60"
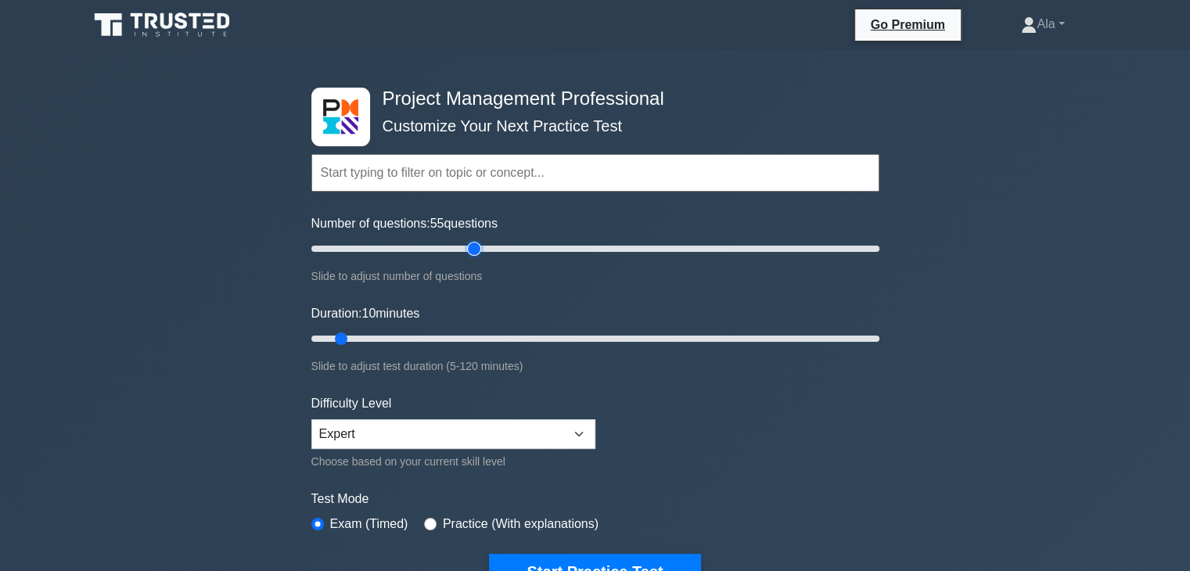
click at [472, 243] on input "Number of questions: 55 questions" at bounding box center [595, 248] width 568 height 19
drag, startPoint x: 666, startPoint y: 341, endPoint x: 878, endPoint y: 350, distance: 211.4
type input "120"
click at [879, 348] on input "Duration: 120 minutes" at bounding box center [595, 338] width 568 height 19
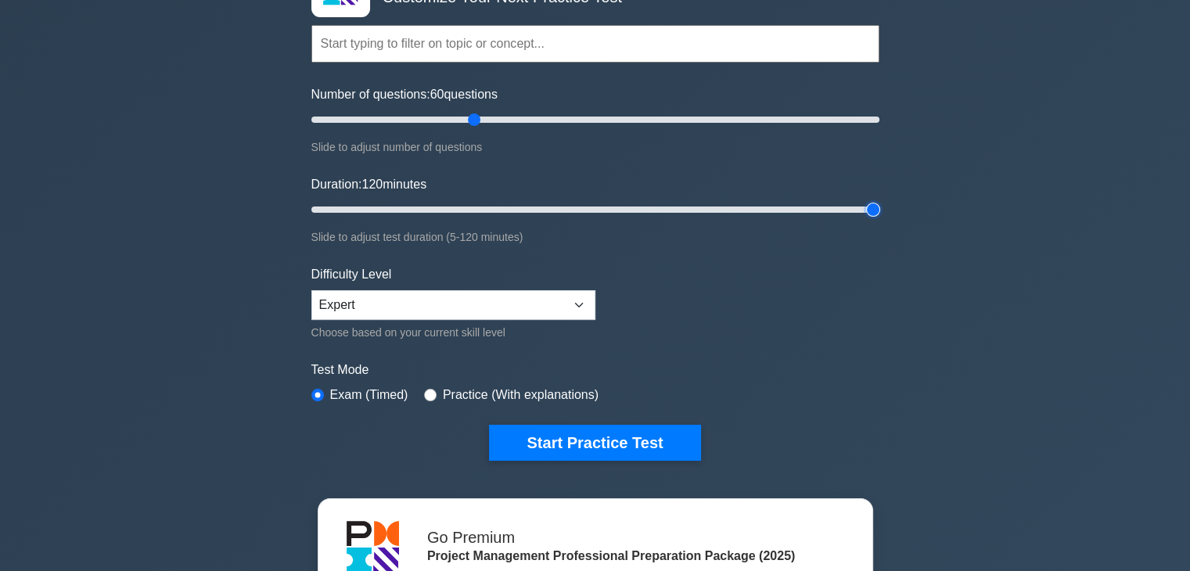
scroll to position [156, 0]
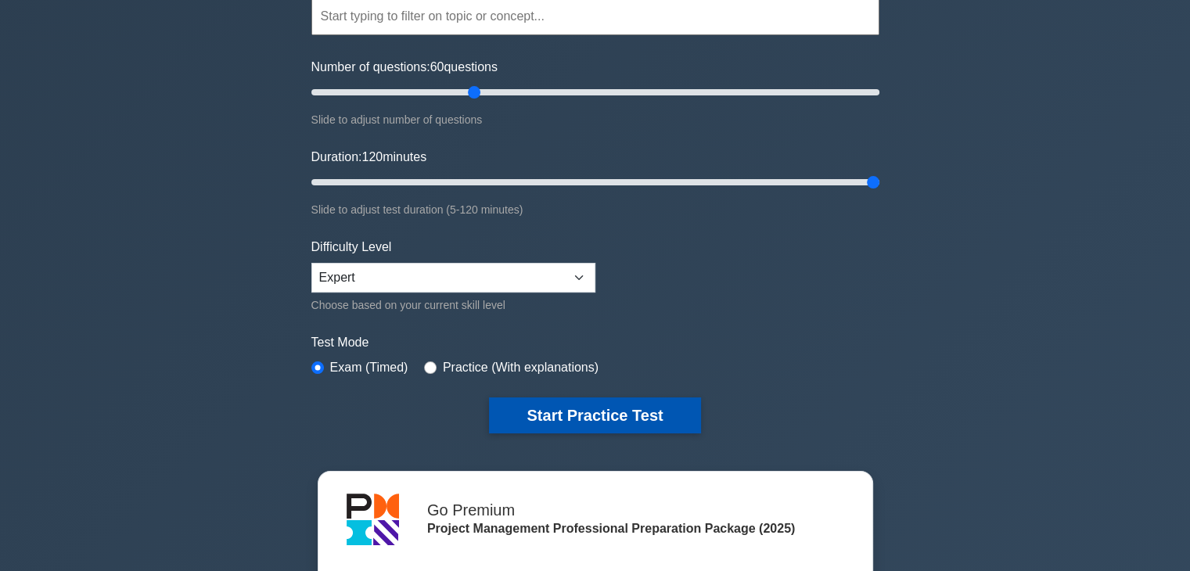
click at [590, 402] on button "Start Practice Test" at bounding box center [594, 415] width 211 height 36
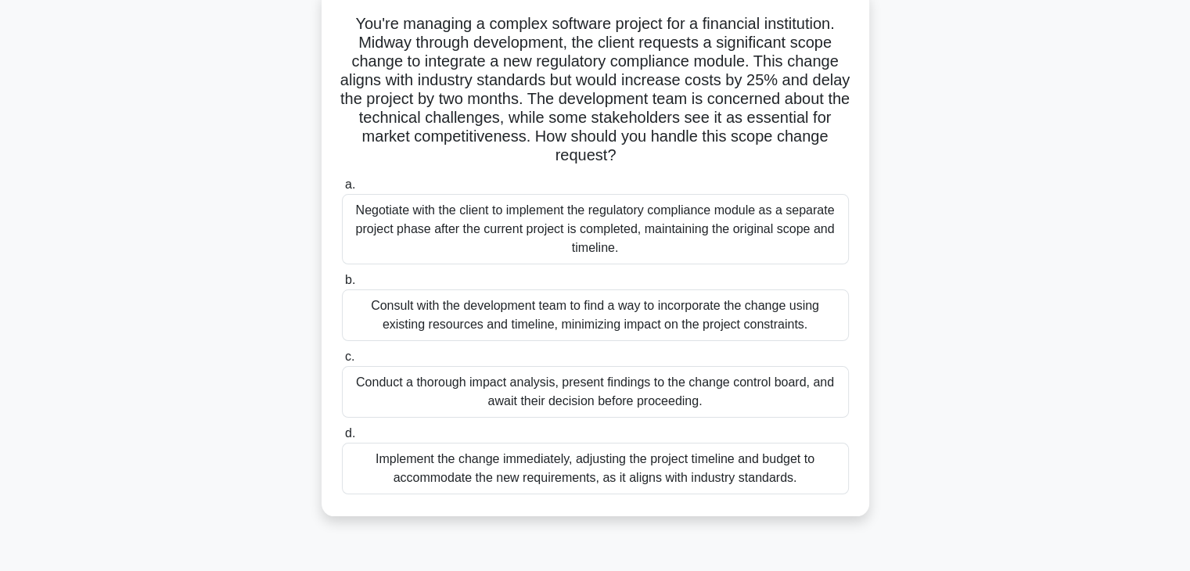
scroll to position [82, 0]
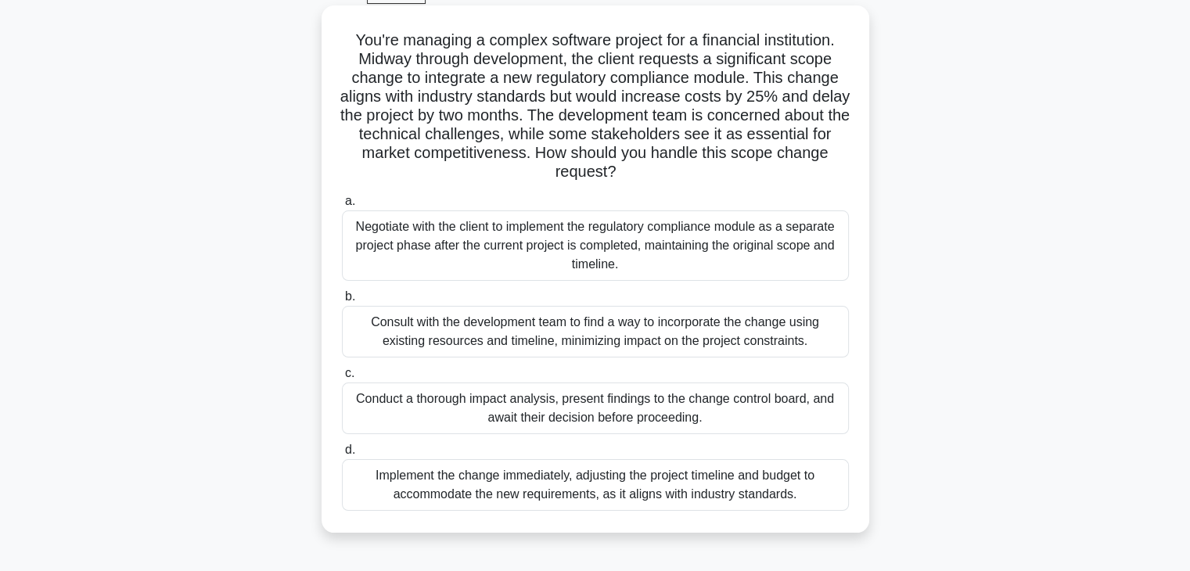
drag, startPoint x: 820, startPoint y: 319, endPoint x: 344, endPoint y: 49, distance: 546.8
click at [344, 49] on div "You're managing a complex software project for a financial institution. Midway …" at bounding box center [595, 269] width 535 height 515
click at [344, 48] on h5 "You're managing a complex software project for a financial institution. Midway …" at bounding box center [595, 107] width 510 height 152
drag, startPoint x: 344, startPoint y: 36, endPoint x: 779, endPoint y: 486, distance: 626.2
click at [820, 492] on div "You're managing a complex software project for a financial institution. Midway …" at bounding box center [595, 269] width 535 height 515
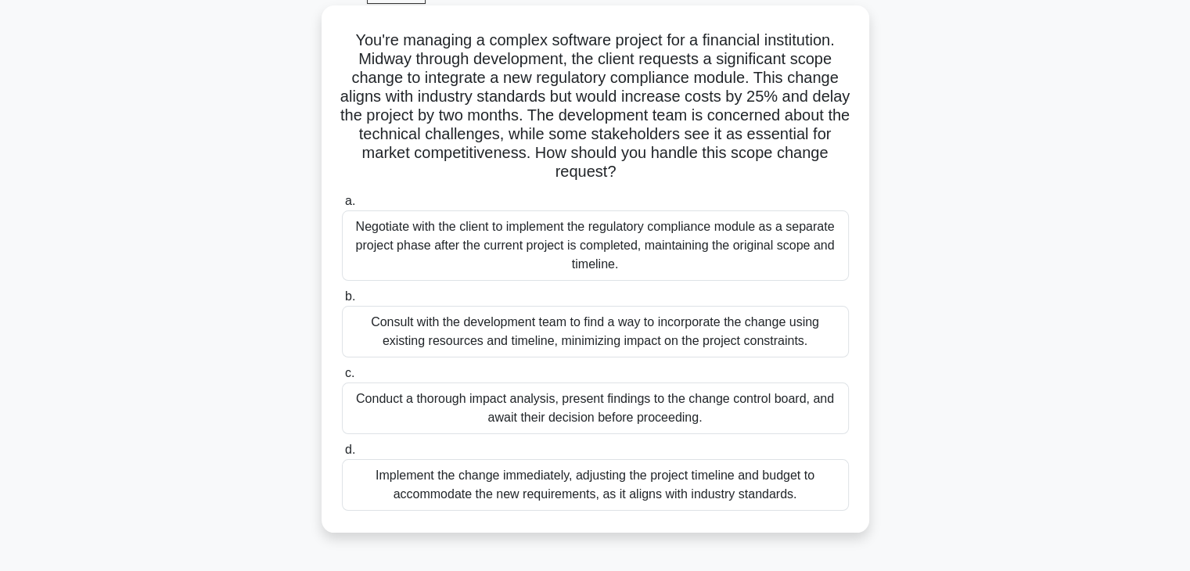
copy div "You're managing a complex software project for a financial institution. Midway …"
click at [470, 400] on div "Conduct a thorough impact analysis, present findings to the change control boar…" at bounding box center [595, 408] width 507 height 52
click at [342, 379] on input "c. Conduct a thorough impact analysis, present findings to the change control b…" at bounding box center [342, 373] width 0 height 10
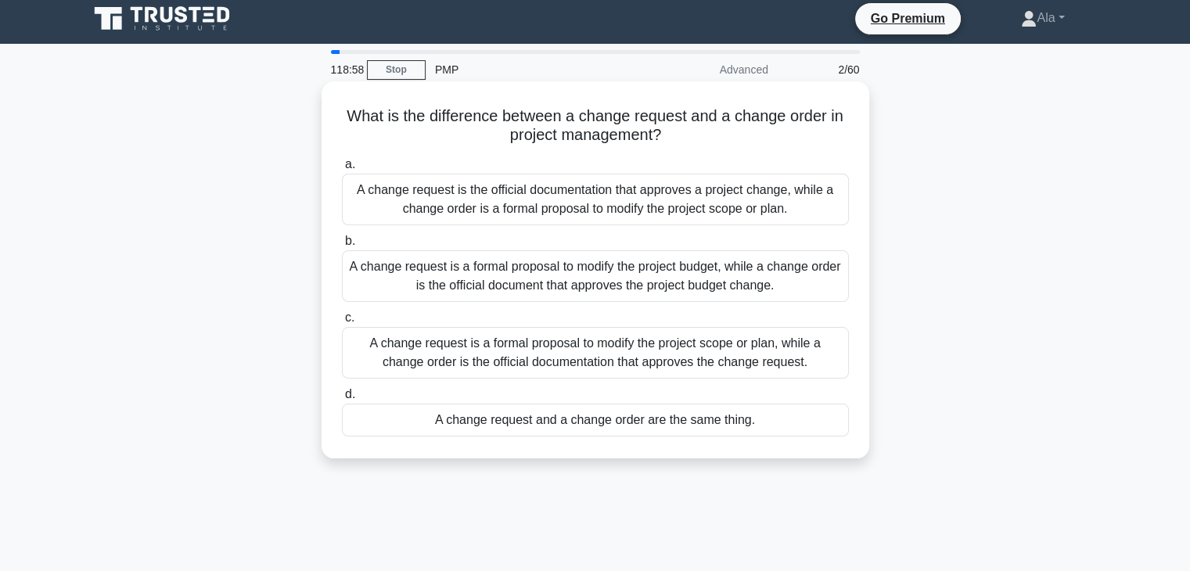
scroll to position [0, 0]
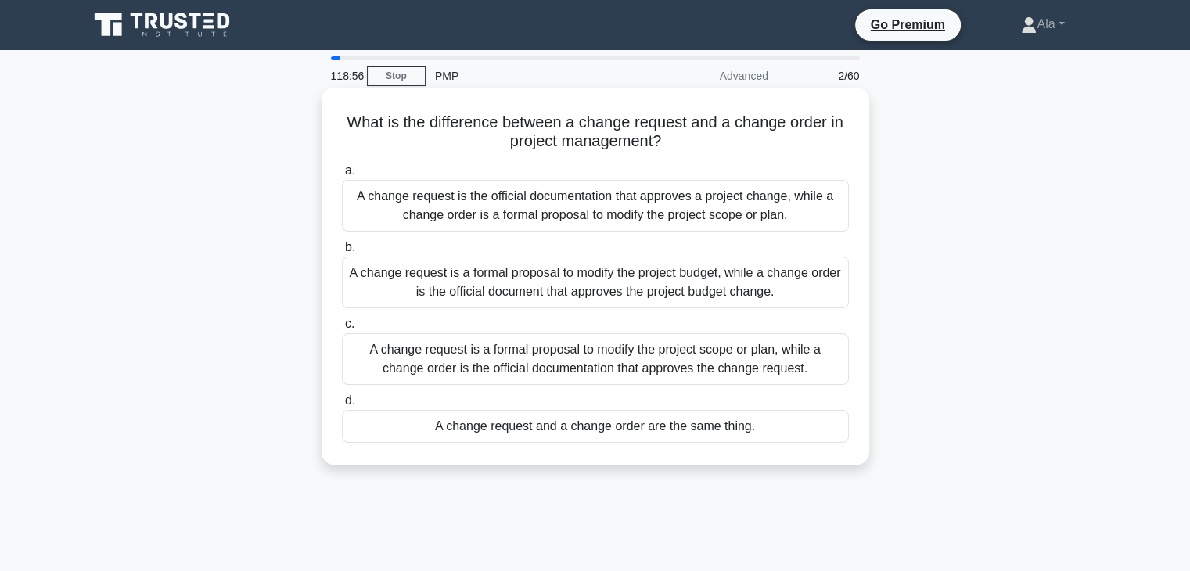
drag, startPoint x: 792, startPoint y: 455, endPoint x: 347, endPoint y: 113, distance: 561.0
click at [344, 104] on div "What is the difference between a change request and a change order in project m…" at bounding box center [595, 276] width 535 height 364
copy div "What is the difference between a change request and a change order in project m…"
click at [479, 361] on div "A change request is a formal proposal to modify the project scope or plan, whil…" at bounding box center [595, 359] width 507 height 52
click at [342, 329] on input "c. A change request is a formal proposal to modify the project scope or plan, w…" at bounding box center [342, 324] width 0 height 10
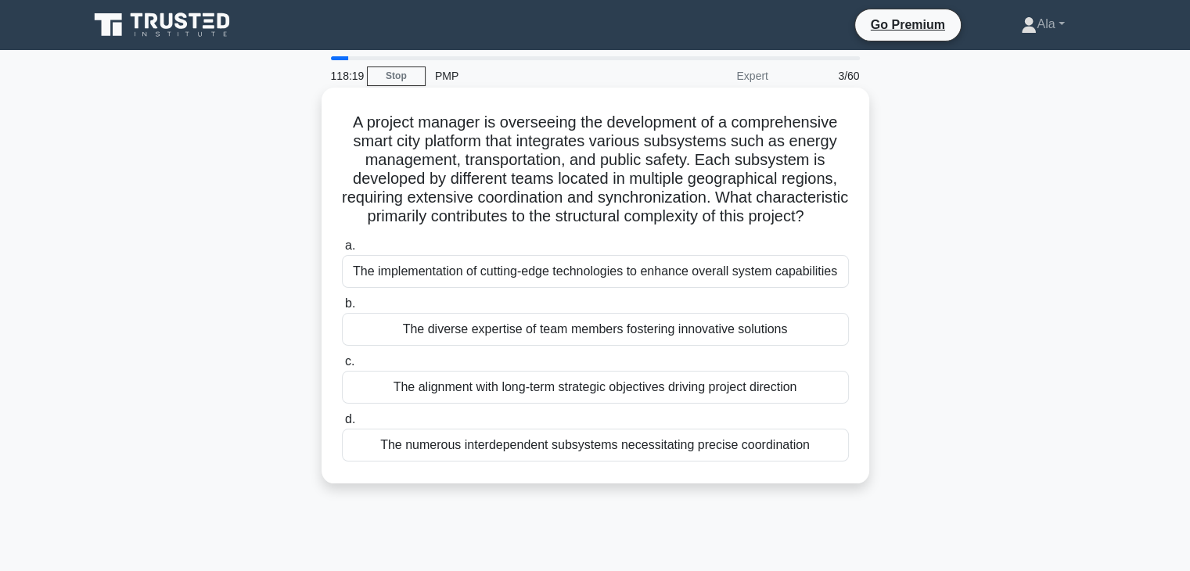
drag, startPoint x: 835, startPoint y: 504, endPoint x: 346, endPoint y: 119, distance: 623.2
click at [346, 119] on div "A project manager is overseeing the development of a comprehensive smart city p…" at bounding box center [595, 286] width 548 height 396
copy div "A project manager is overseeing the development of a comprehensive smart city p…"
click at [598, 461] on div "The numerous interdependent subsystems necessitating precise coordination" at bounding box center [595, 445] width 507 height 33
click at [342, 425] on input "d. The numerous interdependent subsystems necessitating precise coordination" at bounding box center [342, 420] width 0 height 10
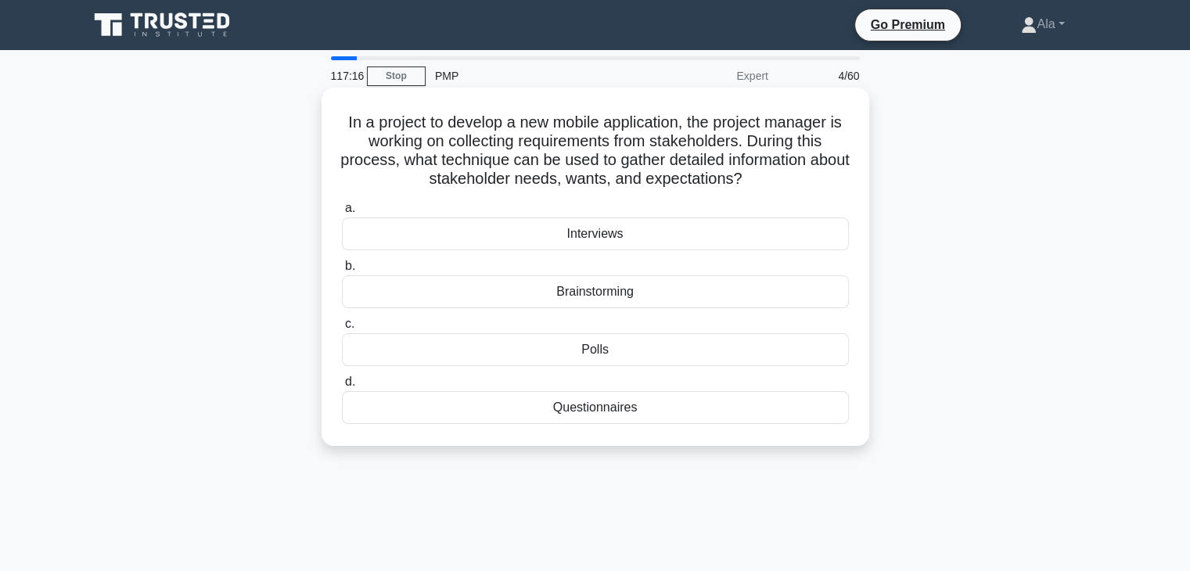
drag, startPoint x: 746, startPoint y: 470, endPoint x: 350, endPoint y: 120, distance: 528.1
click at [344, 119] on div "117:16 Stop PMP Expert 4/60 In a project to develop a new mobile application, t…" at bounding box center [595, 447] width 1032 height 782
copy div "In a project to develop a new mobile application, the project manager is workin…"
click at [425, 233] on div "Interviews" at bounding box center [595, 233] width 507 height 33
click at [342, 214] on input "a. Interviews" at bounding box center [342, 208] width 0 height 10
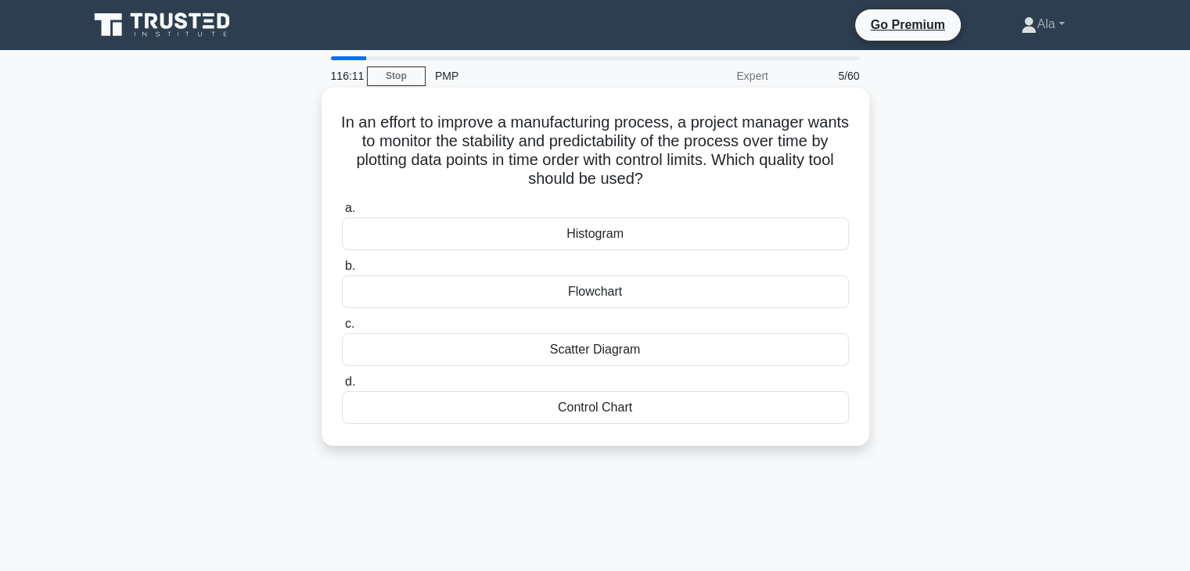
drag, startPoint x: 662, startPoint y: 398, endPoint x: 330, endPoint y: 108, distance: 440.7
click at [330, 108] on div "In an effort to improve a manufacturing process, a project manager wants to mon…" at bounding box center [595, 267] width 535 height 346
copy div "In an effort to improve a manufacturing process, a project manager wants to mon…"
click at [558, 407] on div "Control Chart" at bounding box center [595, 407] width 507 height 33
click at [342, 387] on input "d. Control Chart" at bounding box center [342, 382] width 0 height 10
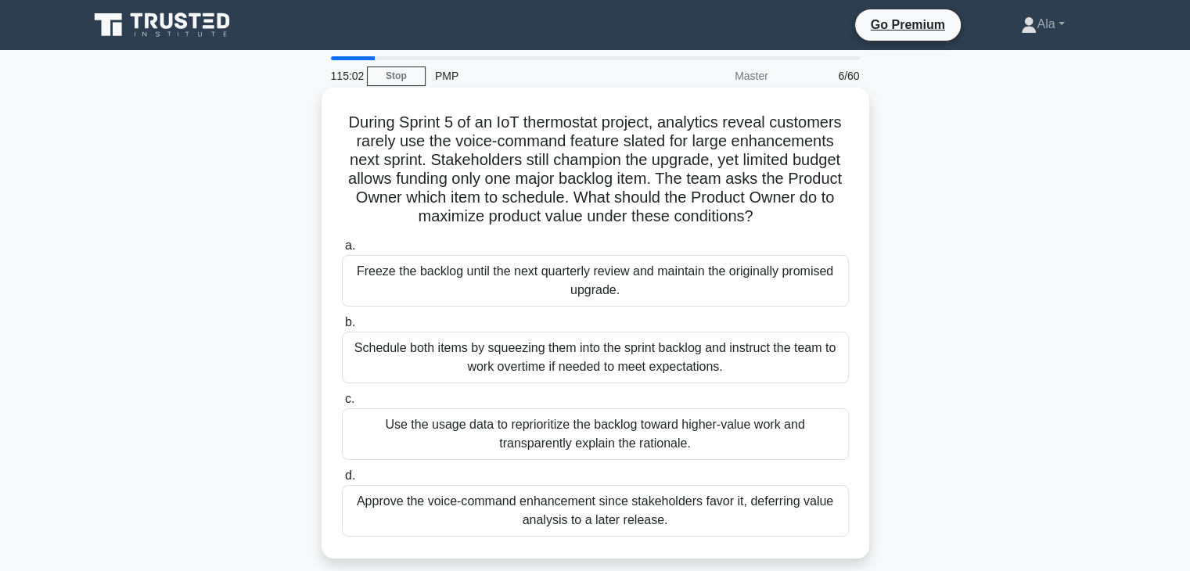
drag, startPoint x: 766, startPoint y: 531, endPoint x: 373, endPoint y: 134, distance: 558.6
click at [307, 117] on div "During Sprint 5 of an IoT thermostat project, analytics reveal customers rarely…" at bounding box center [595, 337] width 1032 height 490
copy div "During Sprint 5 of an IoT thermostat project, analytics reveal customers rarely…"
click at [524, 423] on div "Use the usage data to reprioritize the backlog toward higher-value work and tra…" at bounding box center [595, 434] width 507 height 52
click at [342, 404] on input "c. Use the usage data to reprioritize the backlog toward higher-value work and …" at bounding box center [342, 399] width 0 height 10
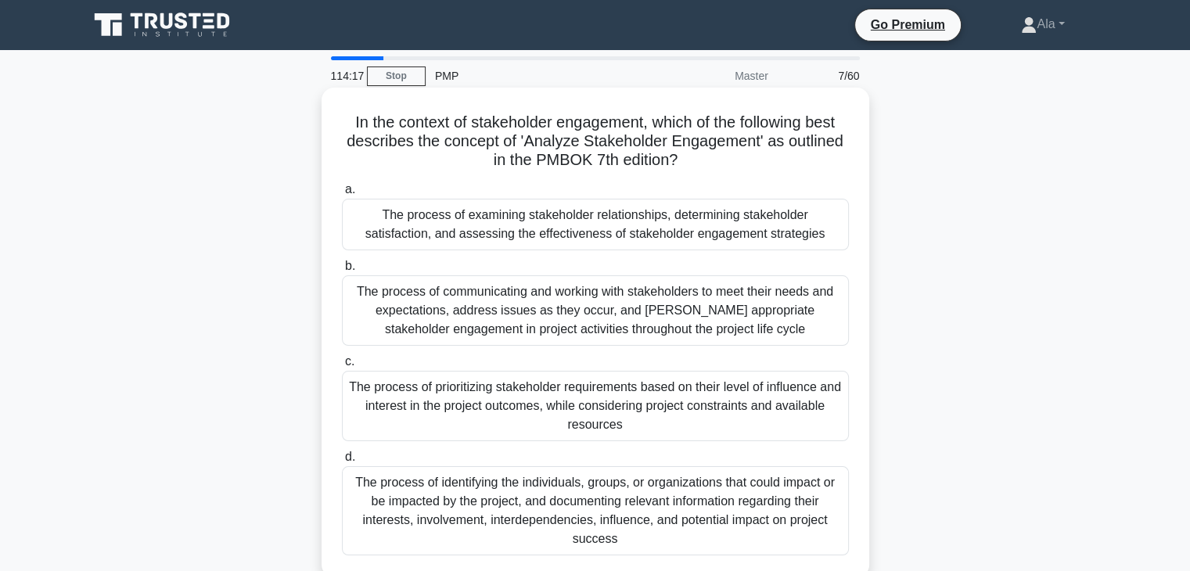
scroll to position [78, 0]
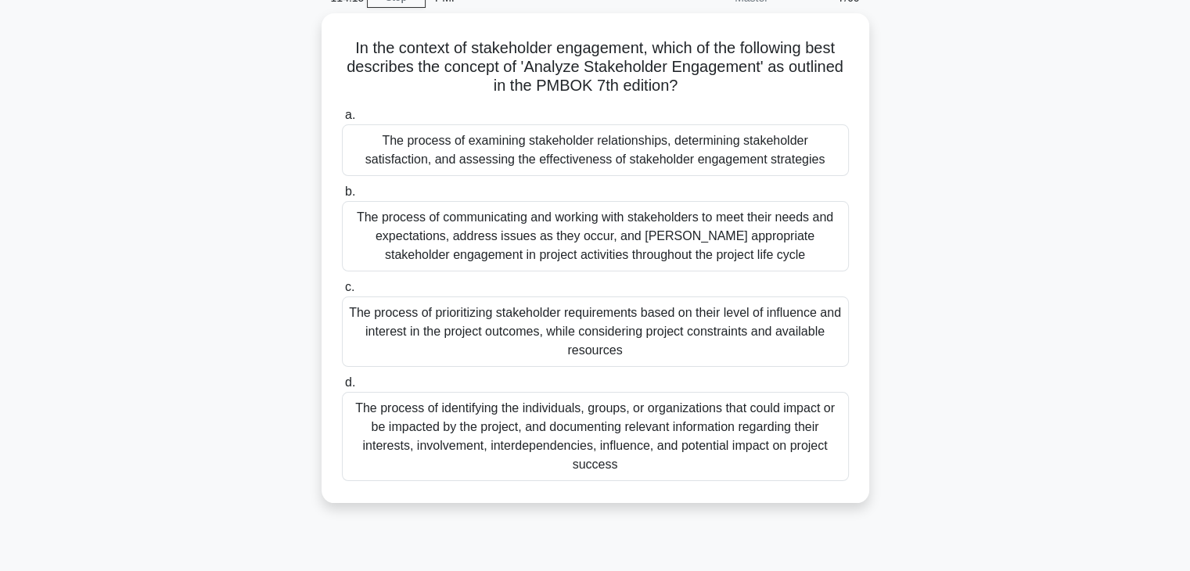
drag, startPoint x: 699, startPoint y: 471, endPoint x: 319, endPoint y: 41, distance: 574.1
click at [319, 41] on div "In the context of stakeholder engagement, which of the following best describes…" at bounding box center [595, 267] width 1032 height 508
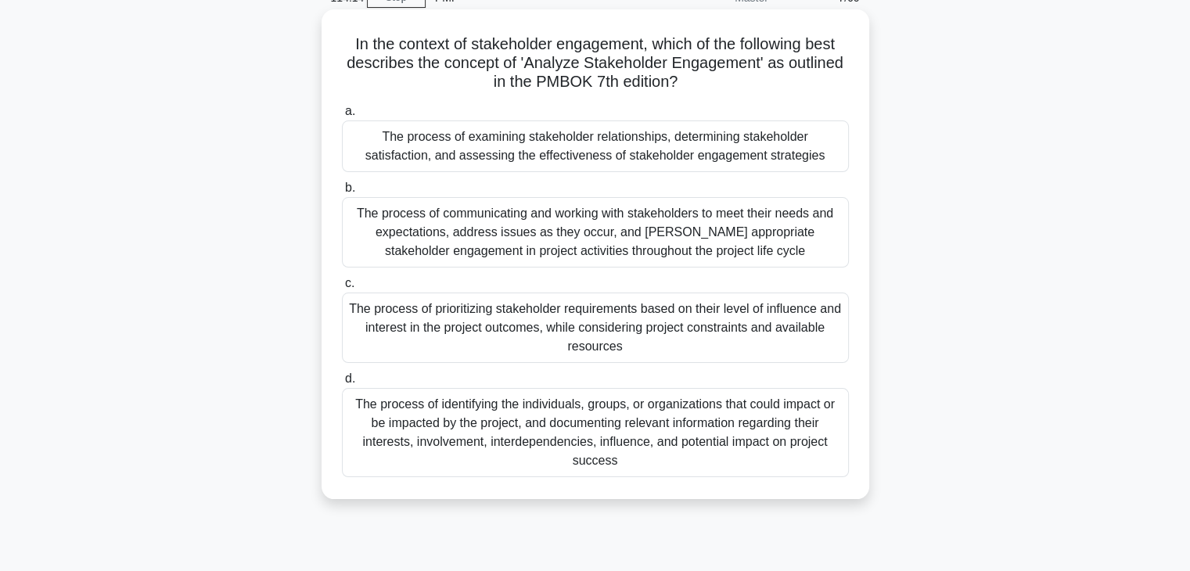
copy div "In the context of stakeholder engagement, which of the following best describes…"
click at [565, 425] on div "The process of identifying the individuals, groups, or organizations that could…" at bounding box center [595, 432] width 507 height 89
click at [342, 384] on input "d. The process of identifying the individuals, groups, or organizations that co…" at bounding box center [342, 379] width 0 height 10
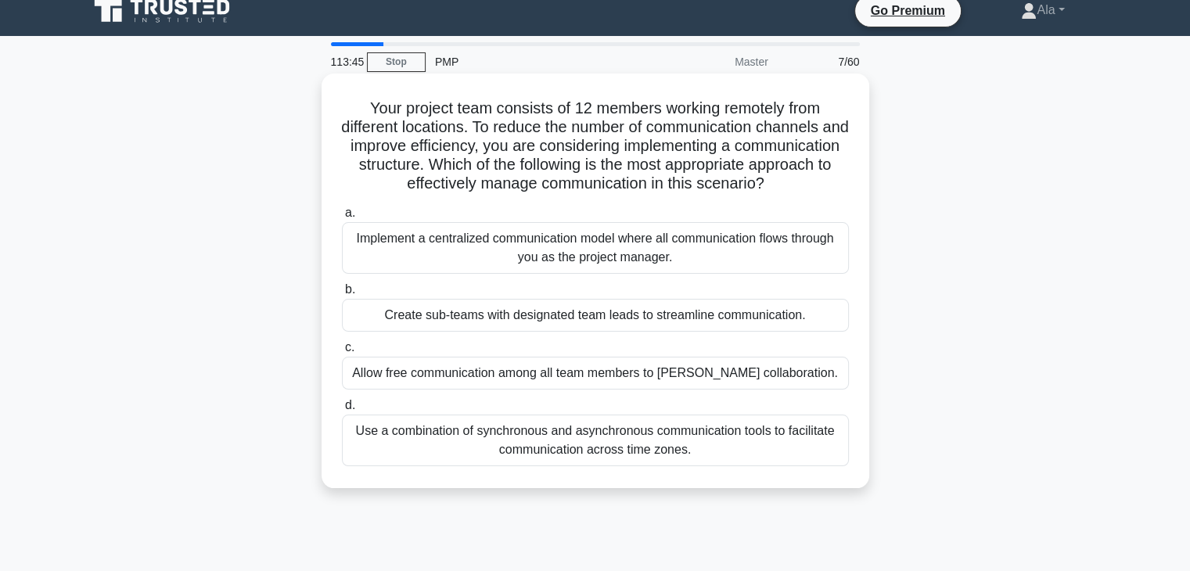
scroll to position [0, 0]
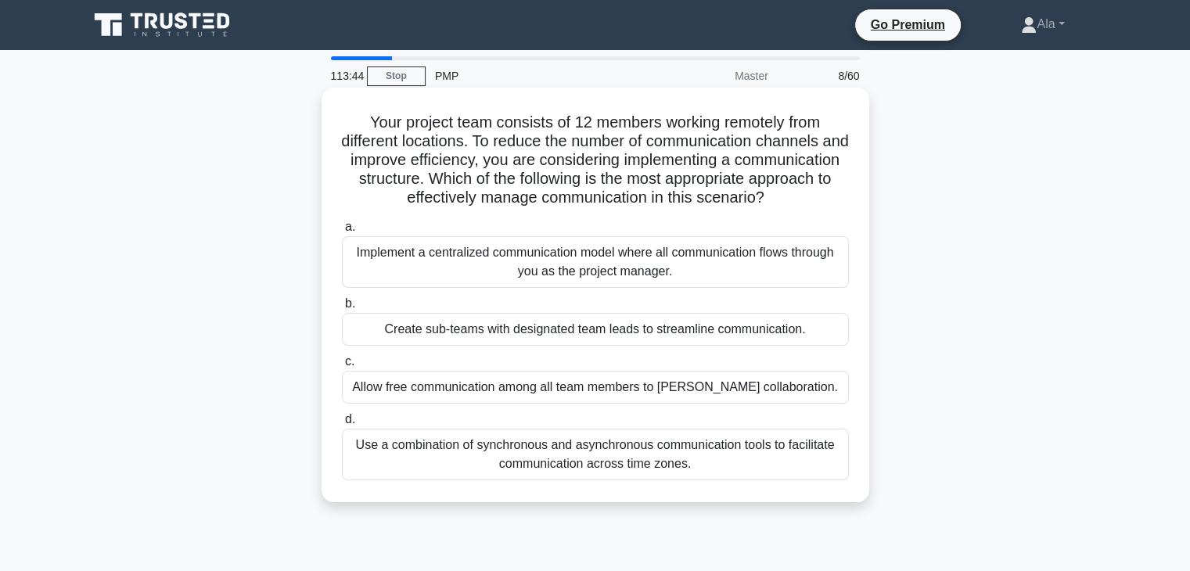
drag, startPoint x: 623, startPoint y: 396, endPoint x: 382, endPoint y: 245, distance: 284.3
click at [382, 245] on div "Your project team consists of 12 members working remotely from different locati…" at bounding box center [595, 295] width 548 height 415
drag, startPoint x: 735, startPoint y: 504, endPoint x: 345, endPoint y: 130, distance: 540.5
click at [345, 130] on div "Your project team consists of 12 members working remotely from different locati…" at bounding box center [595, 295] width 535 height 402
copy div "Your project team consists of 12 members working remotely from different locati…"
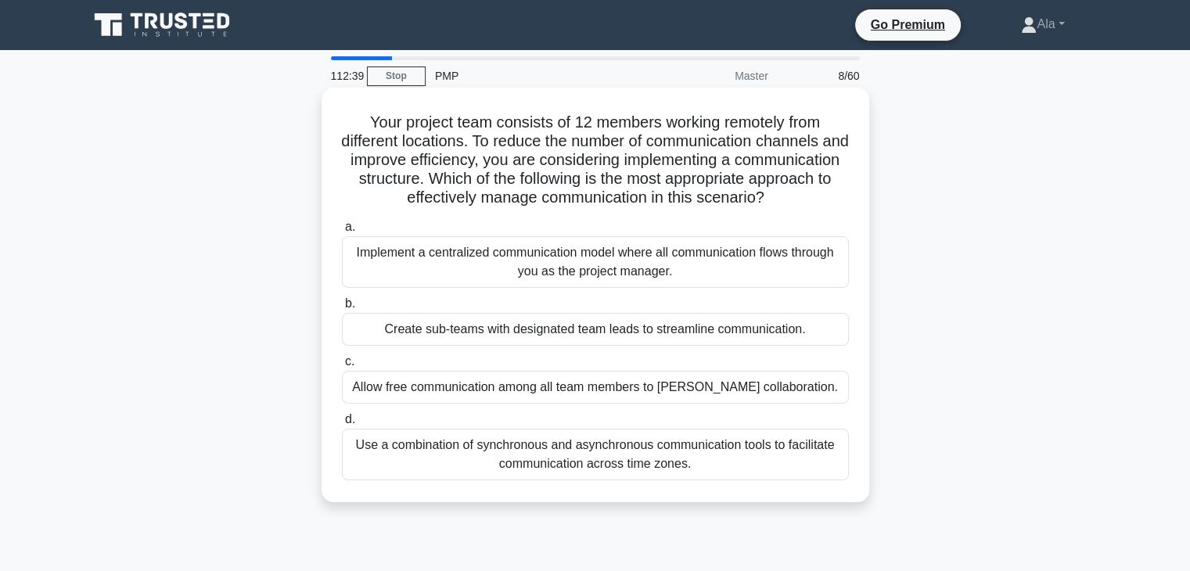
click at [526, 467] on div "Use a combination of synchronous and asynchronous communication tools to facili…" at bounding box center [595, 455] width 507 height 52
click at [342, 425] on input "d. Use a combination of synchronous and asynchronous communication tools to fac…" at bounding box center [342, 420] width 0 height 10
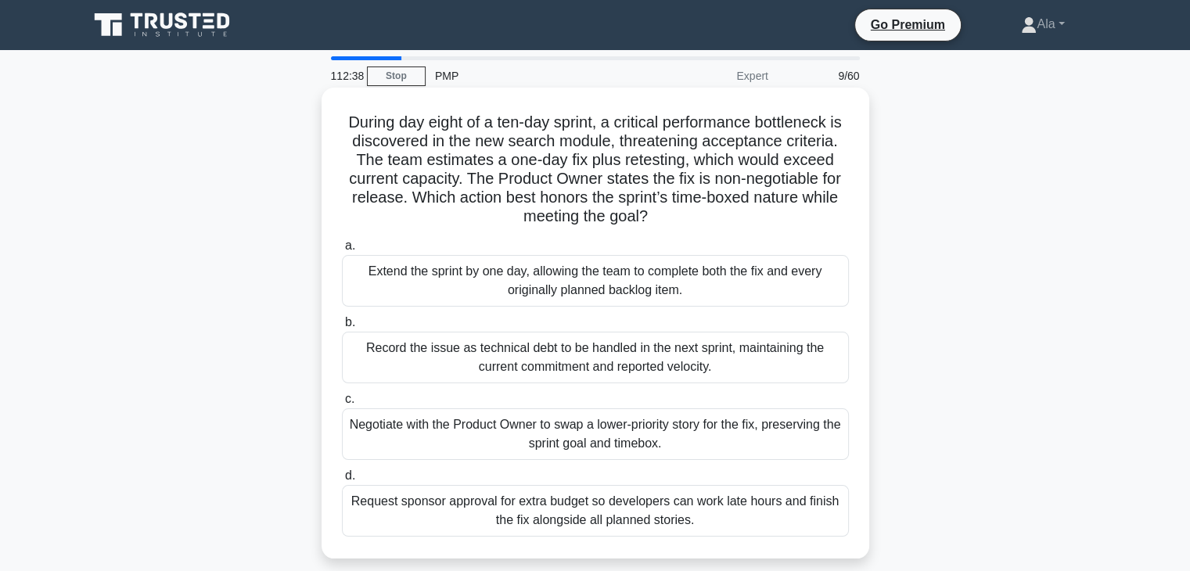
drag, startPoint x: 685, startPoint y: 517, endPoint x: 336, endPoint y: 113, distance: 533.5
click at [336, 113] on div "During day eight of a ten-day sprint, a critical performance bottleneck is disc…" at bounding box center [595, 323] width 535 height 458
copy div "During day eight of a ten-day sprint, a critical performance bottleneck is disc…"
click at [407, 368] on div "Record the issue as technical debt to be handled in the next sprint, maintainin…" at bounding box center [595, 358] width 507 height 52
click at [342, 328] on input "b. Record the issue as technical debt to be handled in the next sprint, maintai…" at bounding box center [342, 323] width 0 height 10
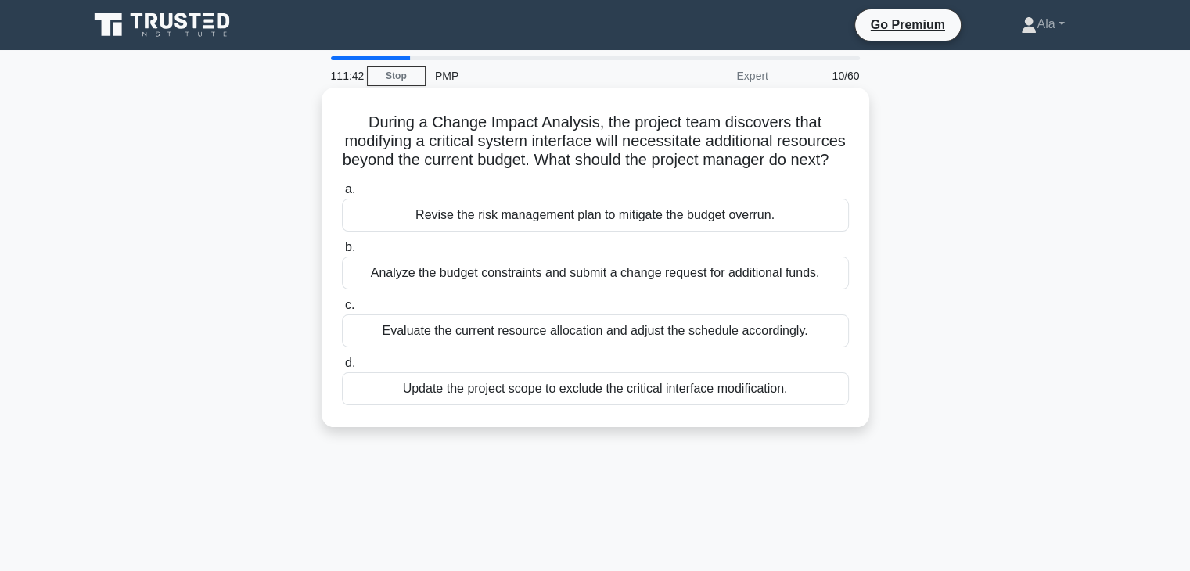
drag, startPoint x: 842, startPoint y: 452, endPoint x: 374, endPoint y: 119, distance: 574.9
click at [346, 127] on div "During a Change Impact Analysis, the project team discovers that modifying a cr…" at bounding box center [595, 271] width 1032 height 358
copy div "During a Change Impact Analysis, the project team discovers that modifying a cr…"
click at [410, 223] on div "Revise the risk management plan to mitigate the budget overrun." at bounding box center [595, 215] width 507 height 33
click at [342, 195] on input "a. Revise the risk management plan to mitigate the budget overrun." at bounding box center [342, 190] width 0 height 10
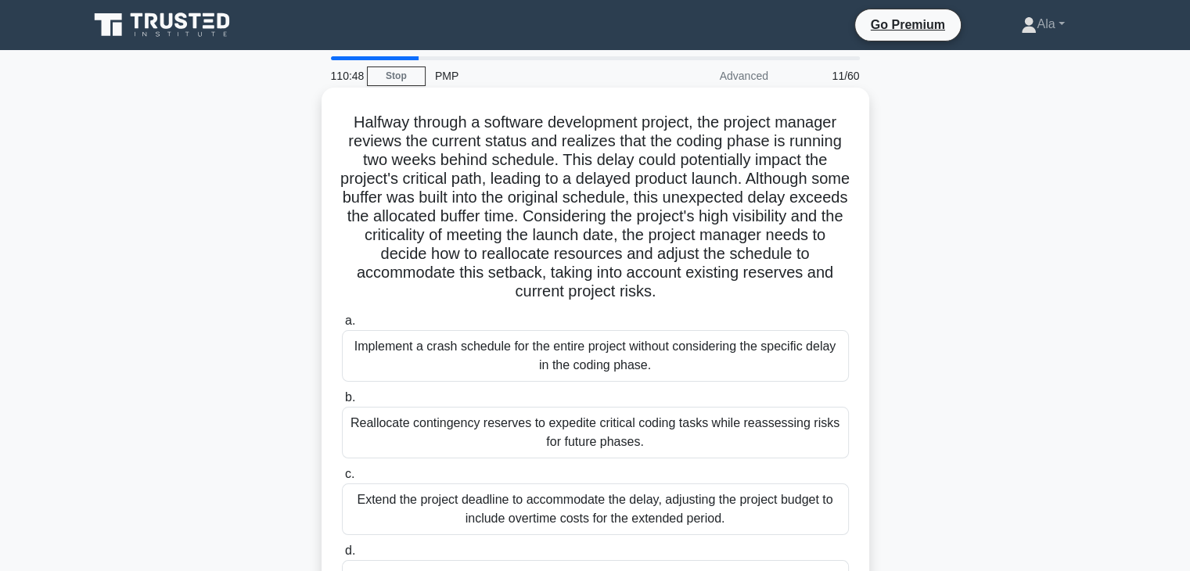
drag, startPoint x: 710, startPoint y: 386, endPoint x: 344, endPoint y: 131, distance: 446.5
click at [344, 131] on div "Halfway through a software development project, the project manager reviews the…" at bounding box center [595, 360] width 535 height 533
click at [519, 423] on div "Reallocate contingency reserves to expedite critical coding tasks while reasses…" at bounding box center [595, 433] width 507 height 52
click at [342, 403] on input "b. Reallocate contingency reserves to expedite critical coding tasks while reas…" at bounding box center [342, 398] width 0 height 10
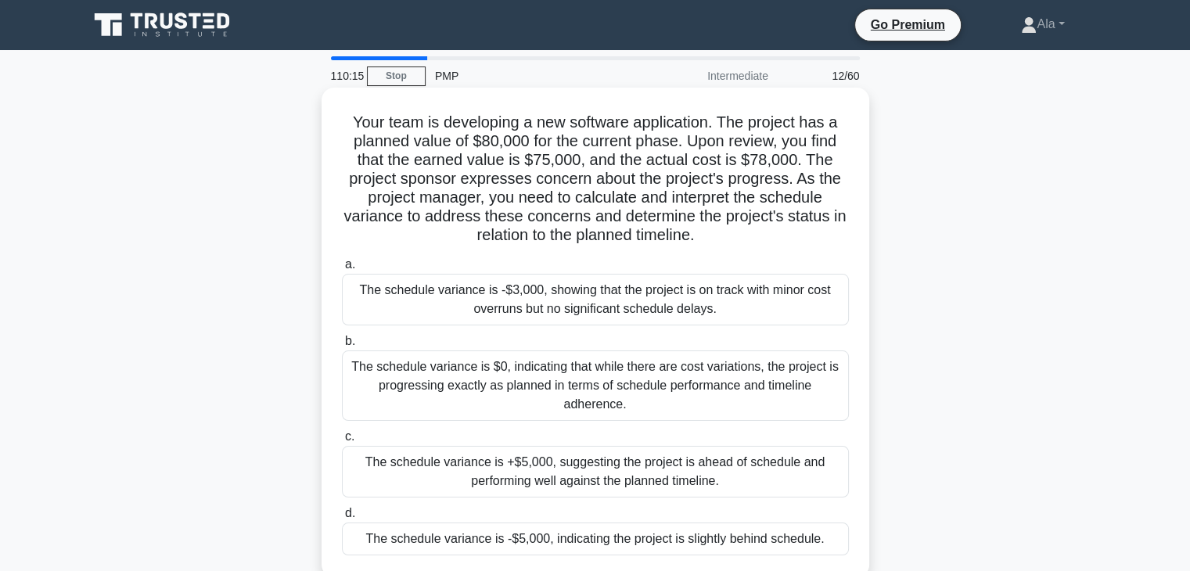
drag, startPoint x: 868, startPoint y: 438, endPoint x: 346, endPoint y: 120, distance: 611.8
click at [346, 120] on div "Your team is developing a new software application. The project has a planned v…" at bounding box center [595, 346] width 1032 height 508
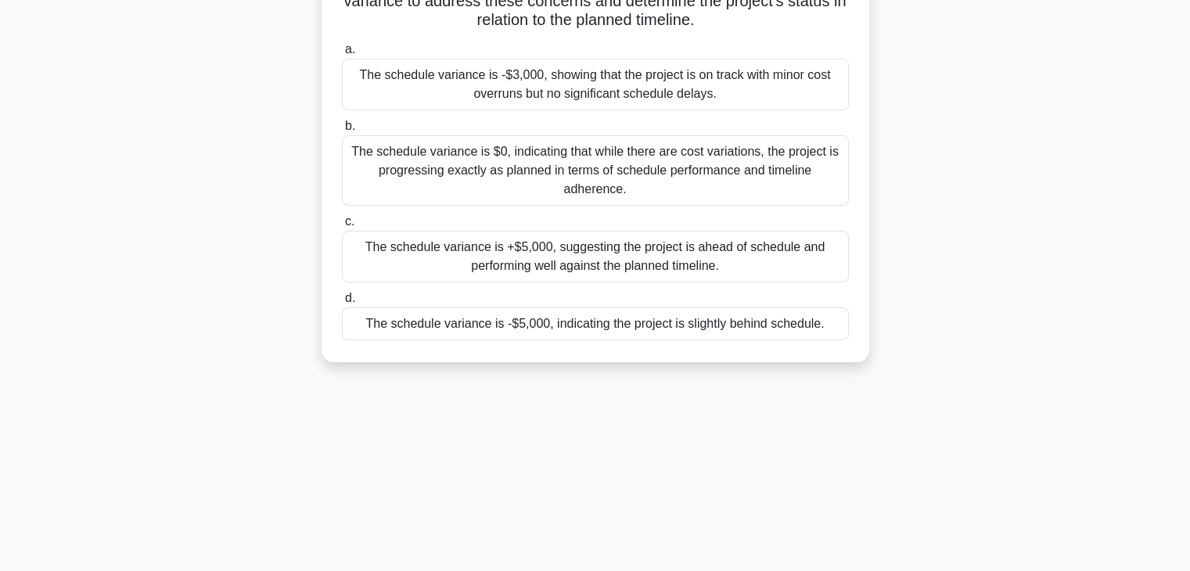
scroll to position [235, 0]
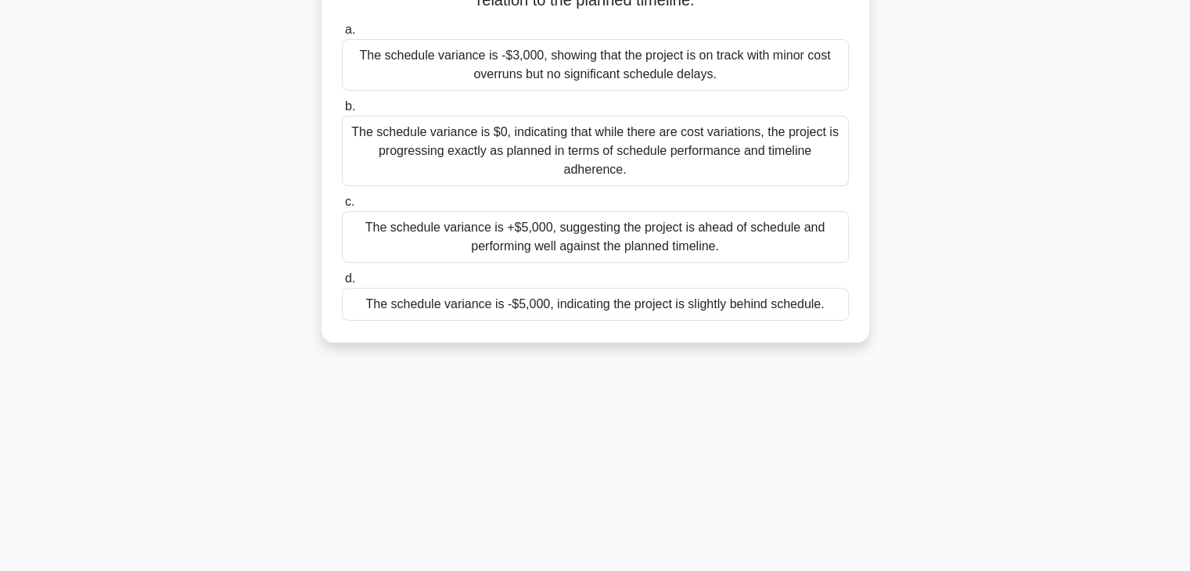
click at [559, 310] on div "The schedule variance is -$5,000, indicating the project is slightly behind sch…" at bounding box center [595, 304] width 507 height 33
click at [342, 284] on input "d. The schedule variance is -$5,000, indicating the project is slightly behind …" at bounding box center [342, 279] width 0 height 10
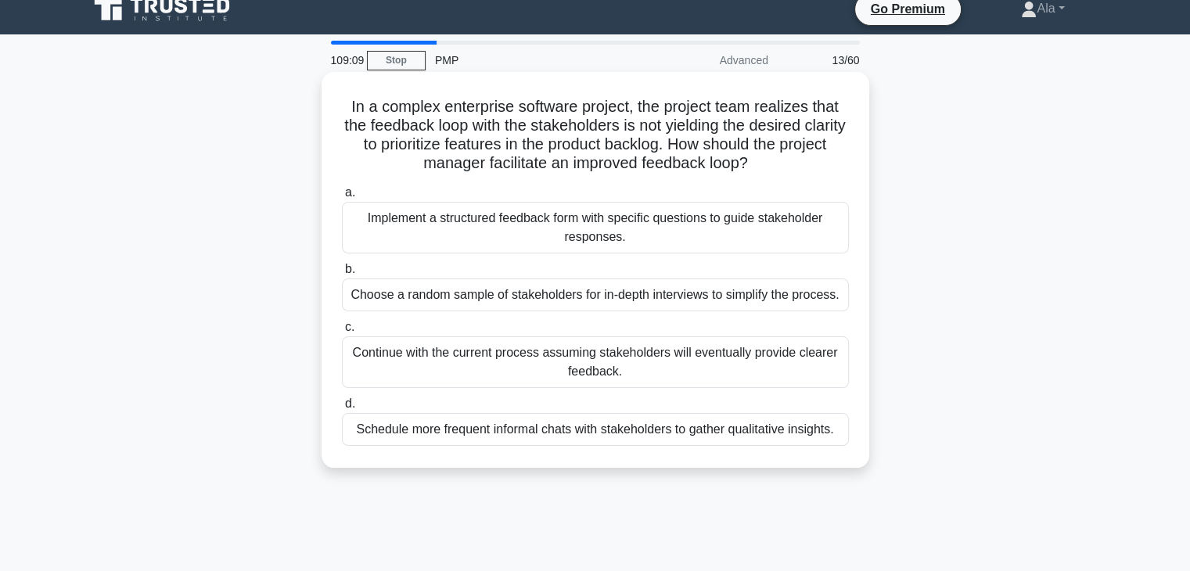
scroll to position [0, 0]
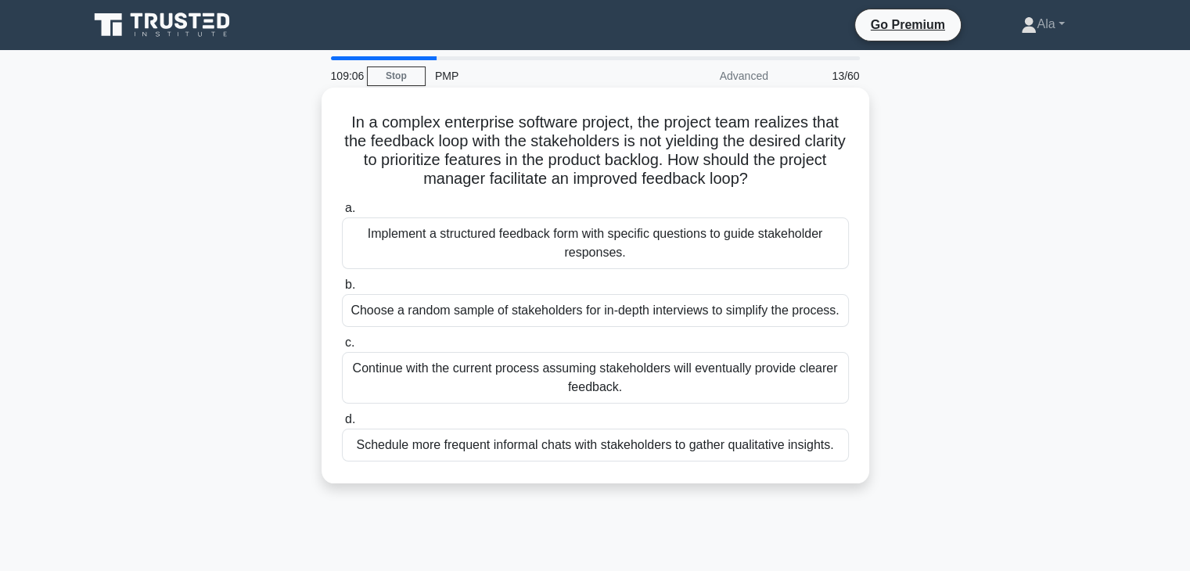
drag, startPoint x: 857, startPoint y: 439, endPoint x: 325, endPoint y: 123, distance: 619.3
click at [325, 123] on div "In a complex enterprise software project, the project team realizes that the fe…" at bounding box center [595, 286] width 548 height 396
click at [457, 229] on div "Implement a structured feedback form with specific questions to guide stakehold…" at bounding box center [595, 243] width 507 height 52
click at [342, 214] on input "a. Implement a structured feedback form with specific questions to guide stakeh…" at bounding box center [342, 208] width 0 height 10
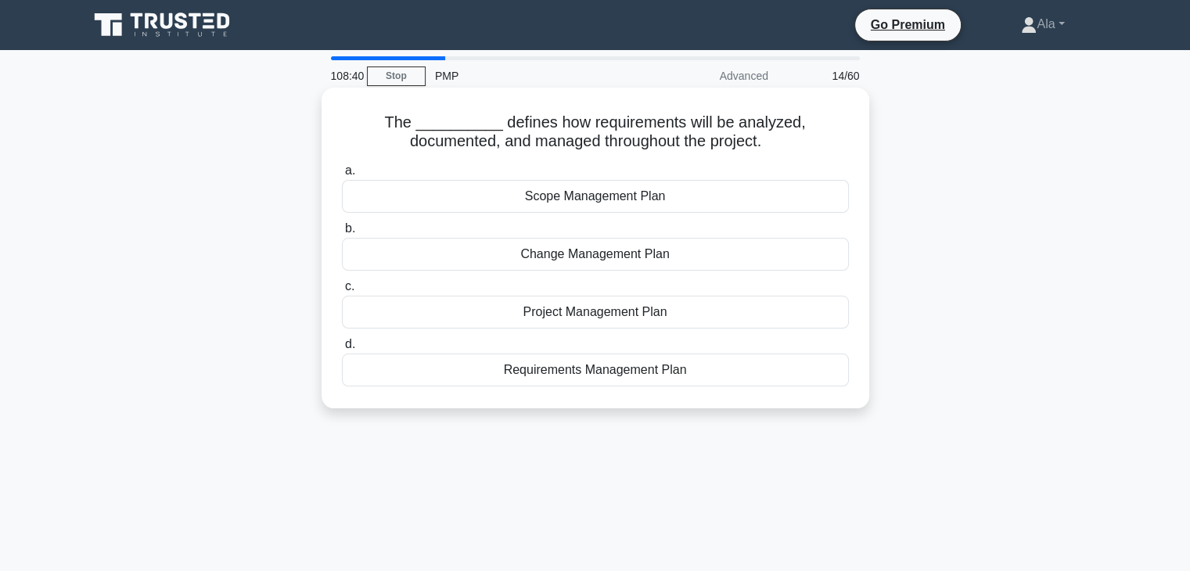
drag, startPoint x: 765, startPoint y: 405, endPoint x: 332, endPoint y: 126, distance: 515.5
click at [332, 126] on div "The __________ defines how requirements will be analyzed, documented, and manag…" at bounding box center [595, 248] width 548 height 321
click at [502, 372] on div "Requirements Management Plan" at bounding box center [595, 370] width 507 height 33
click at [342, 350] on input "d. Requirements Management Plan" at bounding box center [342, 344] width 0 height 10
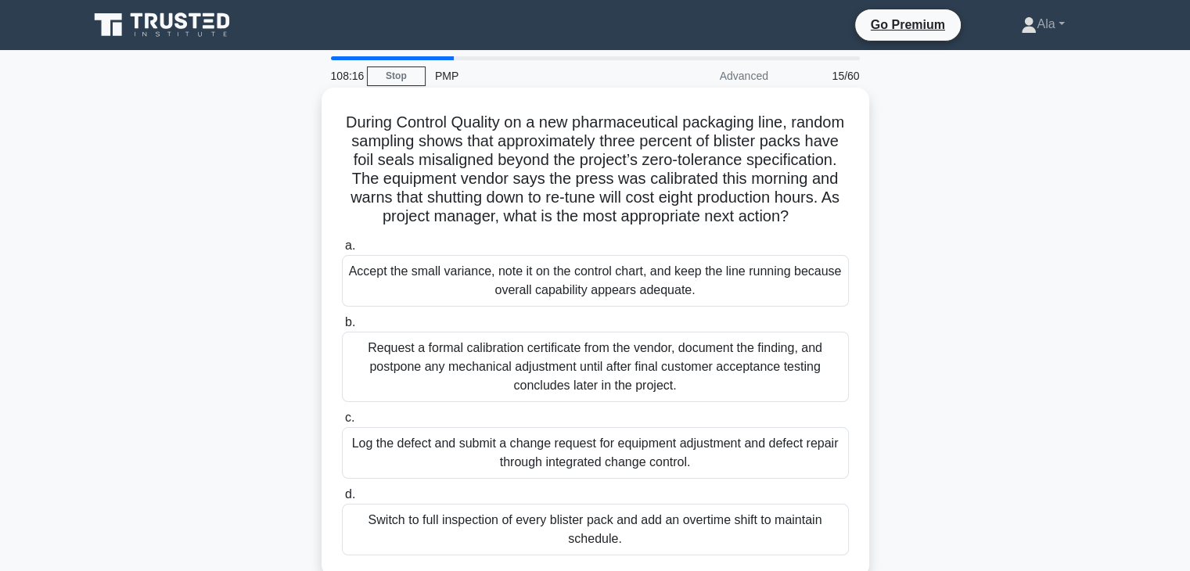
drag, startPoint x: 741, startPoint y: 422, endPoint x: 346, endPoint y: 121, distance: 496.7
click at [346, 121] on div "108:16 Stop PMP Advanced 15/60 During Control Quality on a new pharmaceutical p…" at bounding box center [595, 447] width 1032 height 782
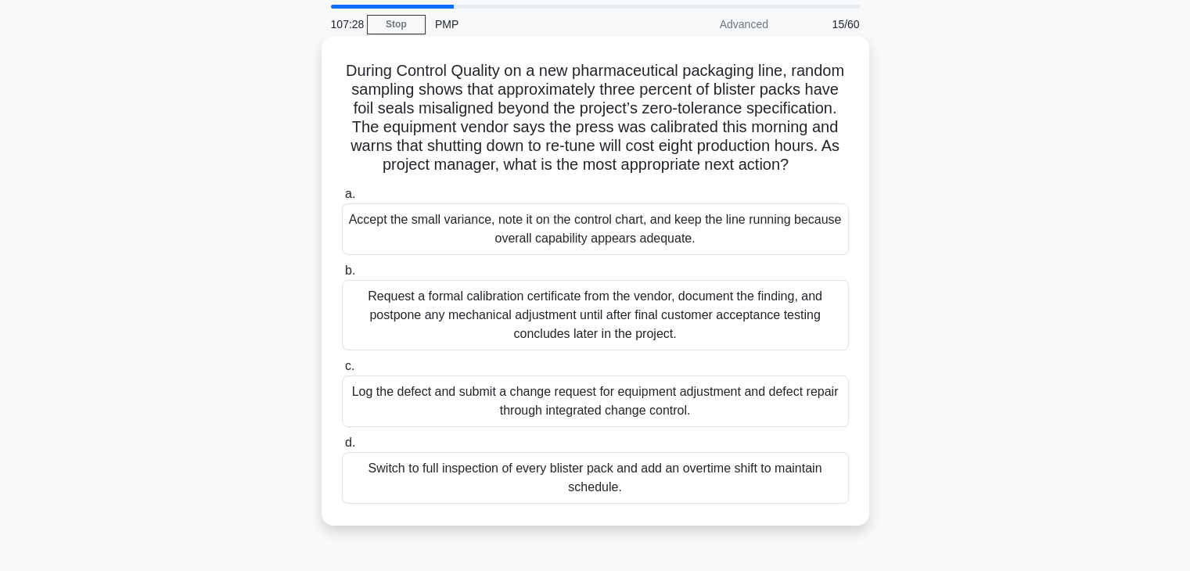
scroll to position [78, 0]
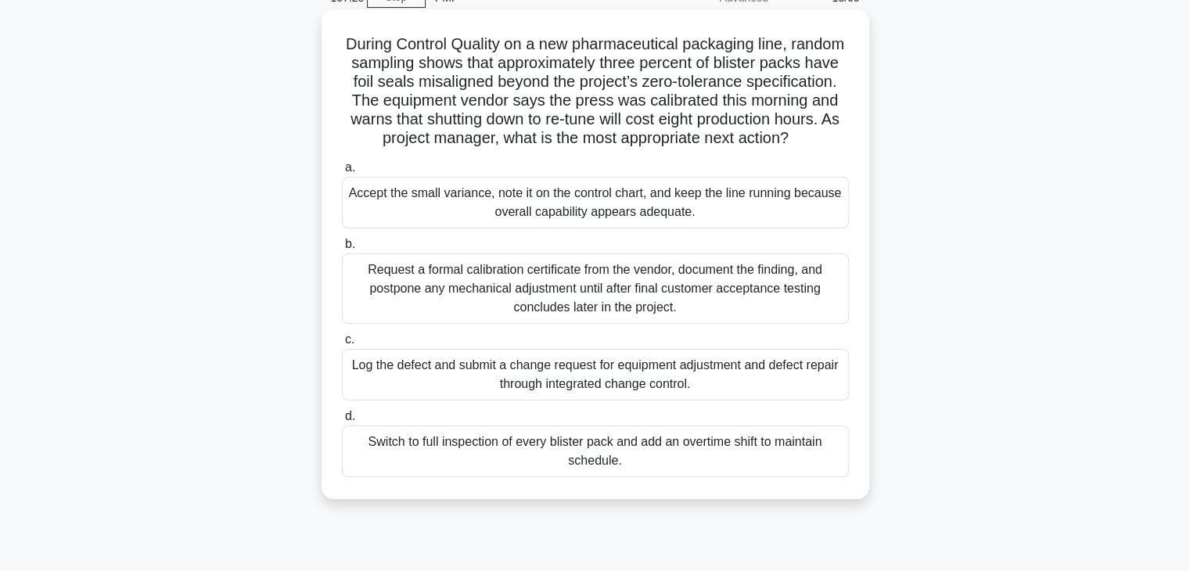
click at [408, 386] on div "Log the defect and submit a change request for equipment adjustment and defect …" at bounding box center [595, 375] width 507 height 52
click at [342, 345] on input "c. Log the defect and submit a change request for equipment adjustment and defe…" at bounding box center [342, 340] width 0 height 10
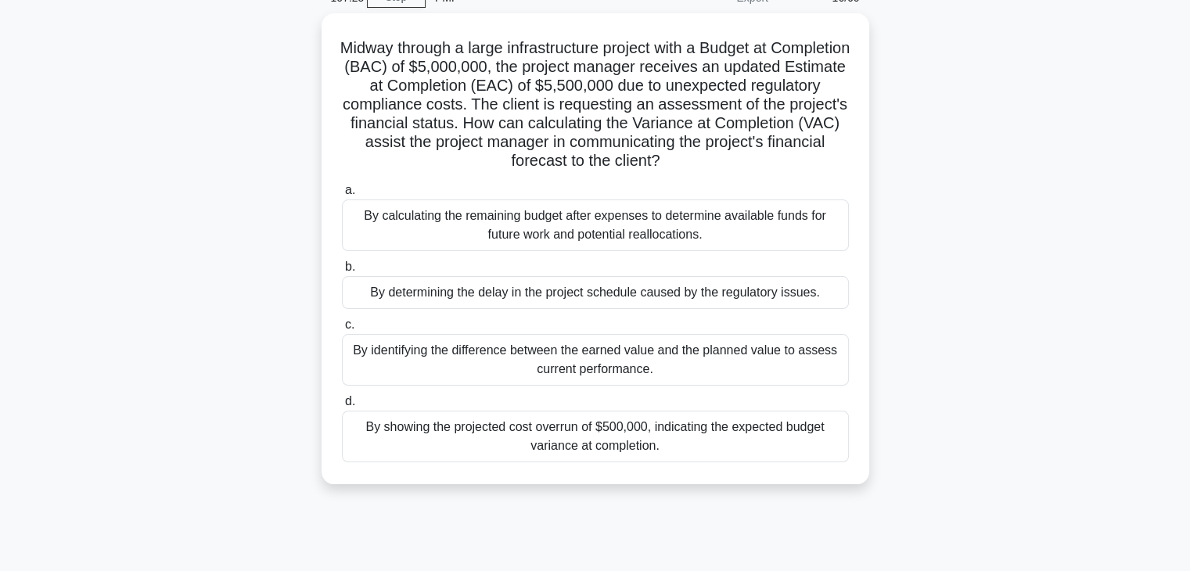
drag, startPoint x: 701, startPoint y: 470, endPoint x: 291, endPoint y: 47, distance: 589.1
click at [291, 47] on div "Midway through a large infrastructure project with a Budget at Completion (BAC)…" at bounding box center [595, 258] width 1032 height 490
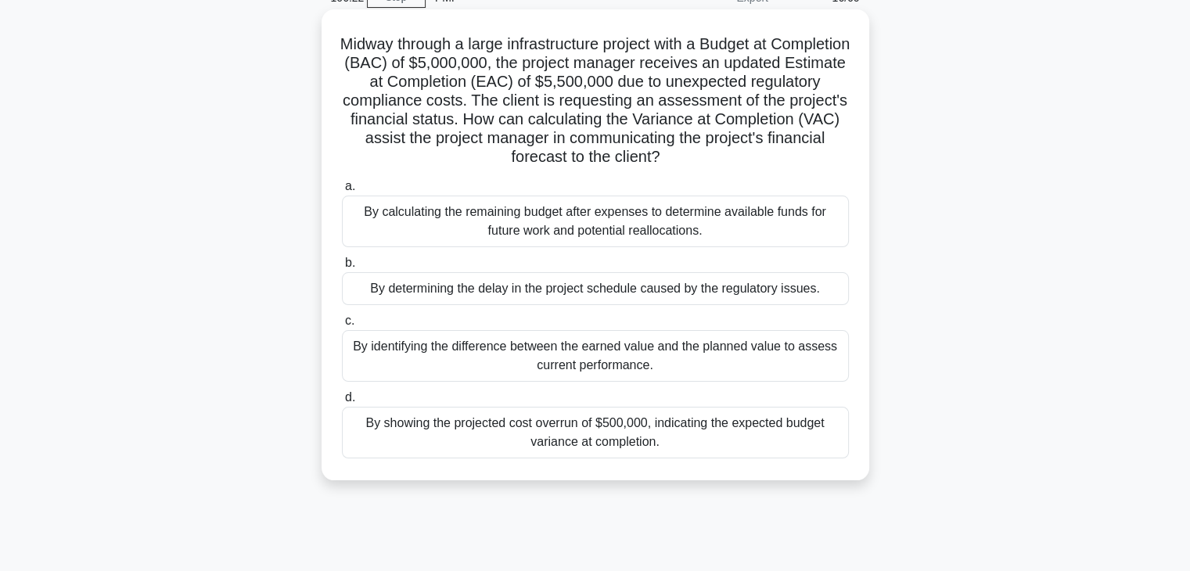
click at [565, 441] on div "By showing the projected cost overrun of $500,000, indicating the expected budg…" at bounding box center [595, 433] width 507 height 52
click at [342, 403] on input "d. By showing the projected cost overrun of $500,000, indicating the expected b…" at bounding box center [342, 398] width 0 height 10
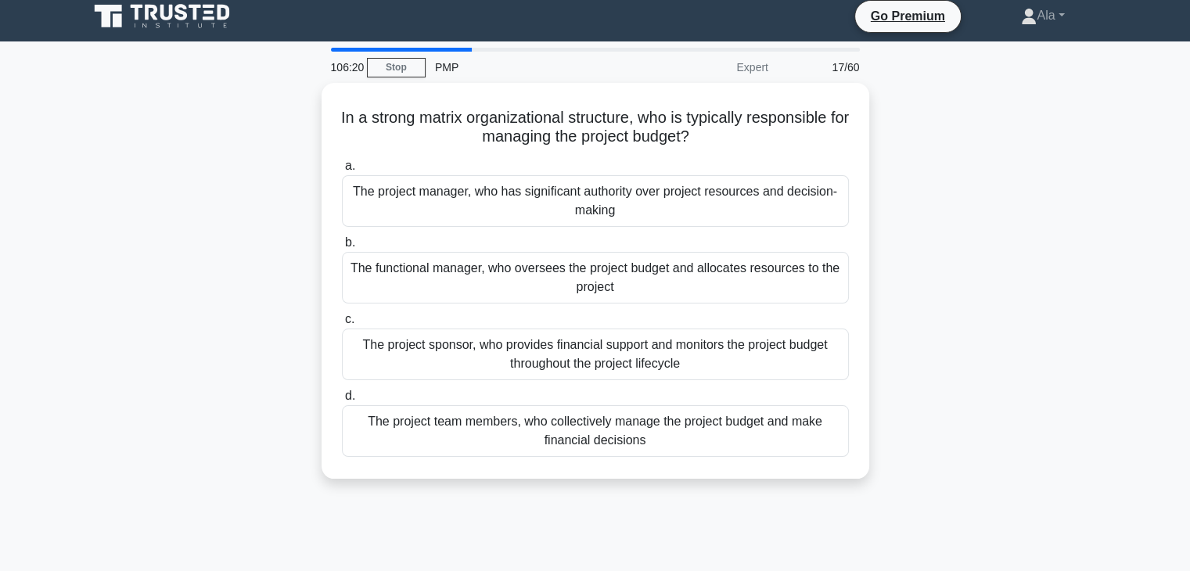
scroll to position [0, 0]
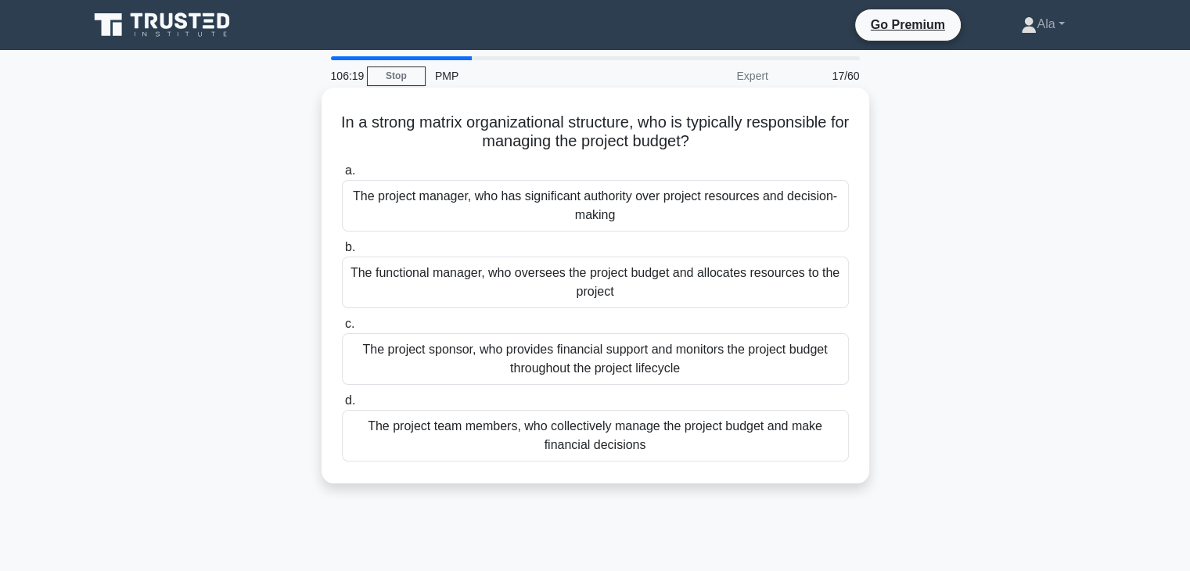
drag, startPoint x: 763, startPoint y: 451, endPoint x: 329, endPoint y: 107, distance: 554.0
click at [329, 107] on div "106:19 Stop PMP Expert 17/60 In a strong matrix organizational structure, who i…" at bounding box center [595, 447] width 1032 height 782
click at [419, 359] on div "The project sponsor, who provides financial support and monitors the project bu…" at bounding box center [595, 359] width 507 height 52
click at [342, 329] on input "c. The project sponsor, who provides financial support and monitors the project…" at bounding box center [342, 324] width 0 height 10
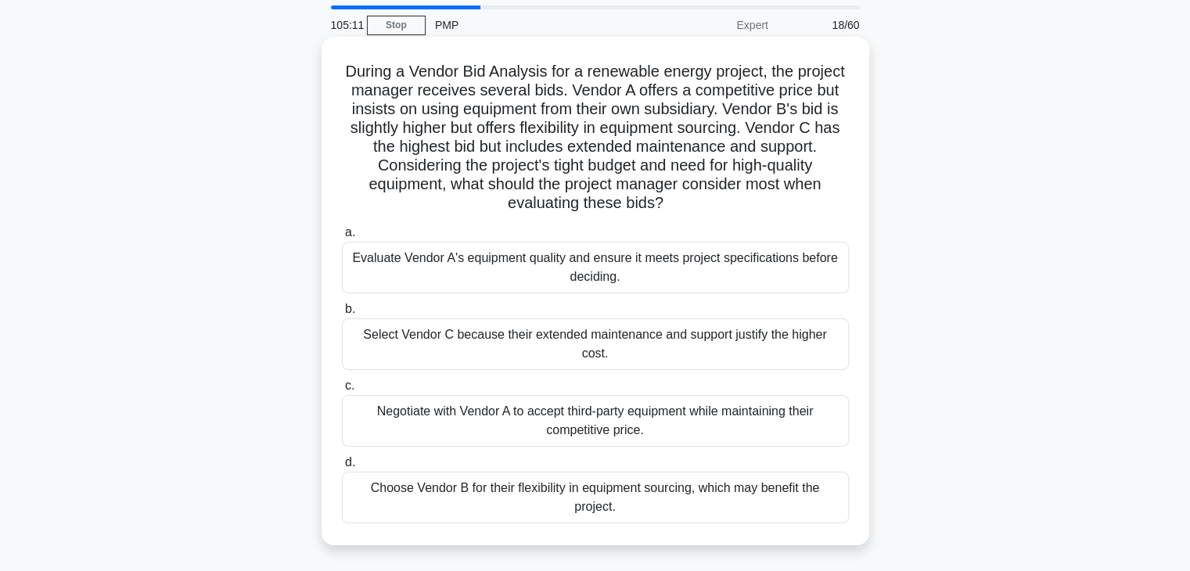
scroll to position [78, 0]
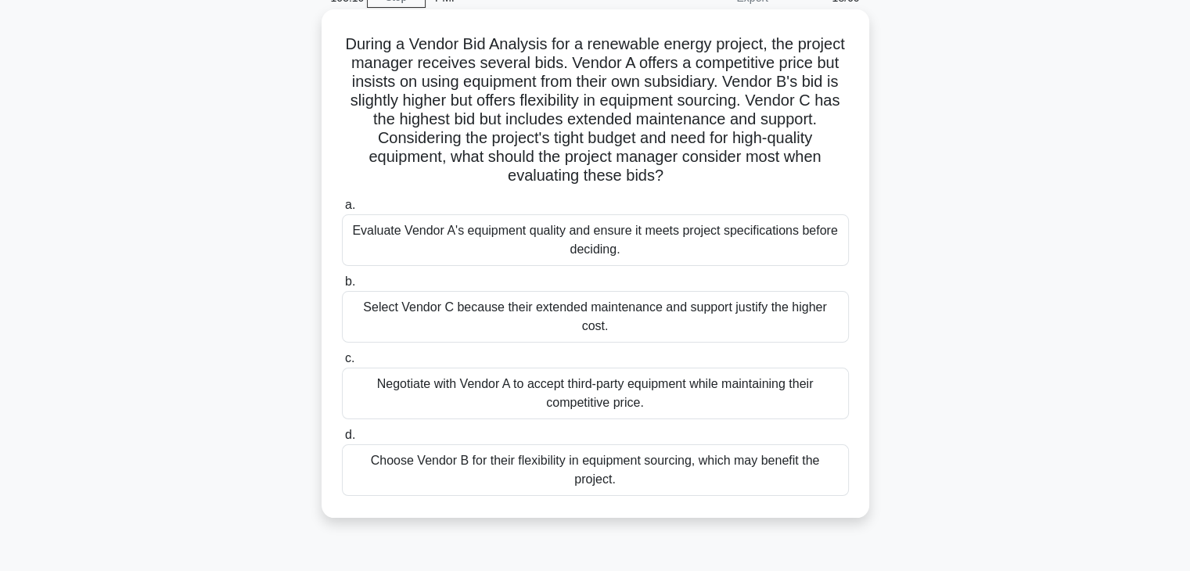
drag, startPoint x: 692, startPoint y: 486, endPoint x: 336, endPoint y: 43, distance: 568.5
click at [336, 43] on div "During a Vendor Bid Analysis for a renewable energy project, the project manage…" at bounding box center [595, 264] width 535 height 496
click at [411, 248] on div "Evaluate Vendor A's equipment quality and ensure it meets project specification…" at bounding box center [595, 240] width 507 height 52
click at [342, 210] on input "a. Evaluate Vendor A's equipment quality and ensure it meets project specificat…" at bounding box center [342, 205] width 0 height 10
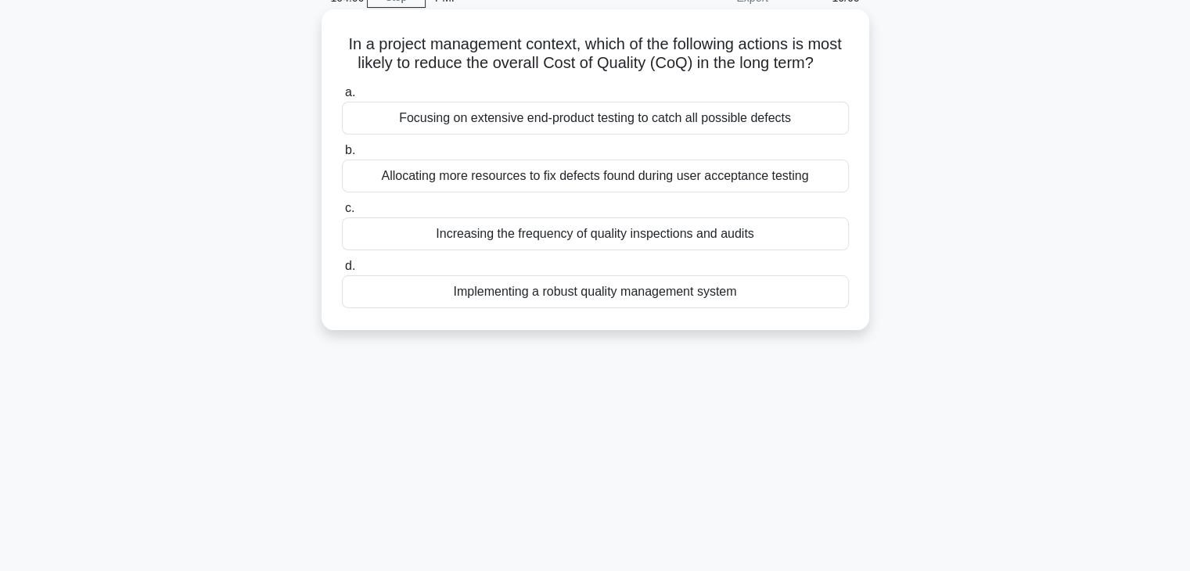
scroll to position [0, 0]
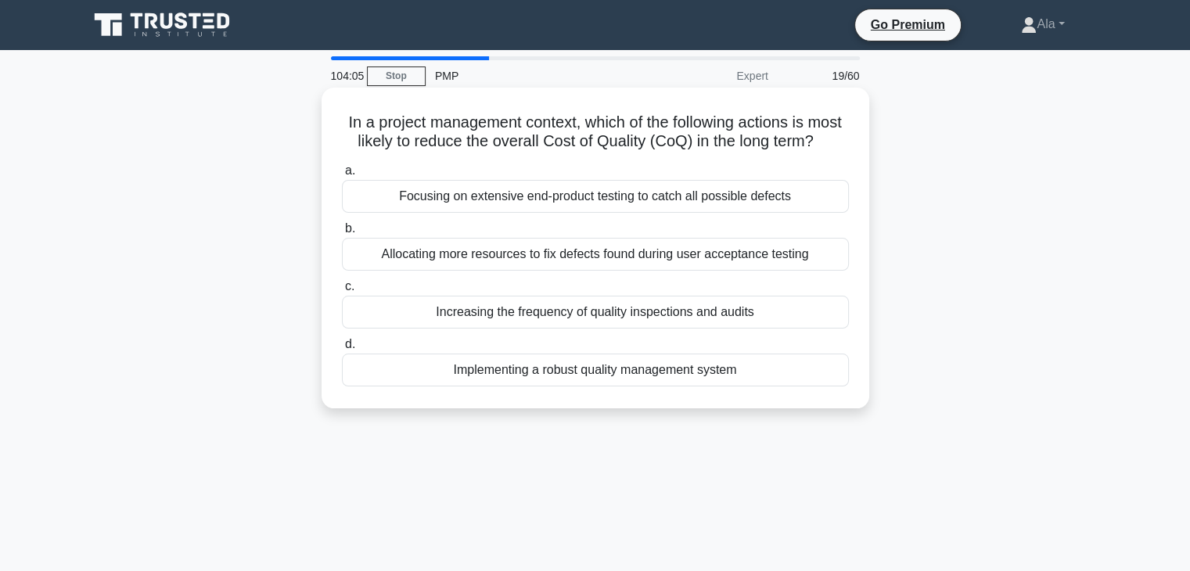
drag, startPoint x: 802, startPoint y: 376, endPoint x: 335, endPoint y: 119, distance: 533.8
click at [335, 119] on div "In a project management context, which of the following actions is most likely …" at bounding box center [595, 248] width 535 height 308
click at [559, 386] on div "Implementing a robust quality management system" at bounding box center [595, 370] width 507 height 33
click at [342, 350] on input "d. Implementing a robust quality management system" at bounding box center [342, 344] width 0 height 10
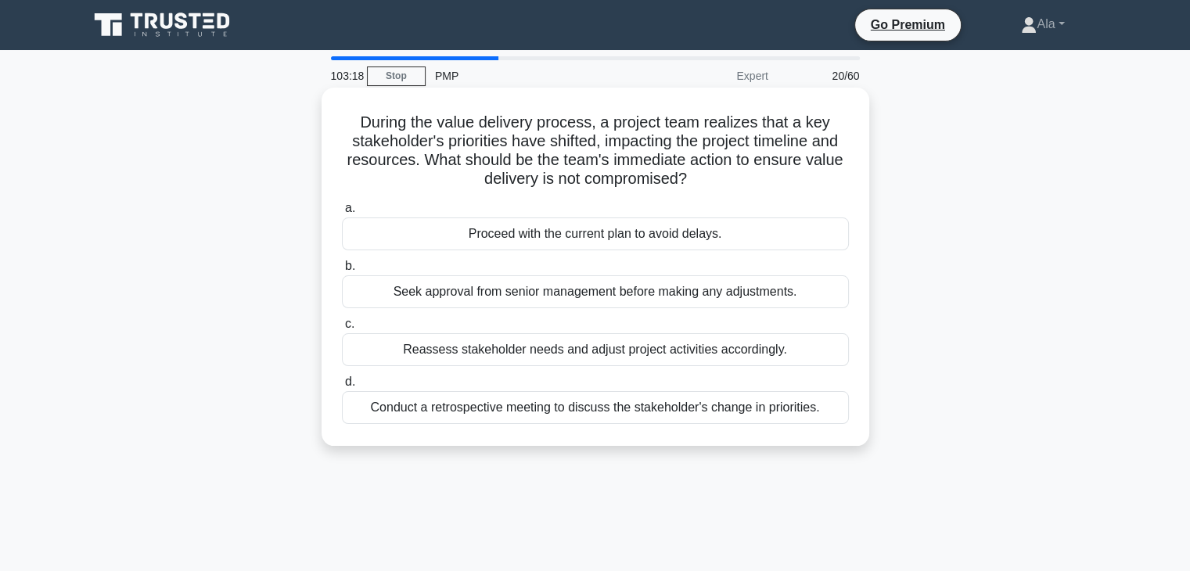
drag, startPoint x: 854, startPoint y: 473, endPoint x: 345, endPoint y: 124, distance: 617.7
click at [345, 124] on div "103:18 Stop PMP Expert 20/60 During the value delivery process, a project team …" at bounding box center [595, 447] width 1032 height 782
click at [438, 409] on div "Conduct a retrospective meeting to discuss the stakeholder's change in prioriti…" at bounding box center [595, 407] width 507 height 33
click at [342, 387] on input "d. Conduct a retrospective meeting to discuss the stakeholder's change in prior…" at bounding box center [342, 382] width 0 height 10
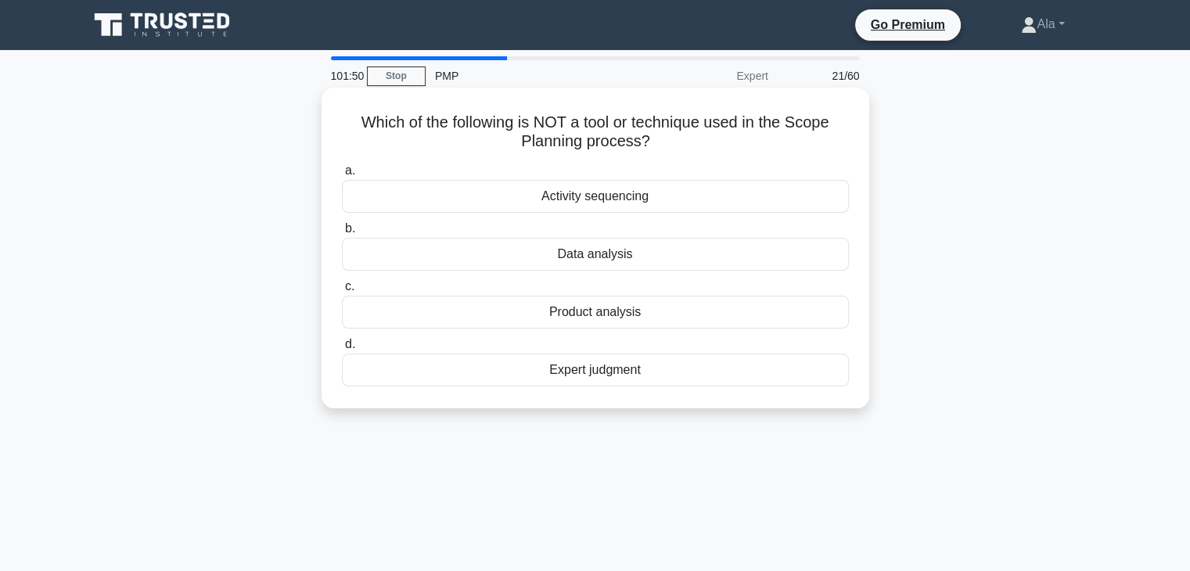
drag, startPoint x: 663, startPoint y: 419, endPoint x: 354, endPoint y: 113, distance: 435.3
click at [354, 113] on div "101:50 Stop PMP Expert 21/60 Which of the following is NOT a tool or technique …" at bounding box center [595, 447] width 1032 height 782
click at [488, 316] on div "Product analysis" at bounding box center [595, 312] width 507 height 33
click at [342, 292] on input "c. Product analysis" at bounding box center [342, 287] width 0 height 10
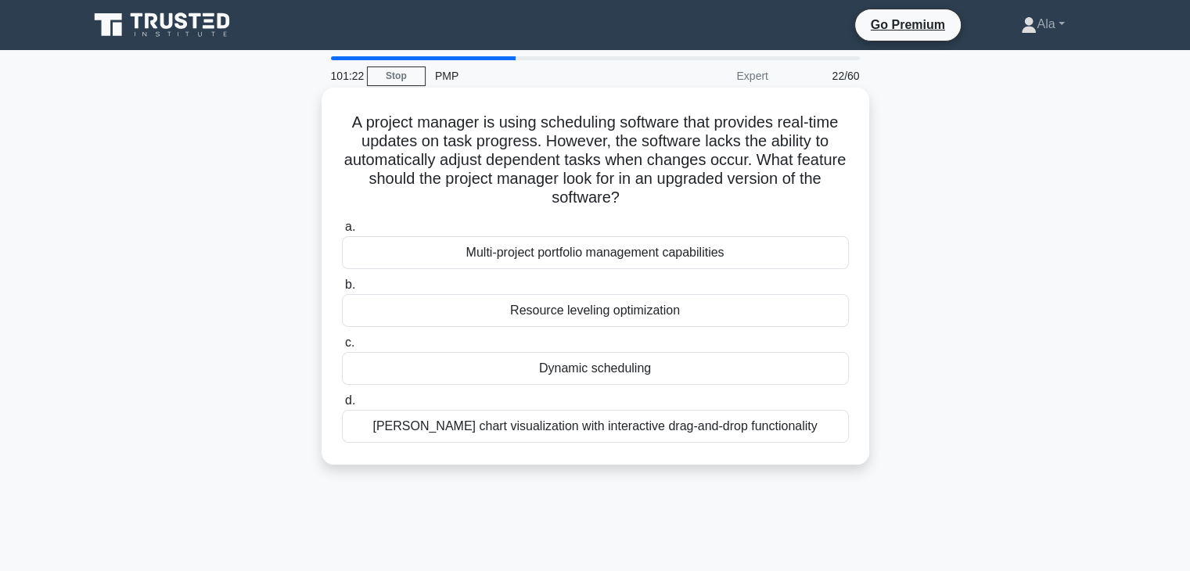
drag, startPoint x: 820, startPoint y: 477, endPoint x: 340, endPoint y: 124, distance: 595.7
click at [340, 124] on div "A project manager is using scheduling software that provides real-time updates …" at bounding box center [595, 290] width 1032 height 396
click at [516, 364] on div "Dynamic scheduling" at bounding box center [595, 368] width 507 height 33
click at [342, 348] on input "c. Dynamic scheduling" at bounding box center [342, 343] width 0 height 10
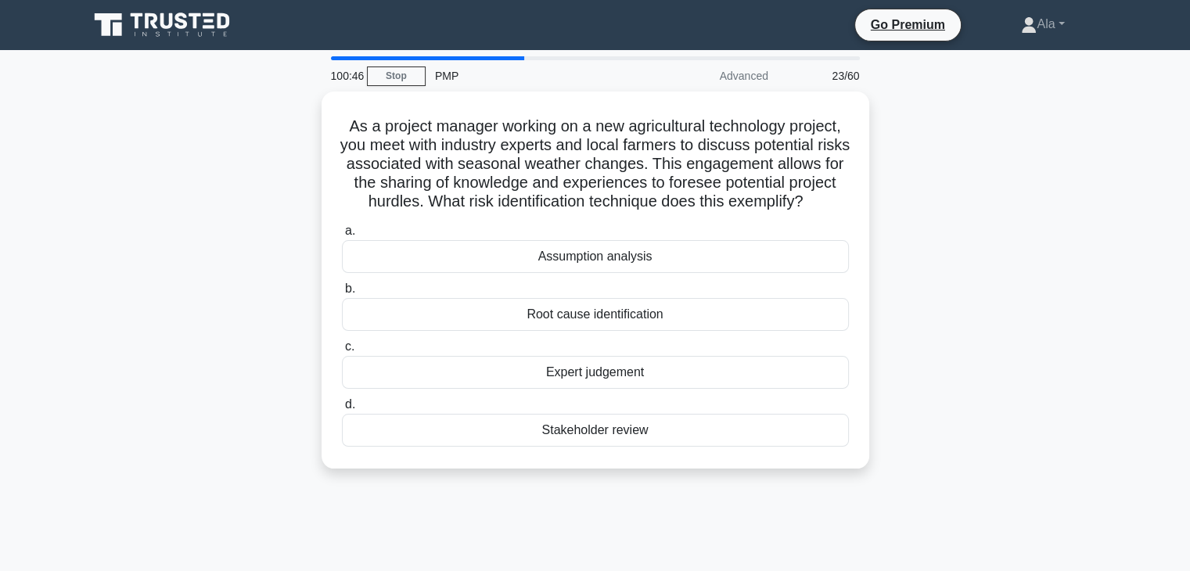
drag, startPoint x: 704, startPoint y: 456, endPoint x: 316, endPoint y: 120, distance: 513.4
click at [316, 120] on div "As a project manager working on a new agricultural technology project, you meet…" at bounding box center [595, 290] width 1032 height 396
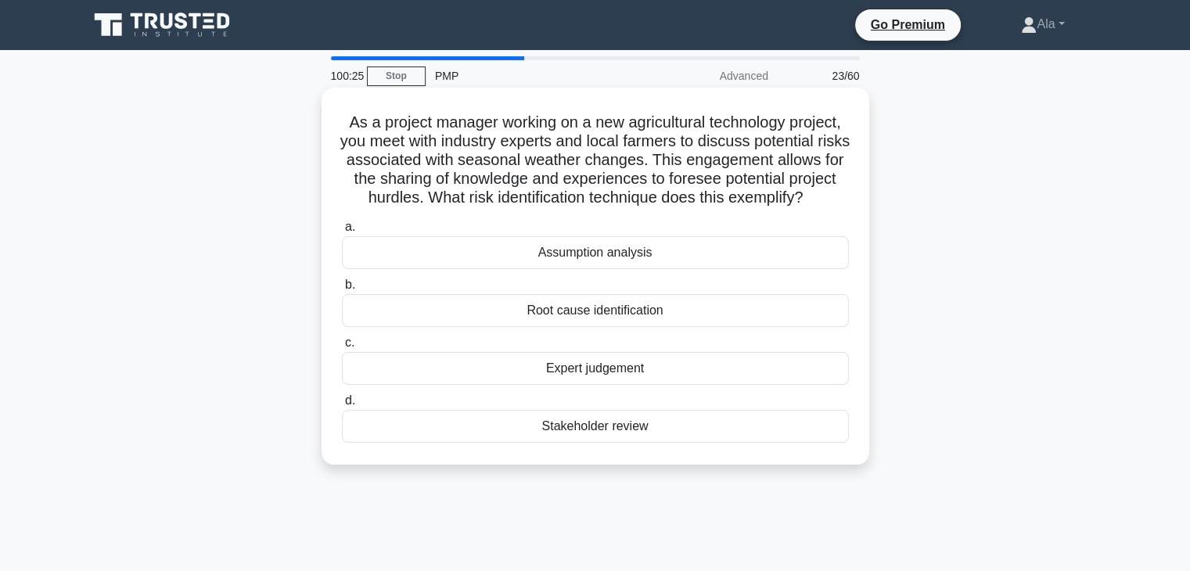
click at [507, 384] on div "Expert judgement" at bounding box center [595, 368] width 507 height 33
click at [342, 348] on input "c. Expert judgement" at bounding box center [342, 343] width 0 height 10
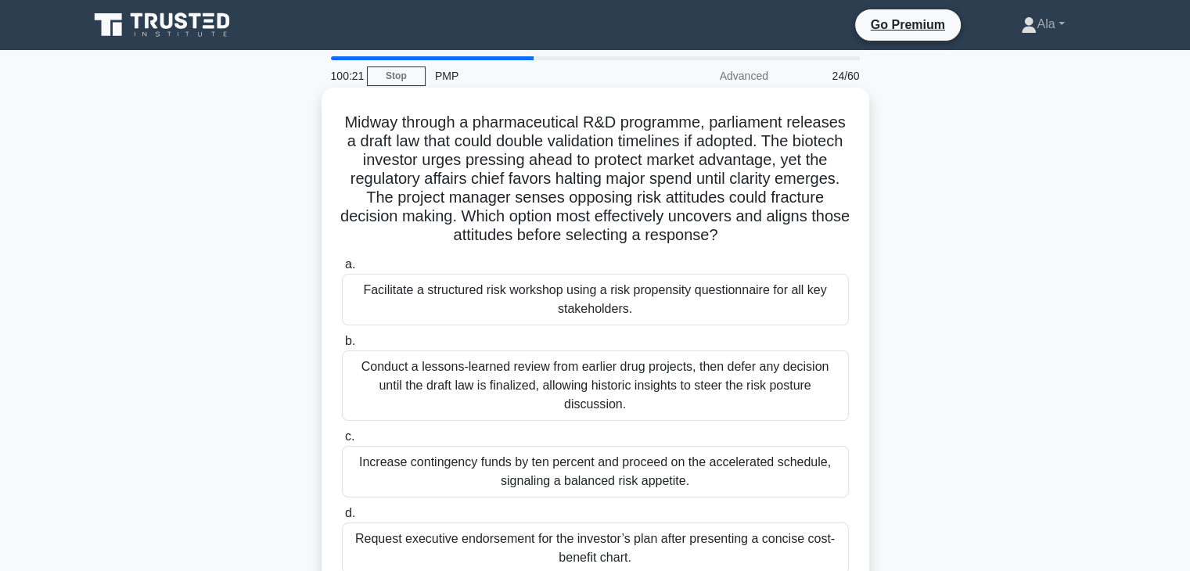
drag, startPoint x: 726, startPoint y: 469, endPoint x: 361, endPoint y: 107, distance: 514.4
click at [361, 107] on div "100:21 Stop PMP Advanced 24/60 Midway through a pharmaceutical R&D programme, p…" at bounding box center [595, 447] width 1032 height 782
click at [426, 307] on div "Facilitate a structured risk workshop using a risk propensity questionnaire for…" at bounding box center [595, 300] width 507 height 52
click at [342, 270] on input "a. Facilitate a structured risk workshop using a risk propensity questionnaire …" at bounding box center [342, 265] width 0 height 10
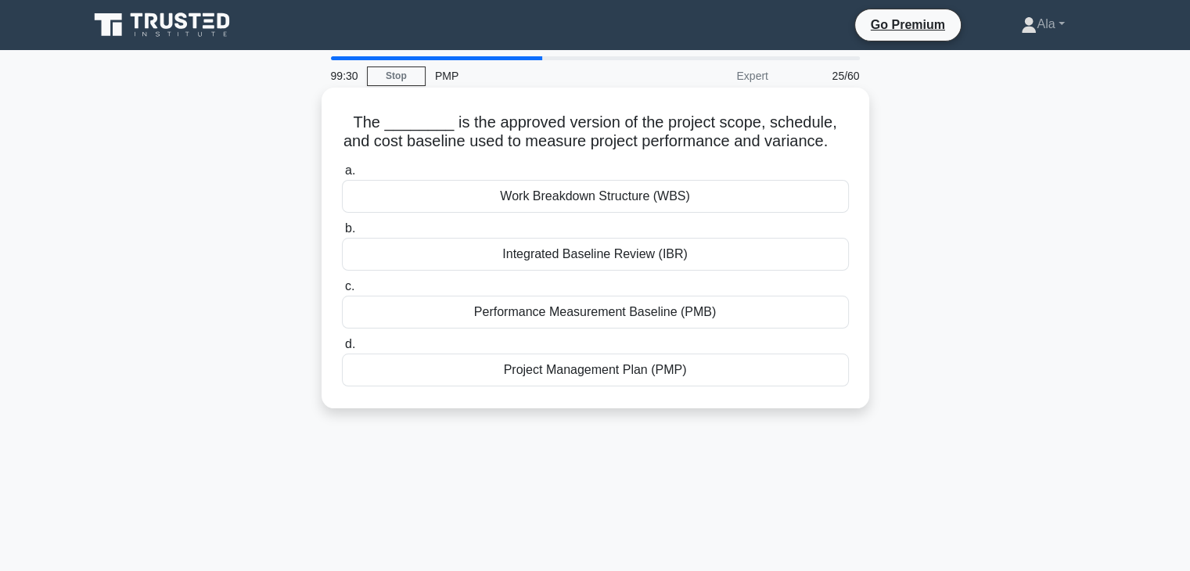
drag, startPoint x: 732, startPoint y: 426, endPoint x: 332, endPoint y: 96, distance: 519.0
click at [332, 96] on div "The ________ is the approved version of the project scope, schedule, and cost b…" at bounding box center [595, 261] width 1032 height 339
click at [447, 251] on div "Integrated Baseline Review (IBR)" at bounding box center [595, 254] width 507 height 33
click at [342, 234] on input "b. Integrated Baseline Review (IBR)" at bounding box center [342, 229] width 0 height 10
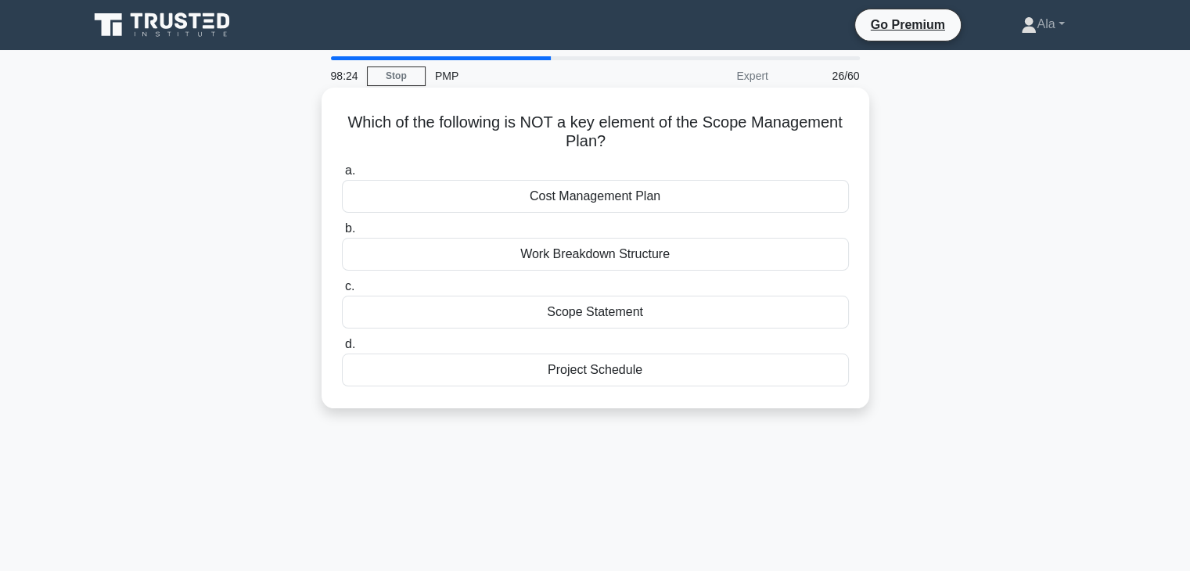
drag, startPoint x: 526, startPoint y: 302, endPoint x: 332, endPoint y: 118, distance: 267.2
click at [332, 118] on div "Which of the following is NOT a key element of the Scope Management Plan? .spin…" at bounding box center [595, 261] width 1032 height 339
click at [408, 203] on div "Cost Management Plan" at bounding box center [595, 196] width 507 height 33
click at [342, 176] on input "a. Cost Management Plan" at bounding box center [342, 171] width 0 height 10
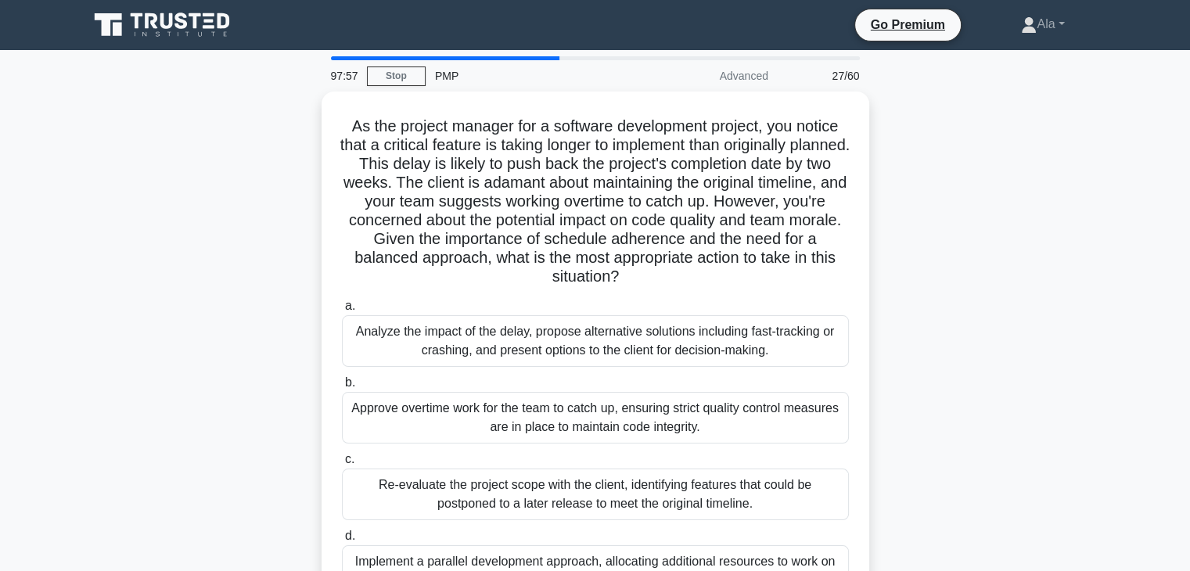
drag, startPoint x: 810, startPoint y: 470, endPoint x: 293, endPoint y: 125, distance: 621.5
click at [293, 125] on div "As the project manager for a software development project, you notice that a cr…" at bounding box center [595, 365] width 1032 height 546
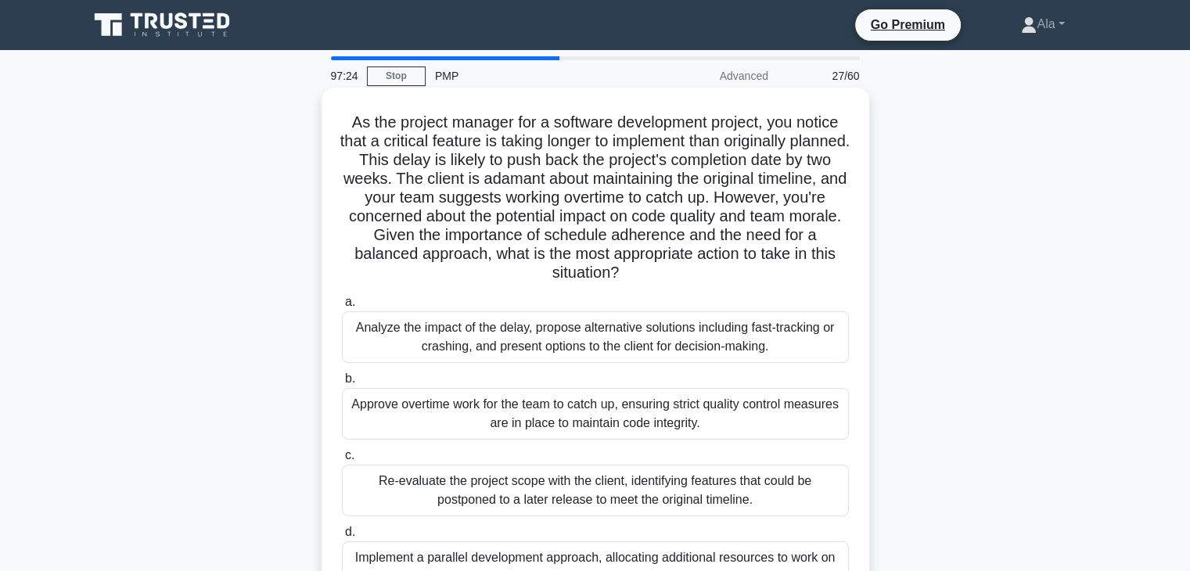
click at [394, 332] on div "Analyze the impact of the delay, propose alternative solutions including fast-t…" at bounding box center [595, 337] width 507 height 52
click at [342, 307] on input "a. Analyze the impact of the delay, propose alternative solutions including fas…" at bounding box center [342, 302] width 0 height 10
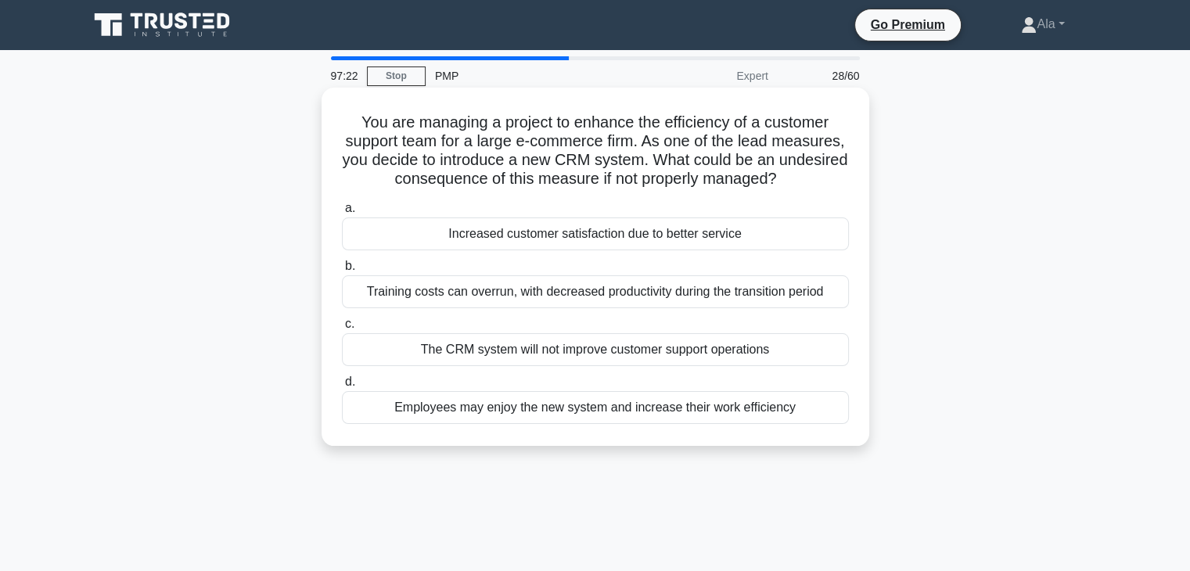
drag, startPoint x: 741, startPoint y: 429, endPoint x: 325, endPoint y: 126, distance: 514.4
click at [325, 126] on div "97:22 Stop PMP Expert 28/60 You are managing a project to enhance the efficienc…" at bounding box center [595, 447] width 1032 height 782
click at [550, 348] on div "The CRM system will not improve customer support operations" at bounding box center [595, 349] width 507 height 33
click at [342, 329] on input "c. The CRM system will not improve customer support operations" at bounding box center [342, 324] width 0 height 10
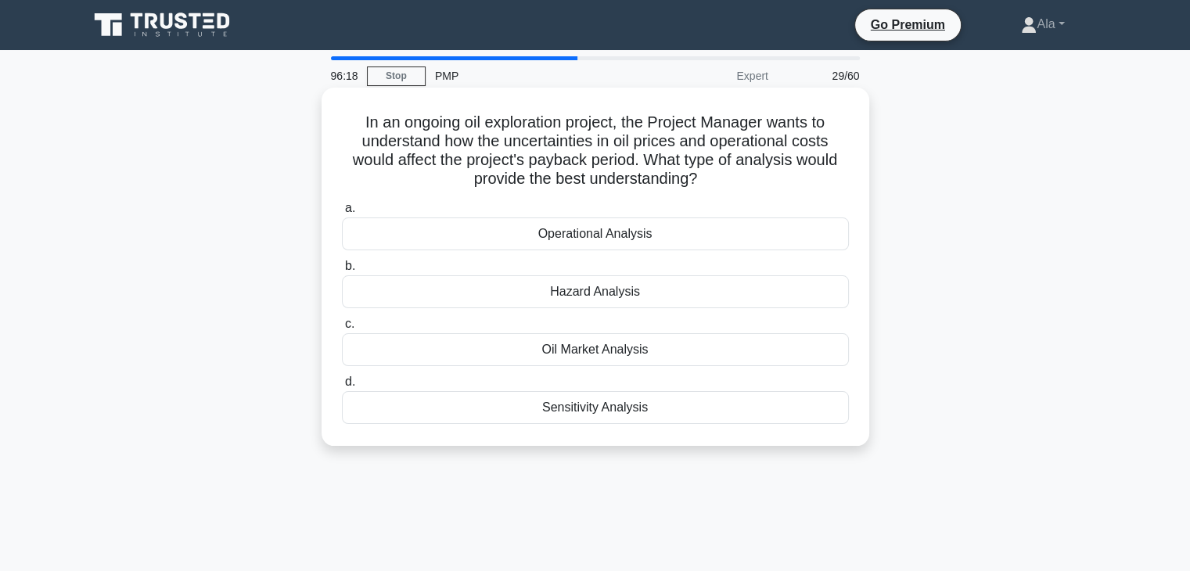
drag, startPoint x: 539, startPoint y: 377, endPoint x: 323, endPoint y: 128, distance: 329.3
click at [323, 128] on div "In an ongoing oil exploration project, the Project Manager wants to understand …" at bounding box center [595, 280] width 1032 height 377
click at [462, 348] on div "Oil Market Analysis" at bounding box center [595, 349] width 507 height 33
click at [342, 329] on input "c. Oil Market Analysis" at bounding box center [342, 324] width 0 height 10
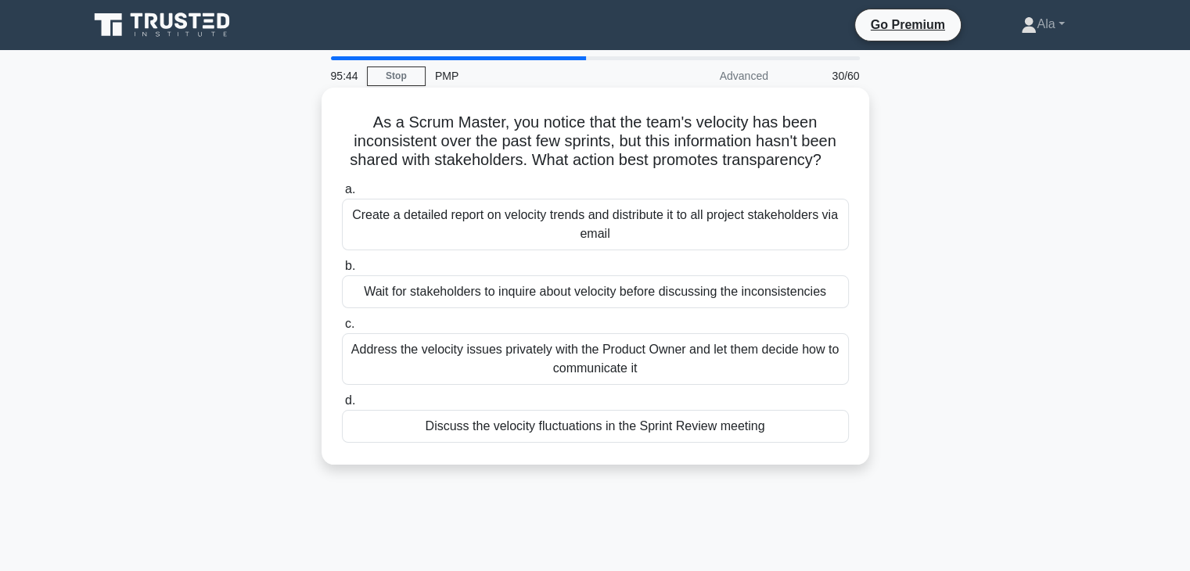
drag, startPoint x: 846, startPoint y: 460, endPoint x: 355, endPoint y: 120, distance: 597.5
click at [355, 120] on div "As a Scrum Master, you notice that the team's velocity has been inconsistent ov…" at bounding box center [595, 276] width 548 height 377
click at [556, 429] on div "Discuss the velocity fluctuations in the Sprint Review meeting" at bounding box center [595, 426] width 507 height 33
click at [342, 406] on input "d. Discuss the velocity fluctuations in the Sprint Review meeting" at bounding box center [342, 401] width 0 height 10
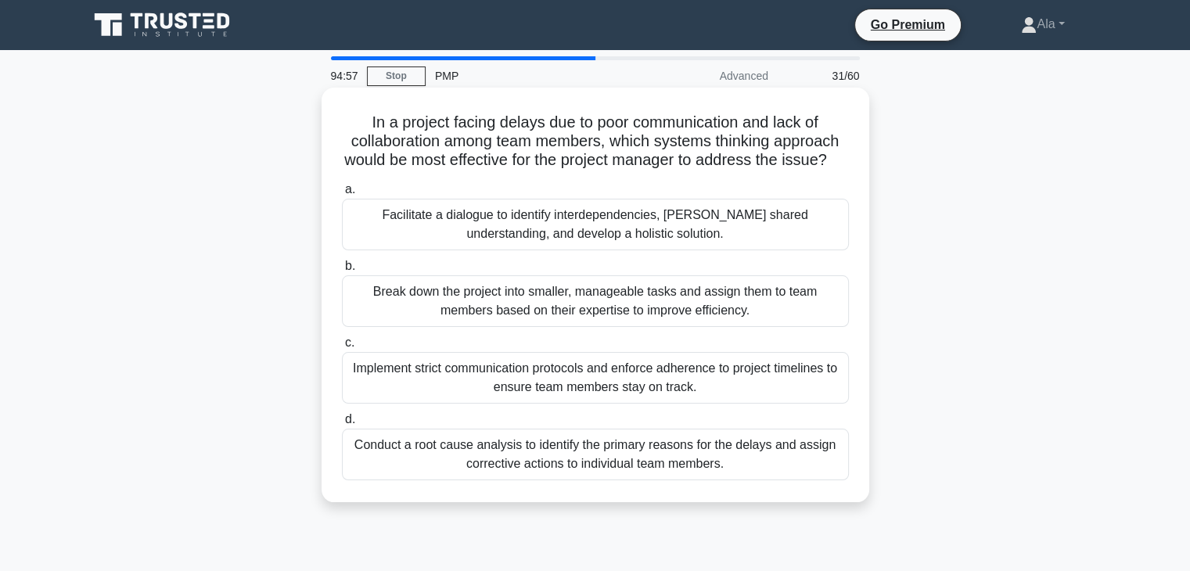
drag, startPoint x: 760, startPoint y: 511, endPoint x: 339, endPoint y: 118, distance: 576.1
click at [339, 118] on div "In a project facing delays due to poor communication and lack of collaboration …" at bounding box center [595, 295] width 535 height 402
click at [563, 476] on div "Conduct a root cause analysis to identify the primary reasons for the delays an…" at bounding box center [595, 455] width 507 height 52
click at [342, 425] on input "d. Conduct a root cause analysis to identify the primary reasons for the delays…" at bounding box center [342, 420] width 0 height 10
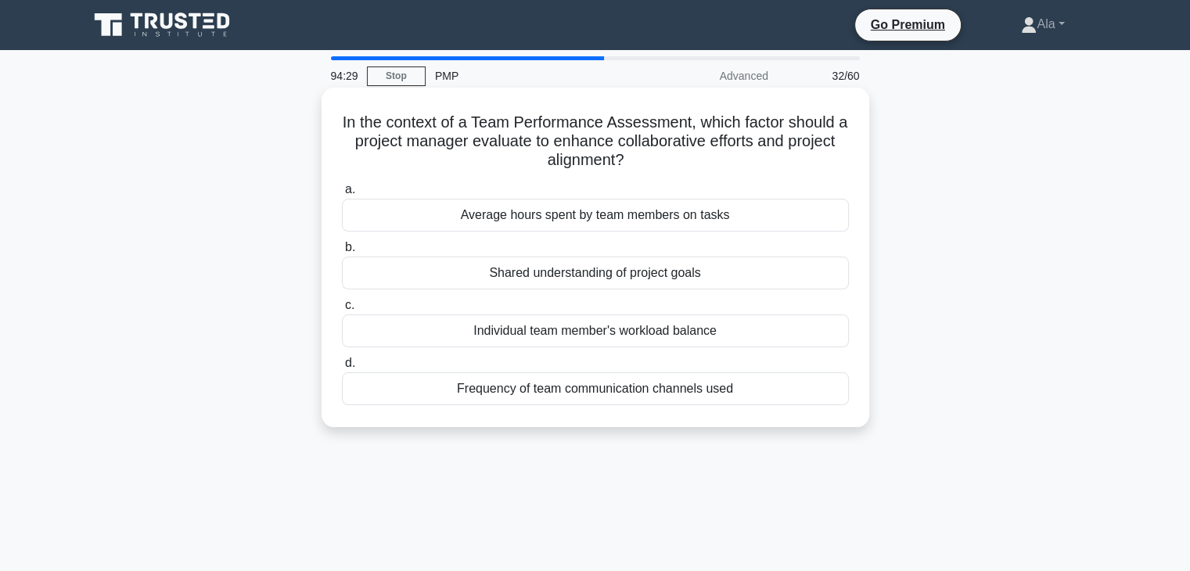
drag, startPoint x: 767, startPoint y: 434, endPoint x: 339, endPoint y: 129, distance: 525.4
click at [339, 129] on div "In the context of a Team Performance Assessment, which factor should a project …" at bounding box center [595, 271] width 1032 height 358
click at [423, 210] on div "Average hours spent by team members on tasks" at bounding box center [595, 215] width 507 height 33
click at [342, 195] on input "a. Average hours spent by team members on tasks" at bounding box center [342, 190] width 0 height 10
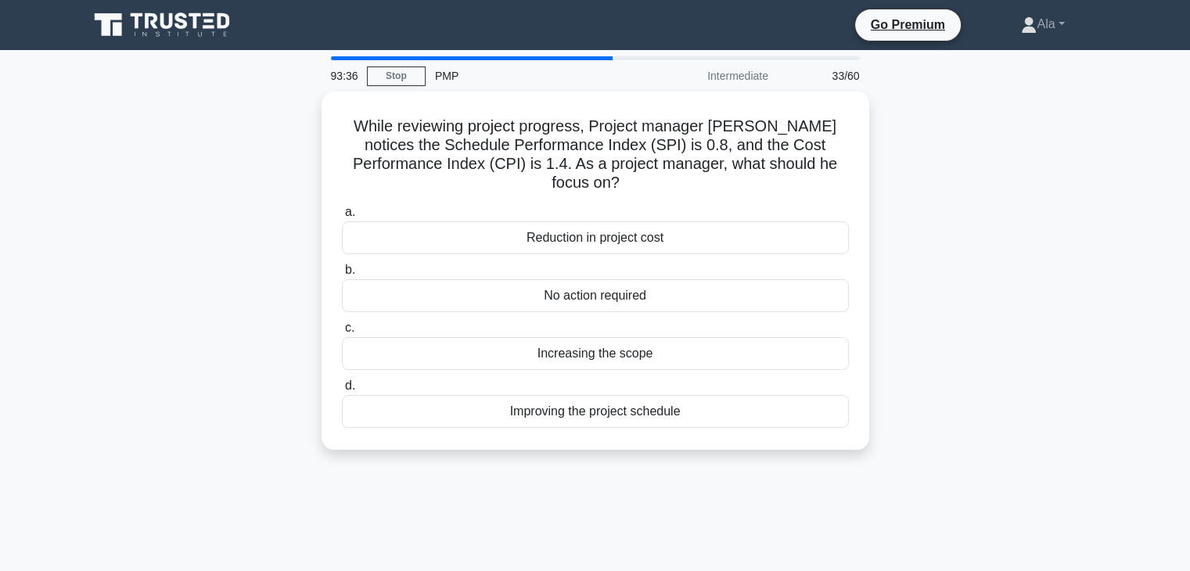
drag, startPoint x: 593, startPoint y: 374, endPoint x: 296, endPoint y: 95, distance: 406.7
click at [296, 95] on div "While reviewing project progress, Project manager Bob notices the Schedule Perf…" at bounding box center [595, 280] width 1032 height 377
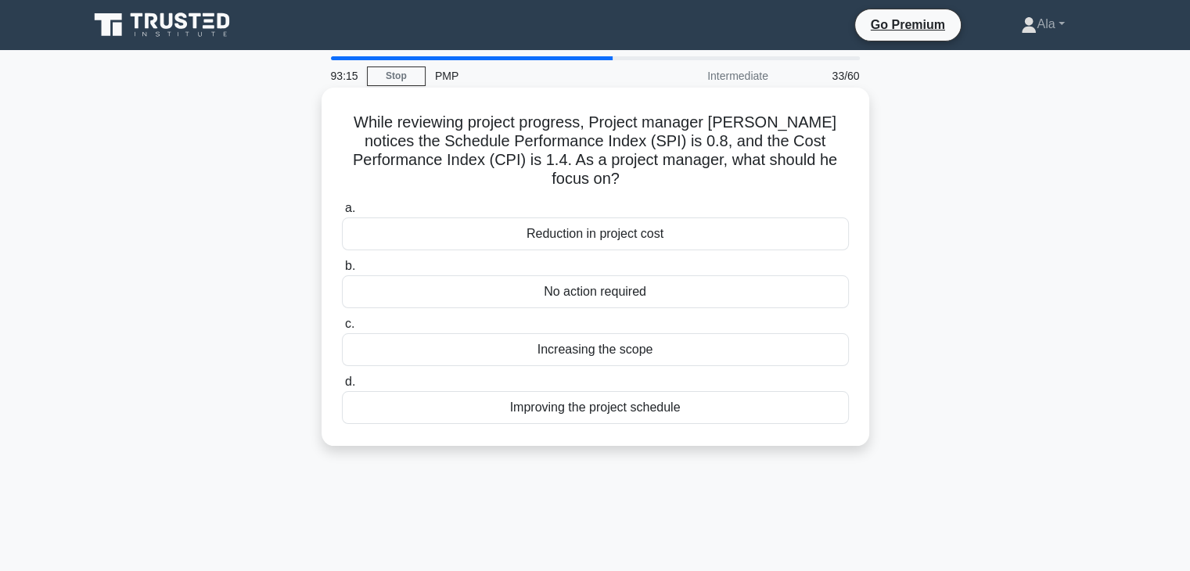
click at [519, 391] on div "Improving the project schedule" at bounding box center [595, 407] width 507 height 33
click at [342, 387] on input "d. Improving the project schedule" at bounding box center [342, 382] width 0 height 10
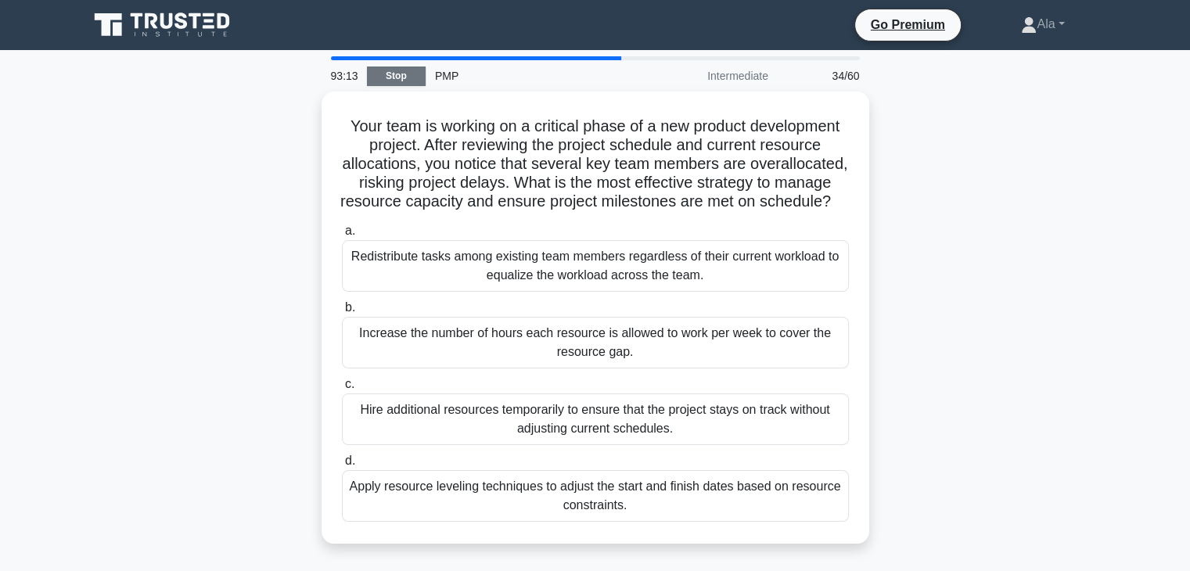
click at [380, 73] on link "Stop" at bounding box center [396, 76] width 59 height 20
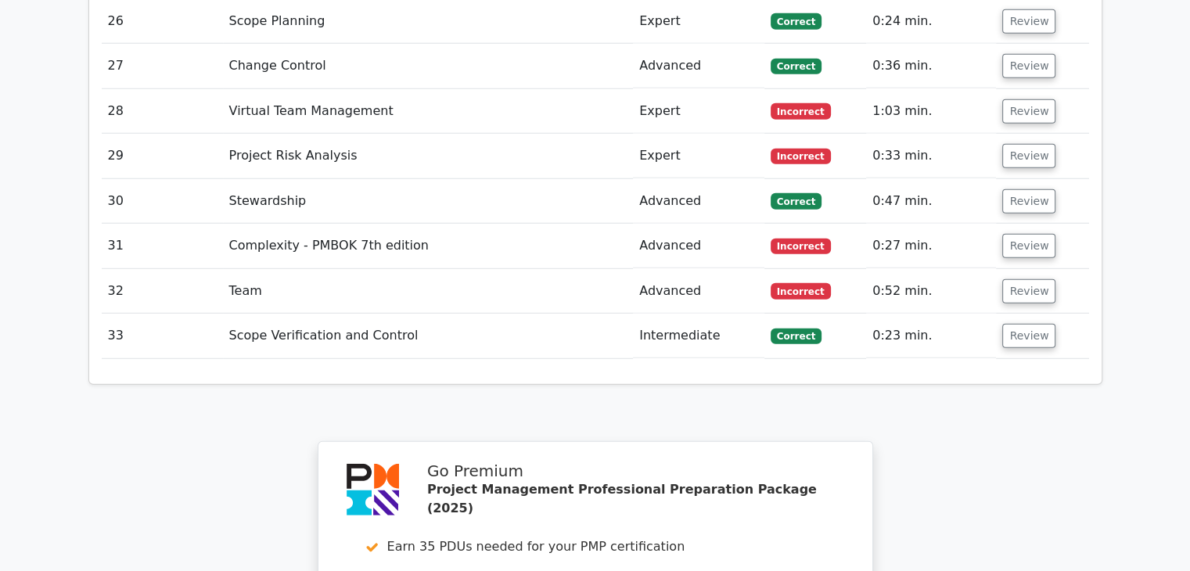
scroll to position [4224, 0]
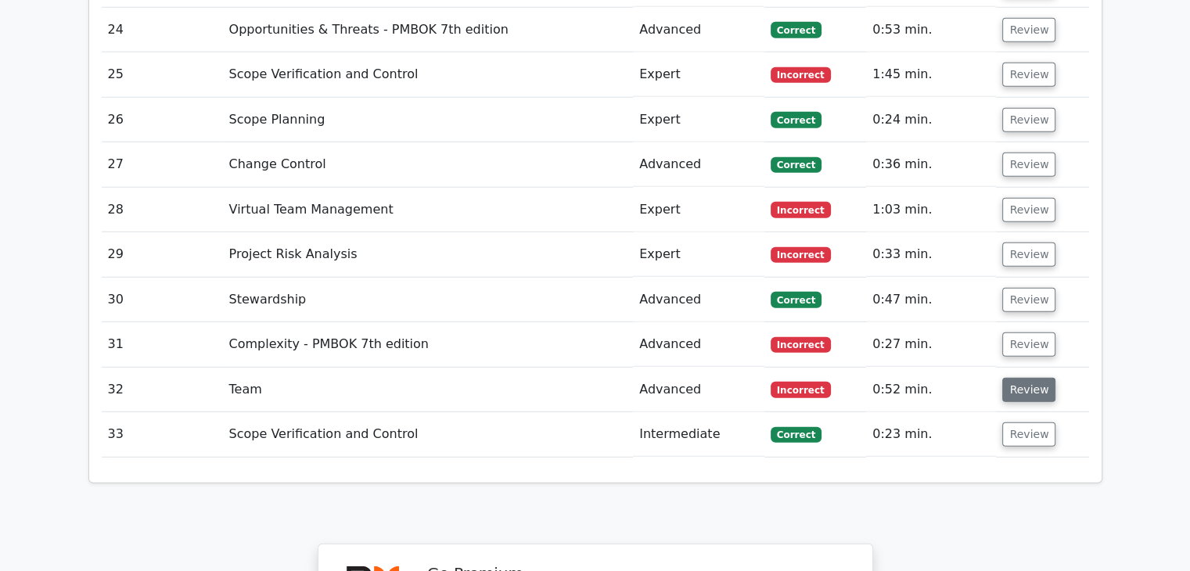
click at [1011, 378] on button "Review" at bounding box center [1028, 390] width 53 height 24
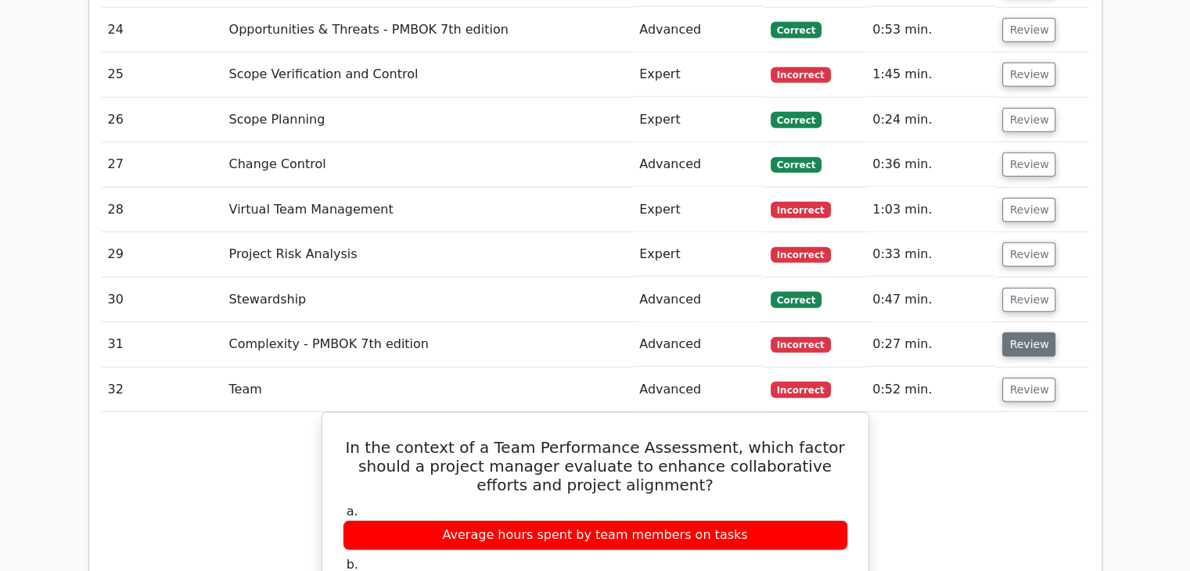
click at [1002, 332] on button "Review" at bounding box center [1028, 344] width 53 height 24
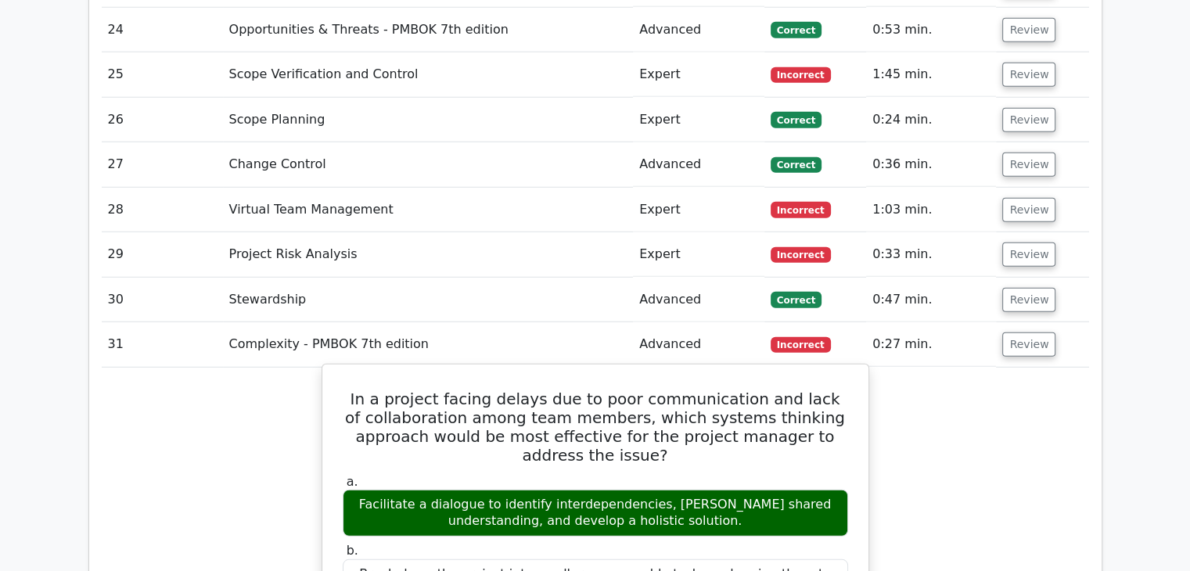
drag, startPoint x: 780, startPoint y: 541, endPoint x: 350, endPoint y: 239, distance: 525.4
copy div "In a project facing delays due to poor communication and lack of collaboration …"
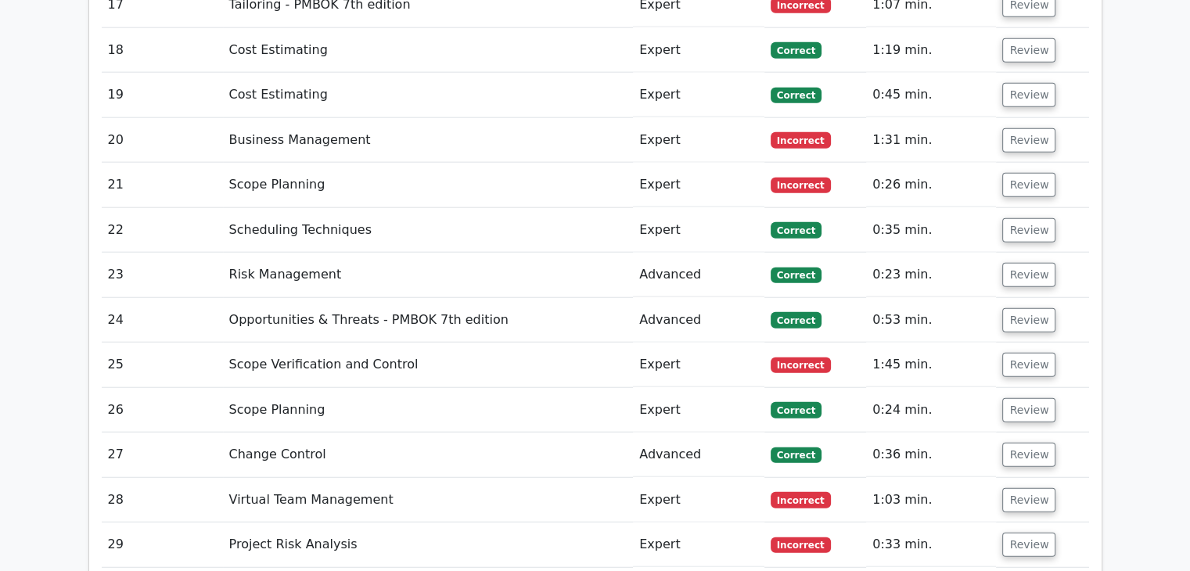
scroll to position [3911, 0]
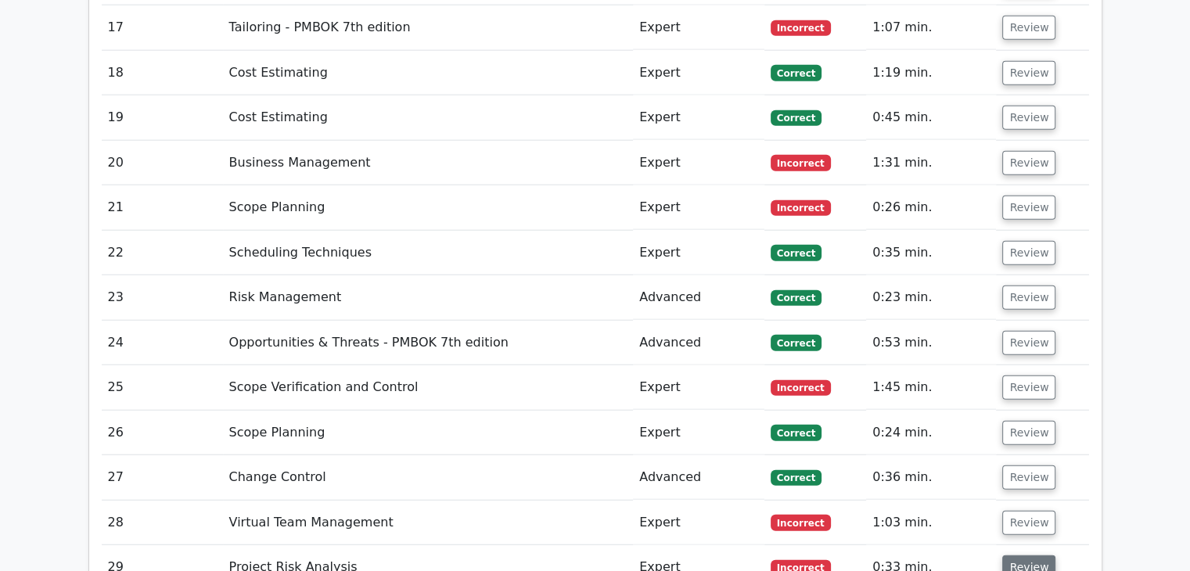
click at [1018, 555] on button "Review" at bounding box center [1028, 567] width 53 height 24
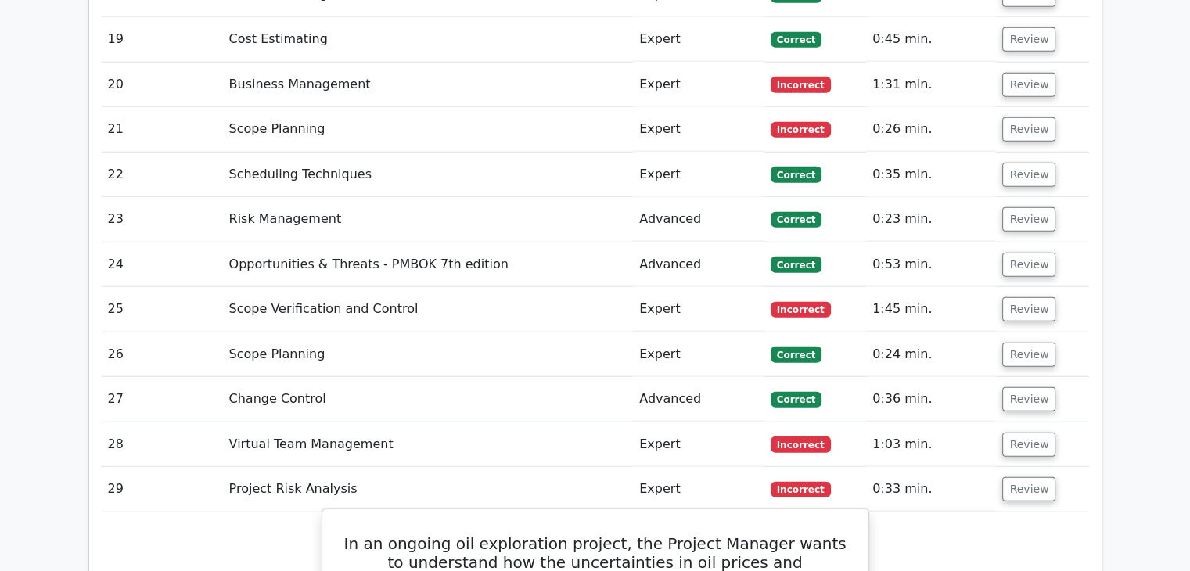
scroll to position [3989, 0]
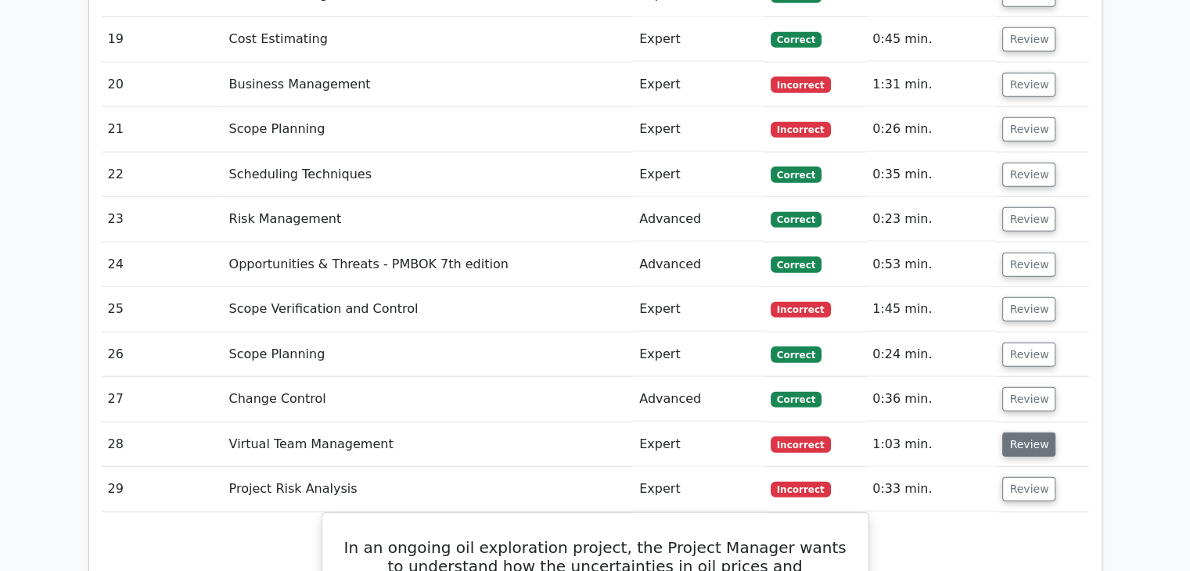
click at [1018, 433] on button "Review" at bounding box center [1028, 445] width 53 height 24
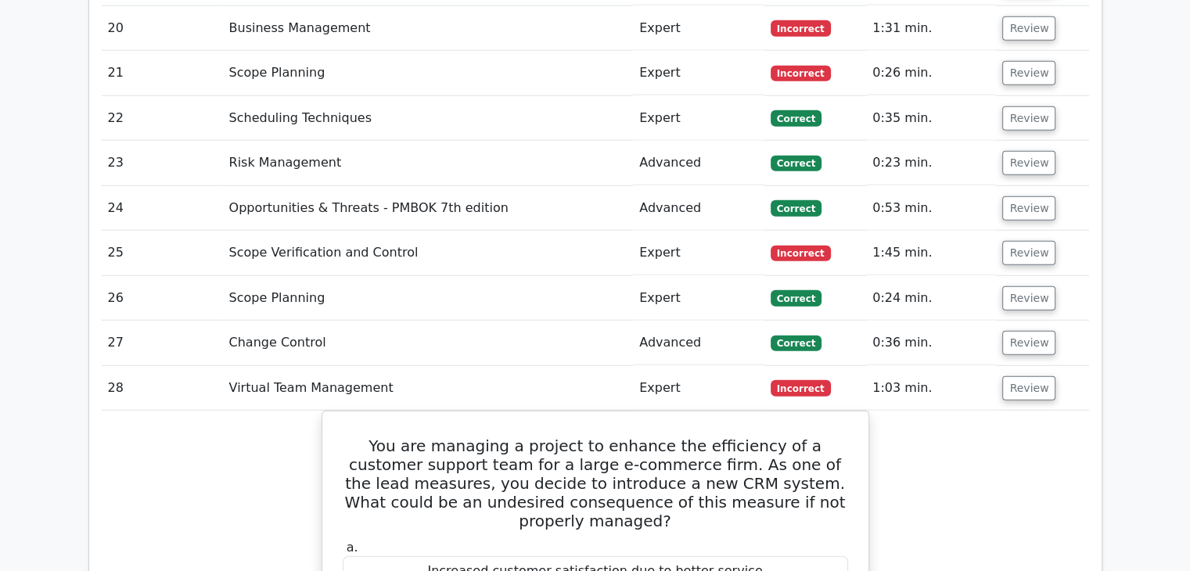
scroll to position [4067, 0]
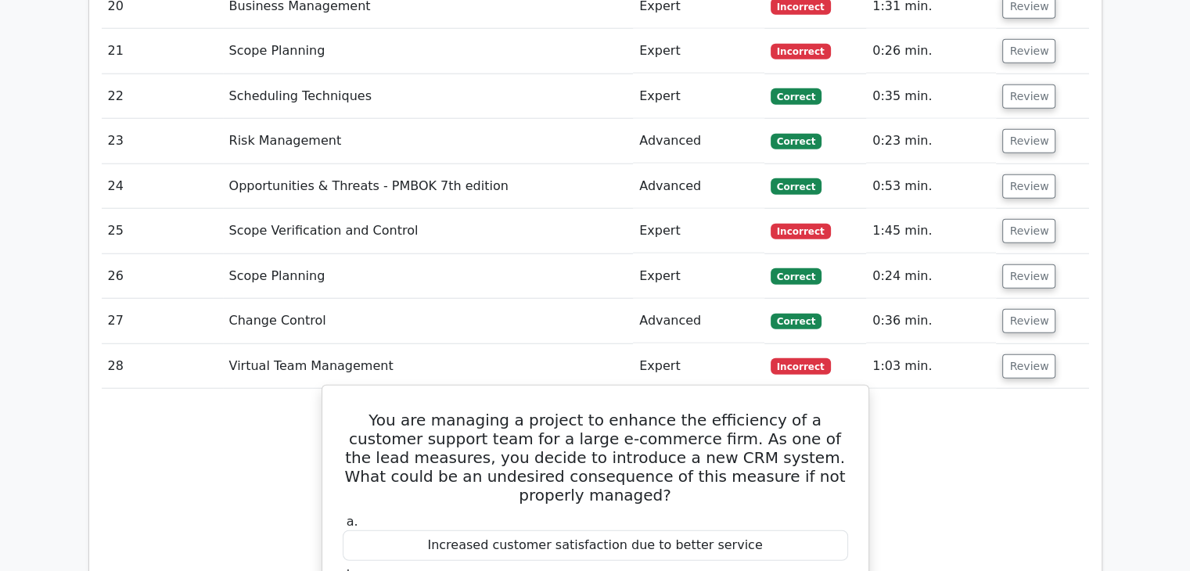
drag, startPoint x: 799, startPoint y: 467, endPoint x: 335, endPoint y: 253, distance: 510.6
copy div "You are managing a project to enhance the efficiency of a customer support team…"
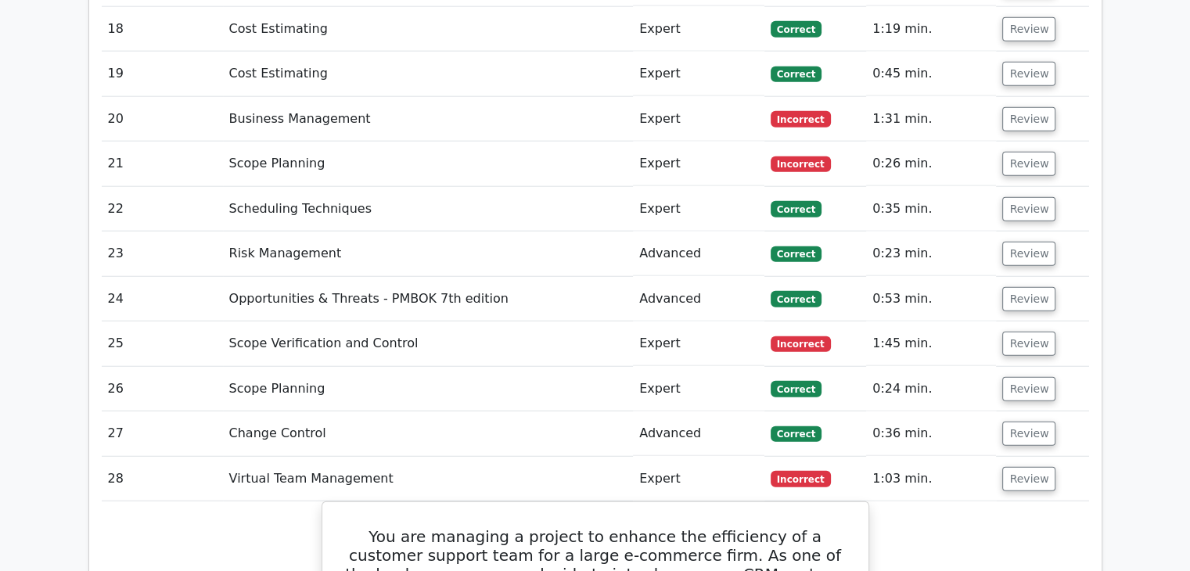
scroll to position [3911, 0]
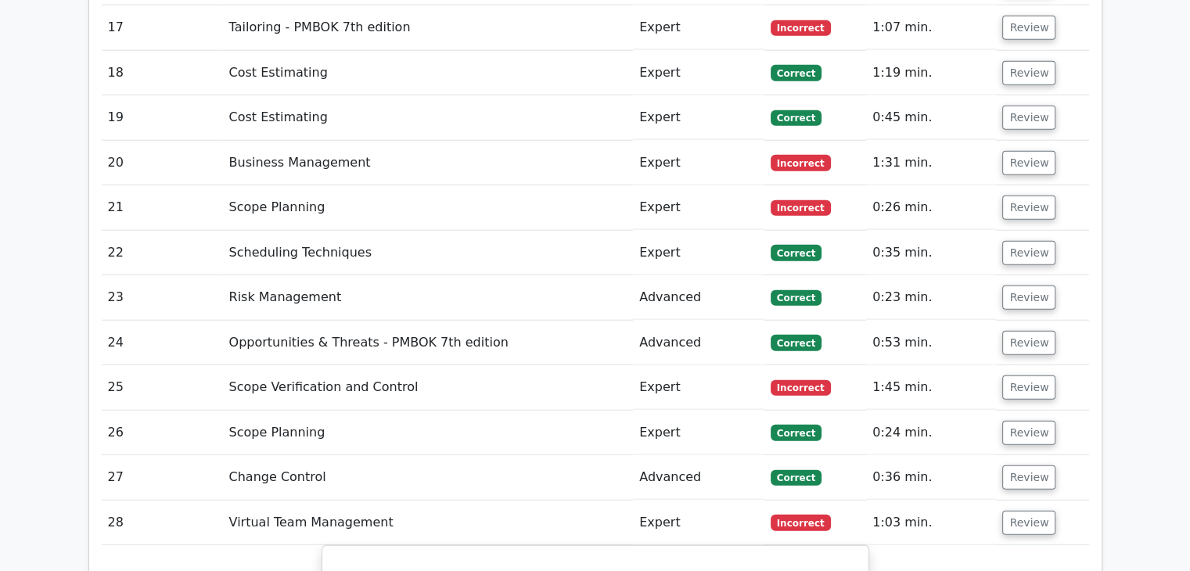
click at [998, 365] on td "Review" at bounding box center [1042, 387] width 92 height 45
click at [1005, 375] on button "Review" at bounding box center [1028, 387] width 53 height 24
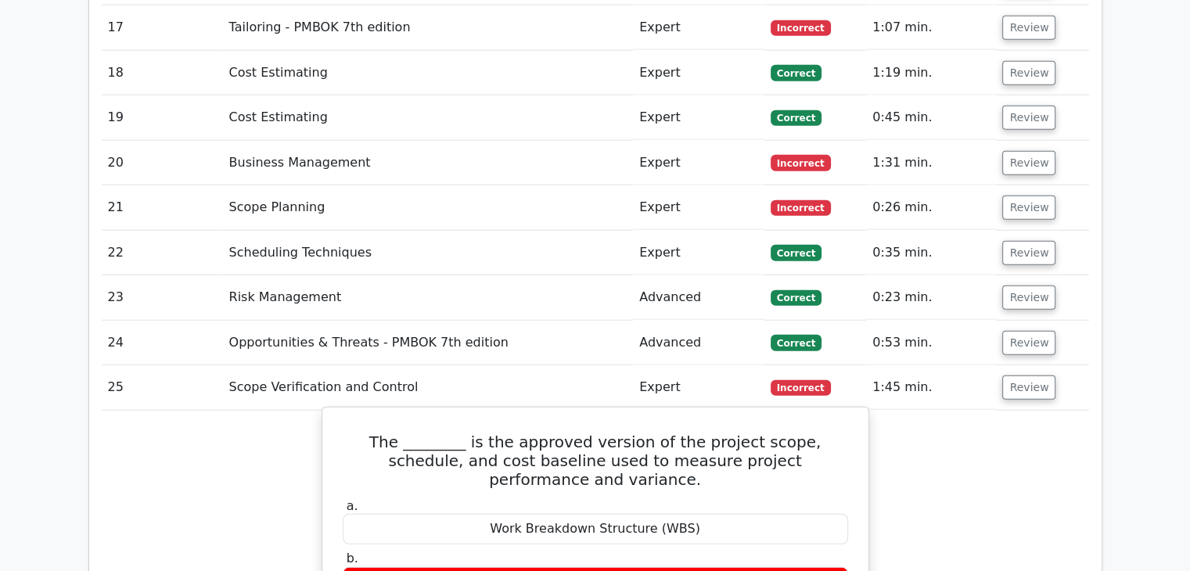
drag, startPoint x: 756, startPoint y: 446, endPoint x: 325, endPoint y: 268, distance: 466.1
copy div "The ________ is the approved version of the project scope, schedule, and cost b…"
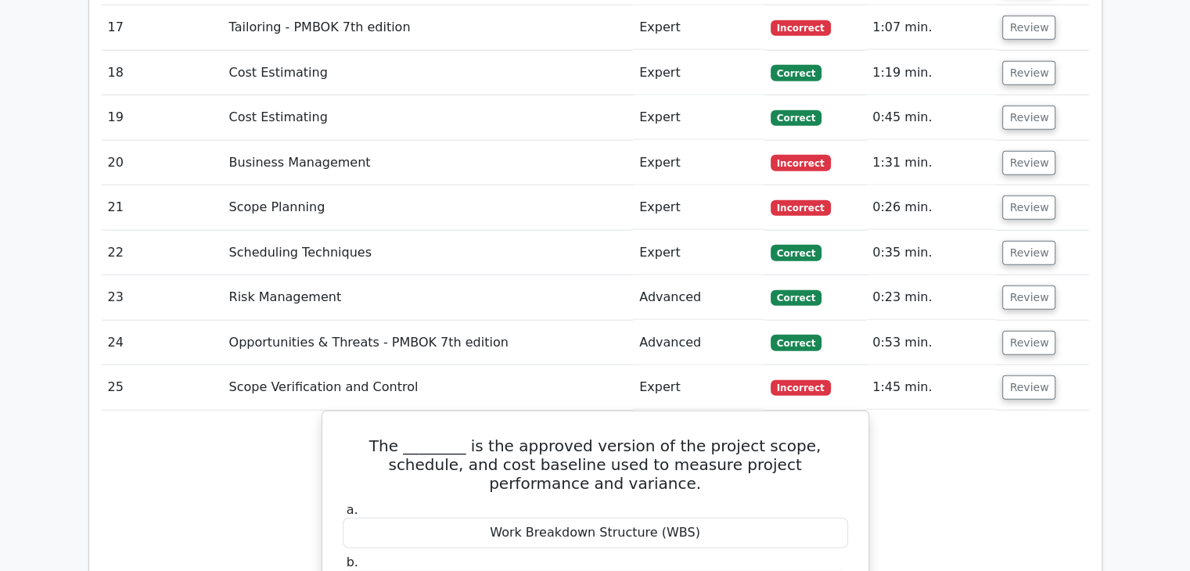
scroll to position [3833, 0]
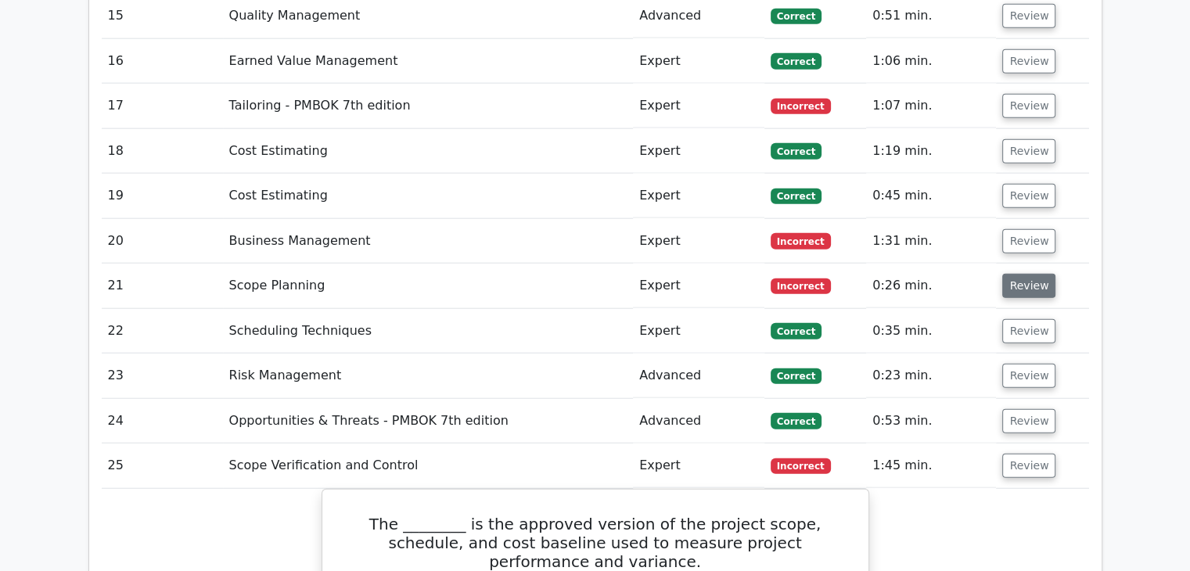
click at [1010, 274] on button "Review" at bounding box center [1028, 286] width 53 height 24
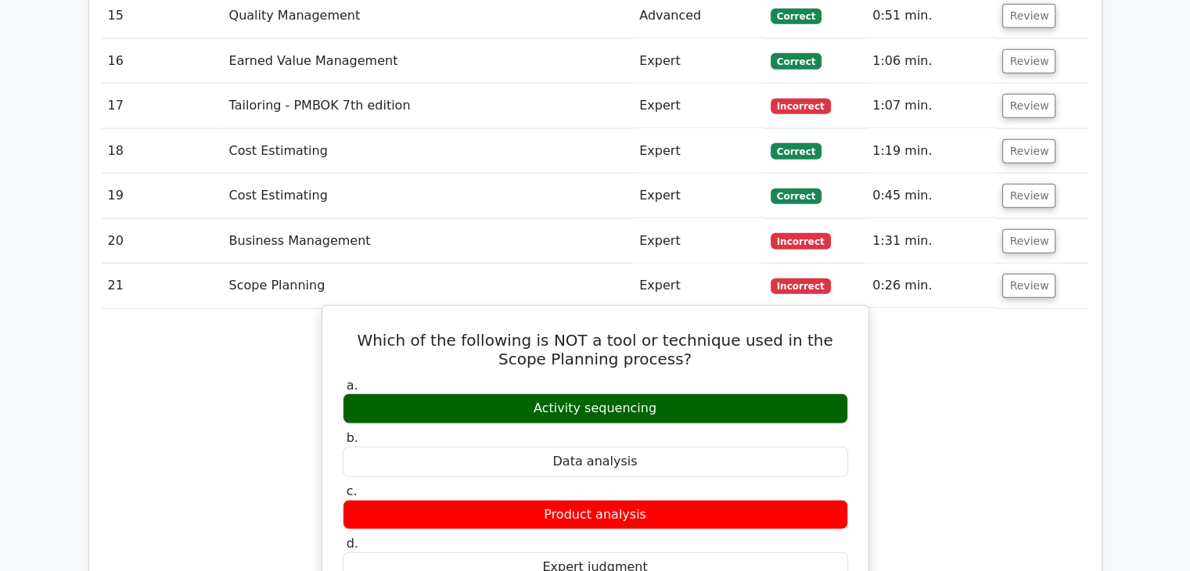
drag, startPoint x: 660, startPoint y: 354, endPoint x: 356, endPoint y: 175, distance: 352.7
copy div "Which of the following is NOT a tool or technique used in the Scope Planning pr…"
